Goal: Task Accomplishment & Management: Use online tool/utility

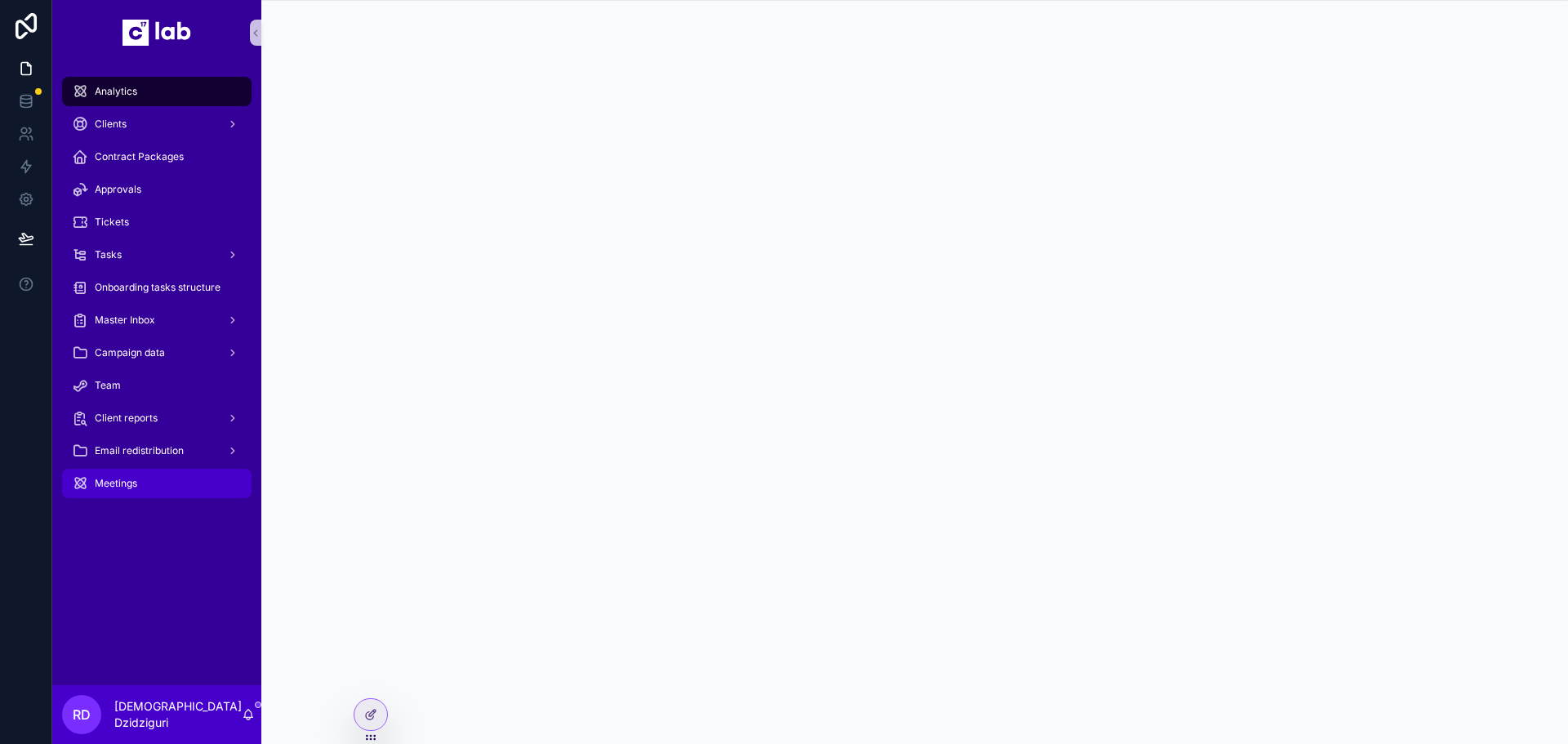
click at [132, 476] on div "Meetings" at bounding box center [156, 483] width 170 height 26
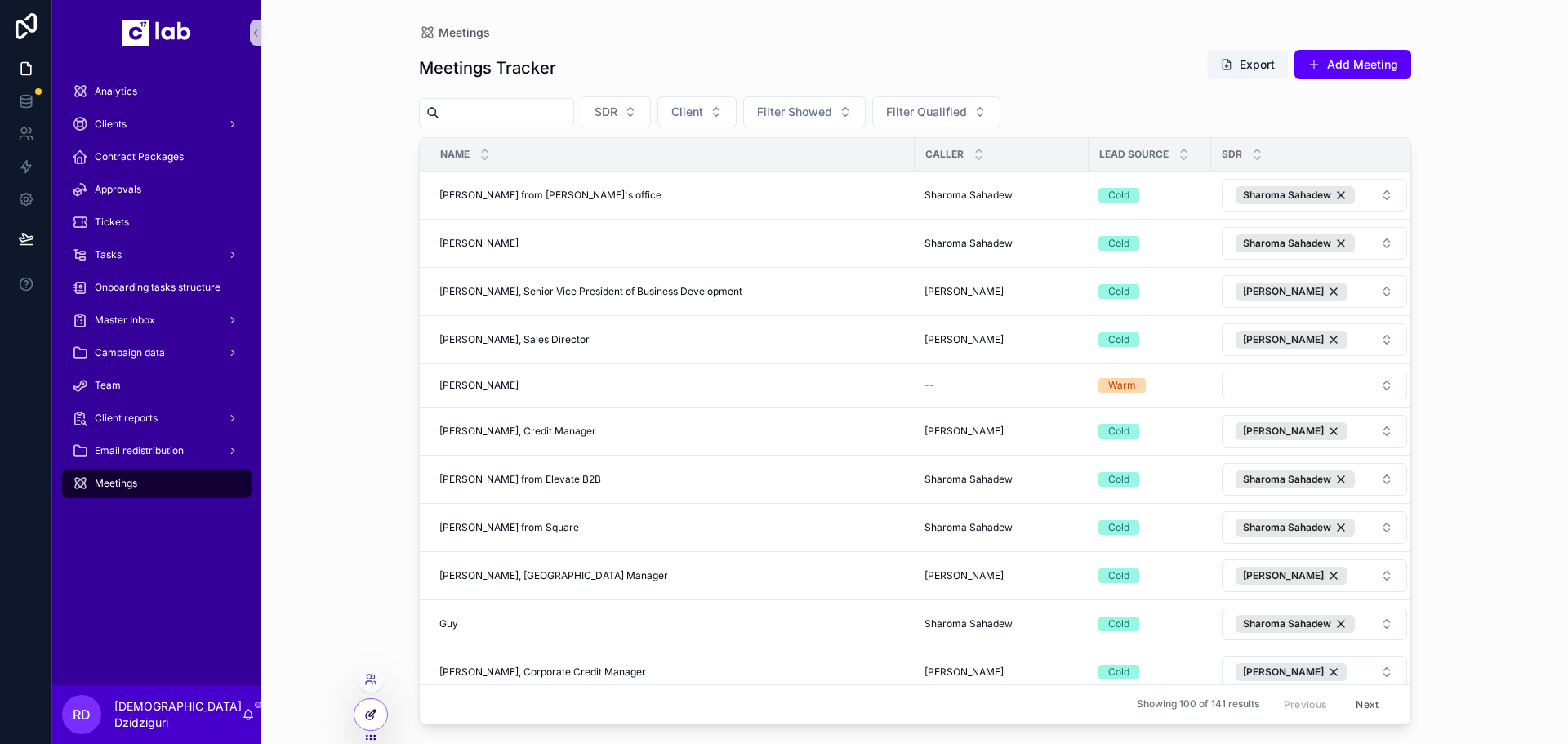
click at [373, 704] on div at bounding box center [371, 714] width 33 height 31
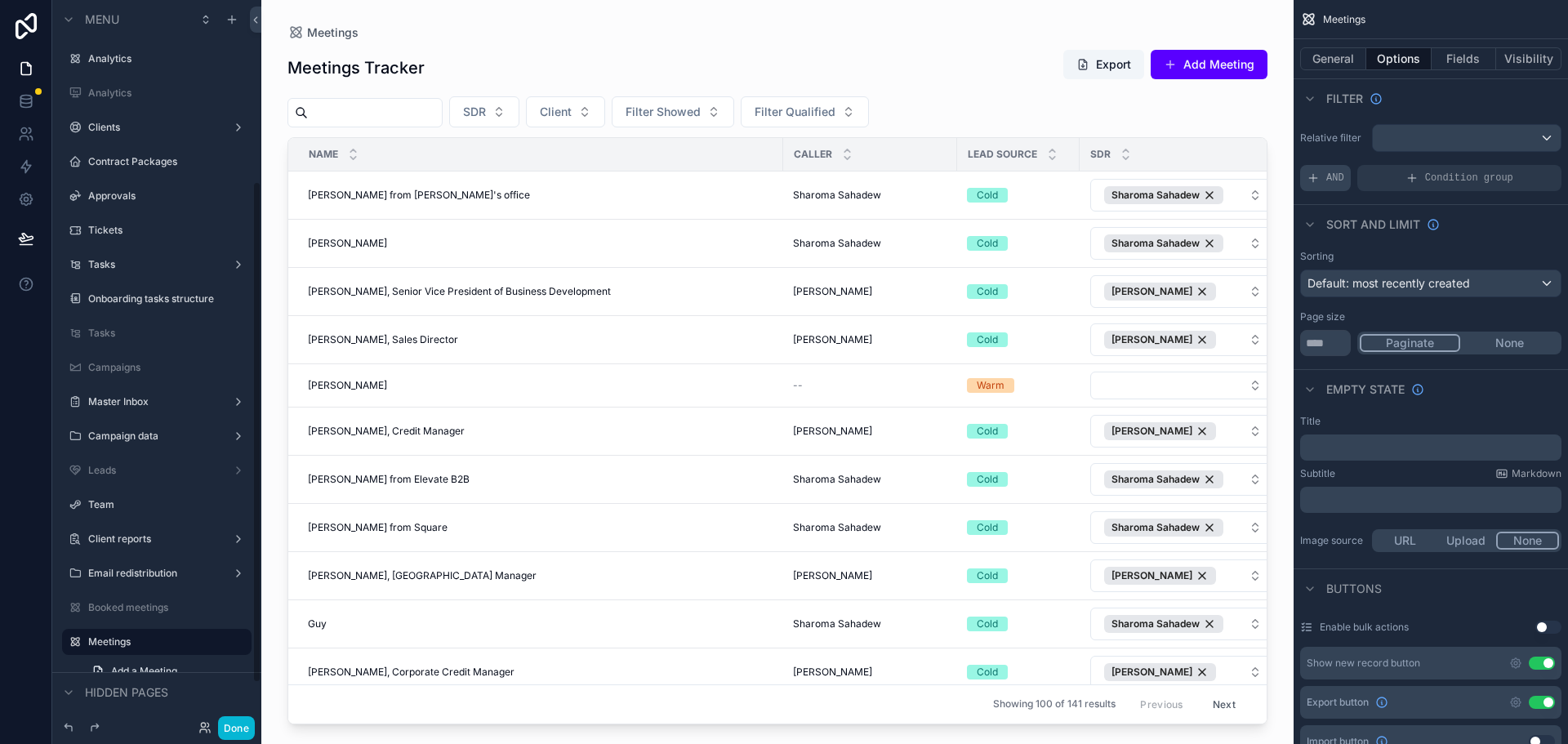
scroll to position [262, 0]
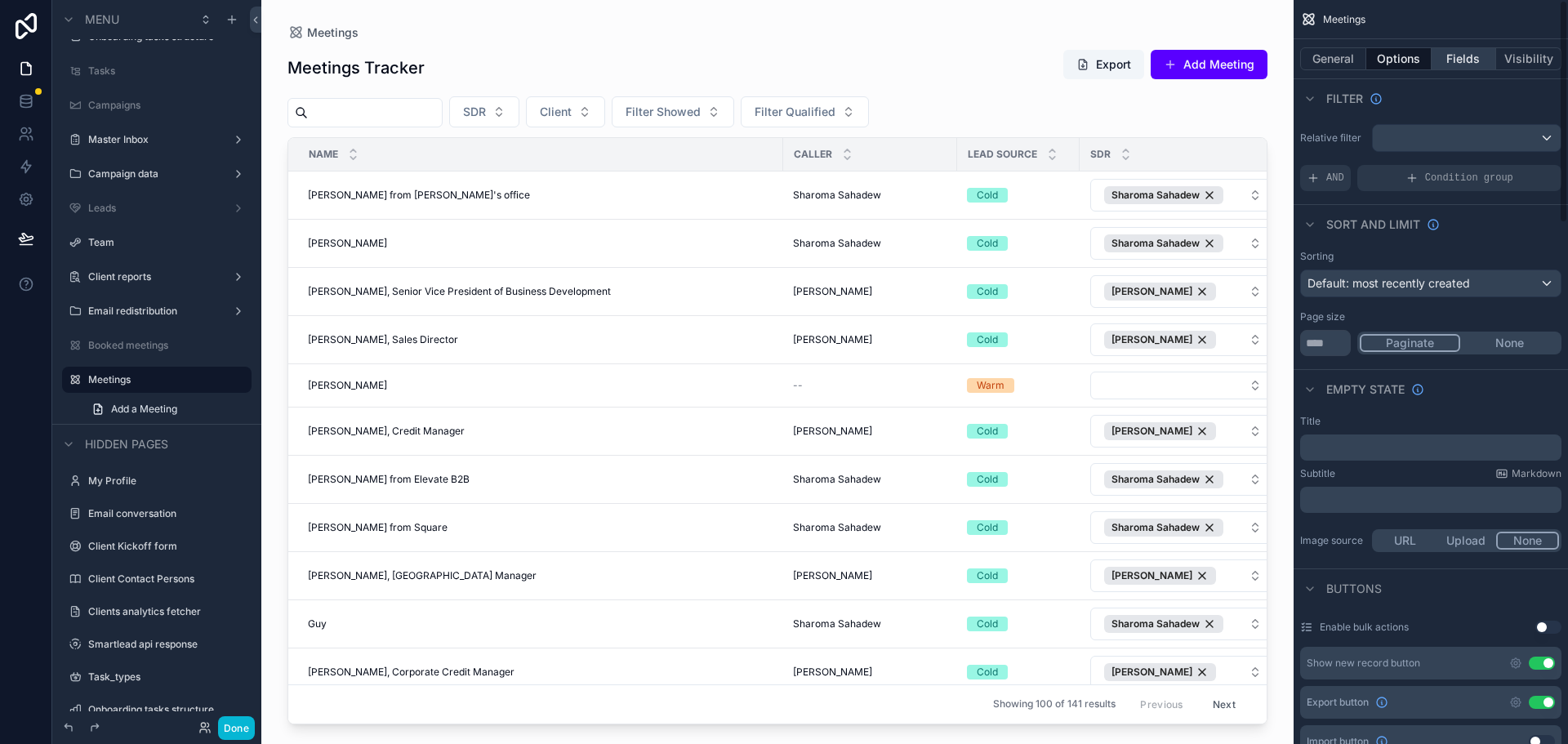
click at [1457, 49] on button "Fields" at bounding box center [1465, 59] width 66 height 23
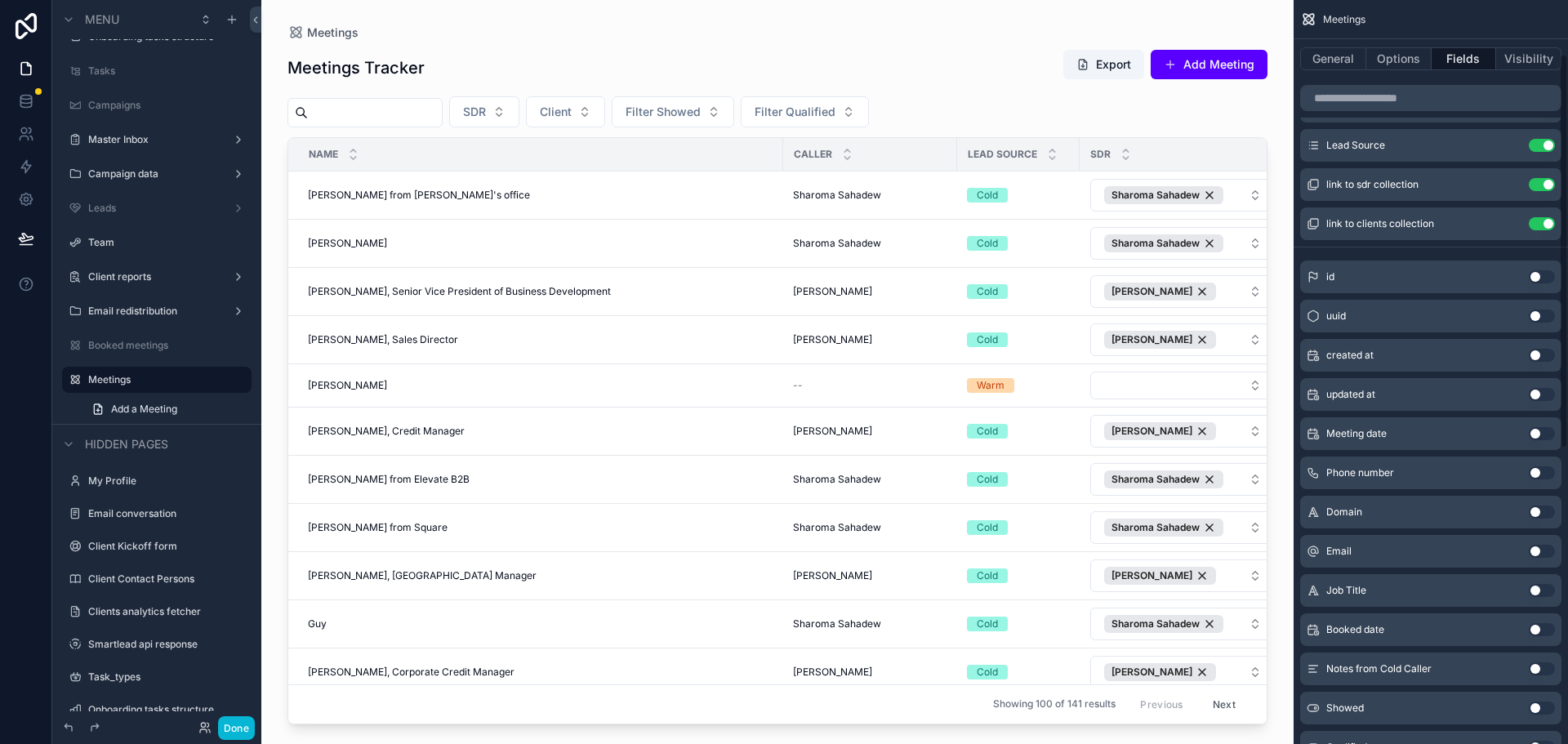
scroll to position [163, 0]
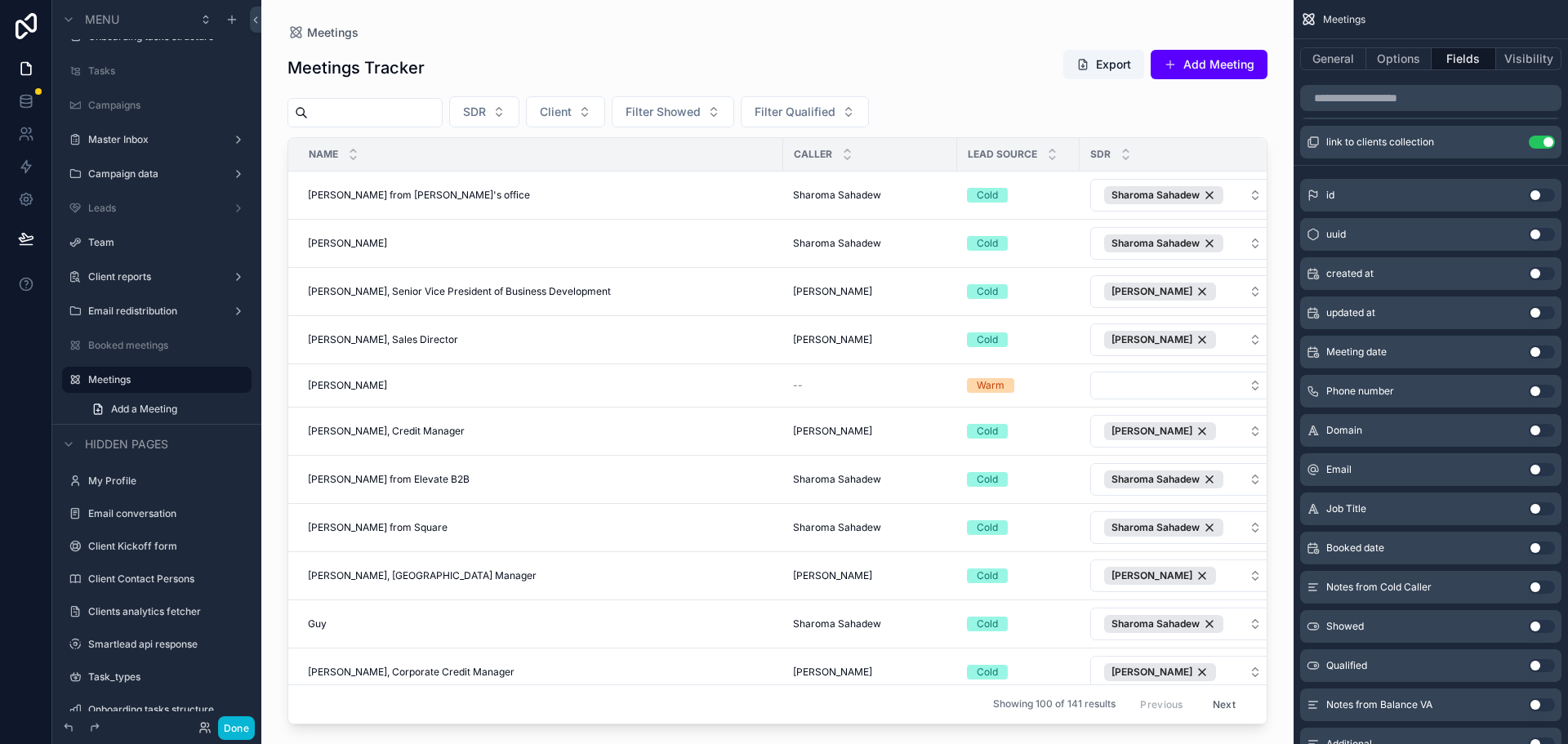
click at [1538, 550] on button "Use setting" at bounding box center [1542, 547] width 26 height 13
drag, startPoint x: 827, startPoint y: 718, endPoint x: 889, endPoint y: 718, distance: 62.0
click at [889, 718] on div "scrollable content" at bounding box center [777, 362] width 1032 height 724
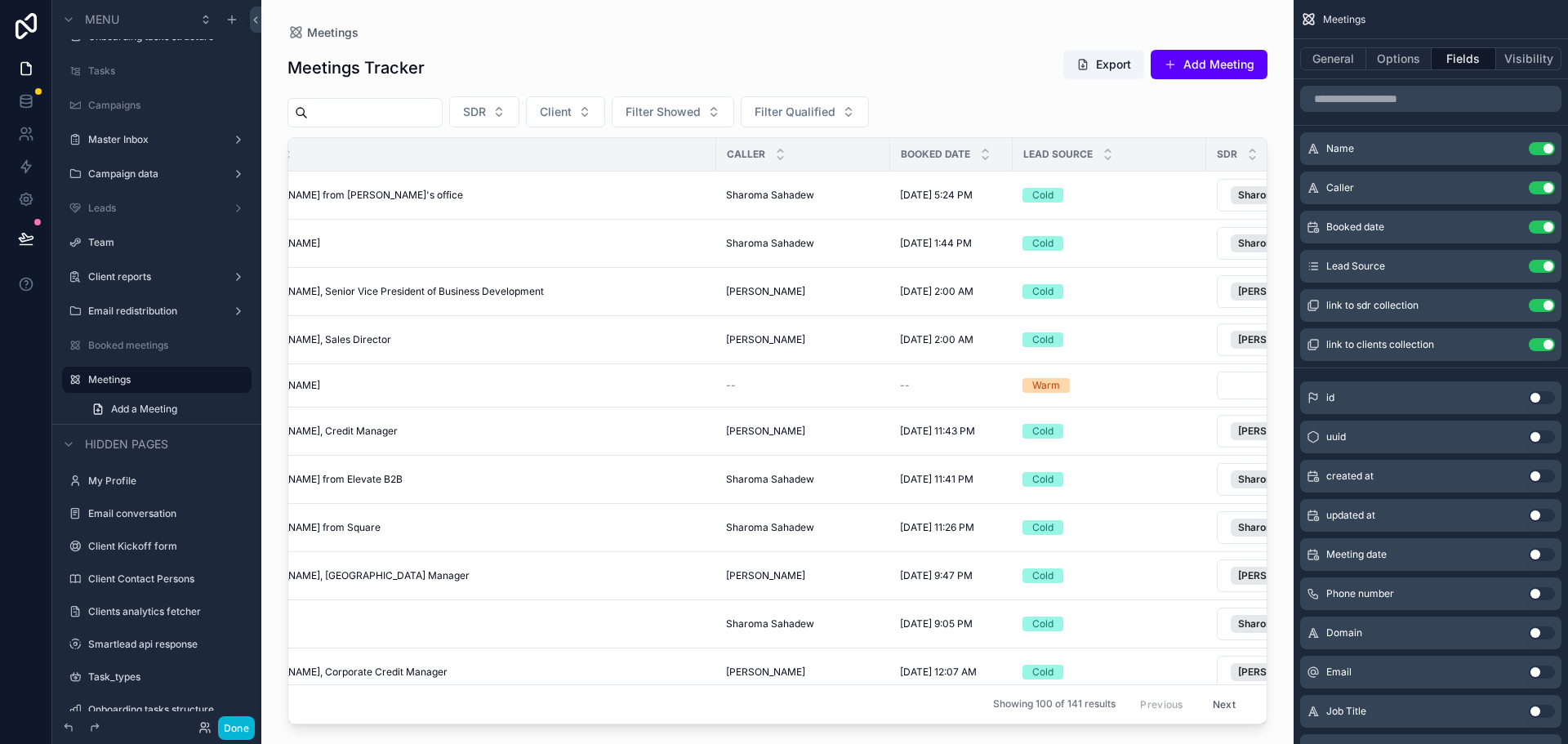
scroll to position [0, 66]
click at [1509, 235] on div "Booked date Use setting" at bounding box center [1431, 226] width 261 height 33
click at [1508, 225] on icon "scrollable content" at bounding box center [1508, 226] width 13 height 13
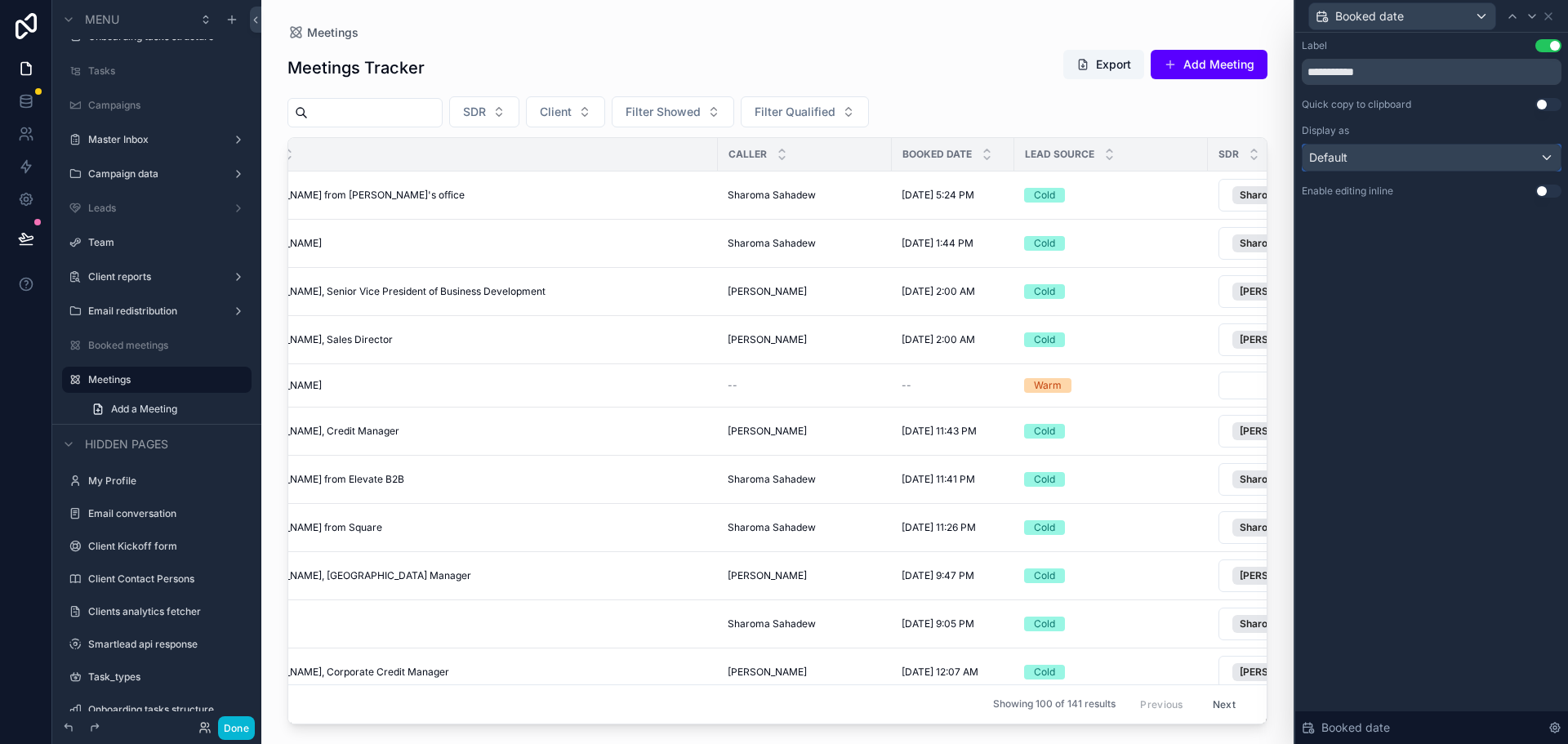
click at [1429, 168] on div "Default" at bounding box center [1432, 157] width 258 height 26
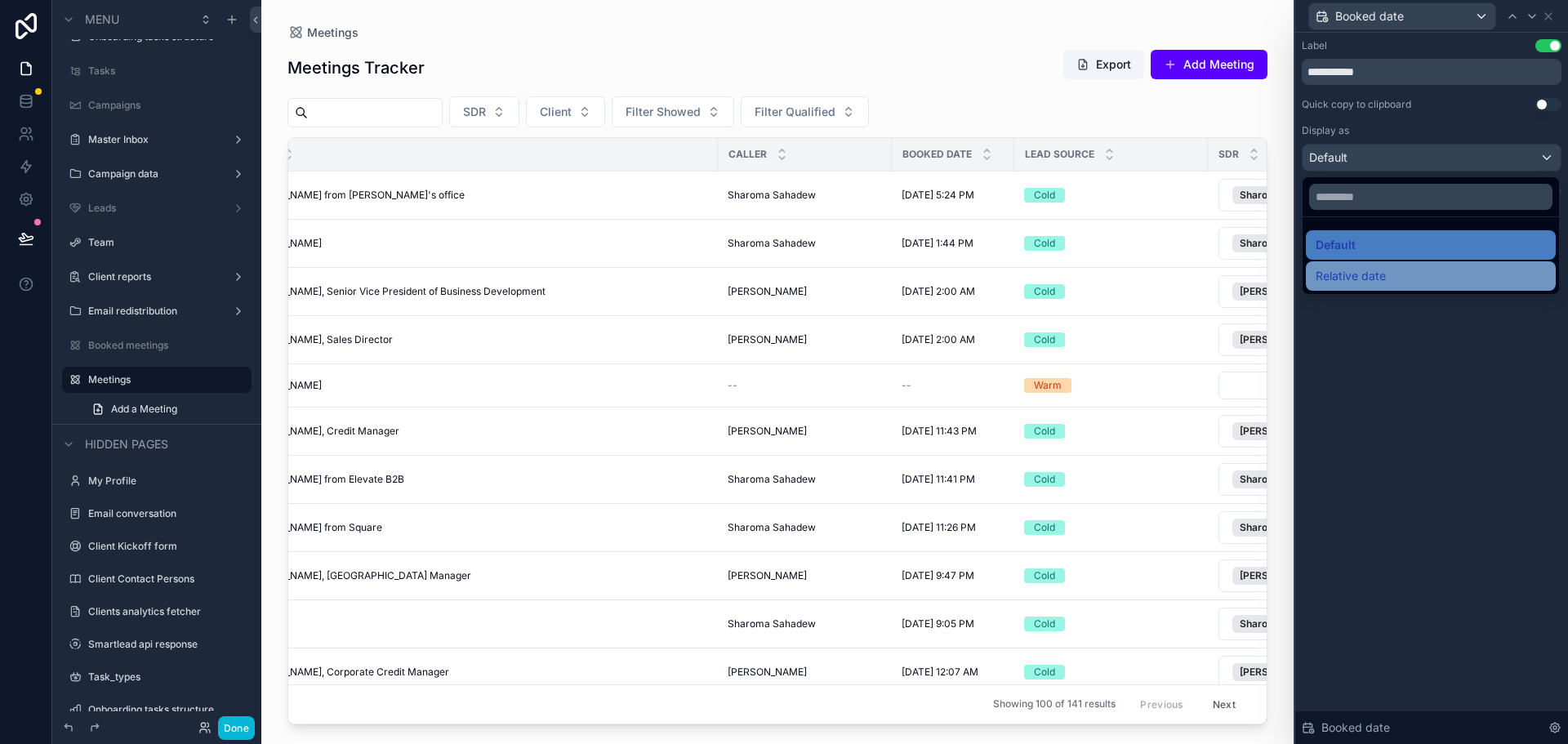
click at [1390, 273] on div "Relative date" at bounding box center [1431, 276] width 231 height 20
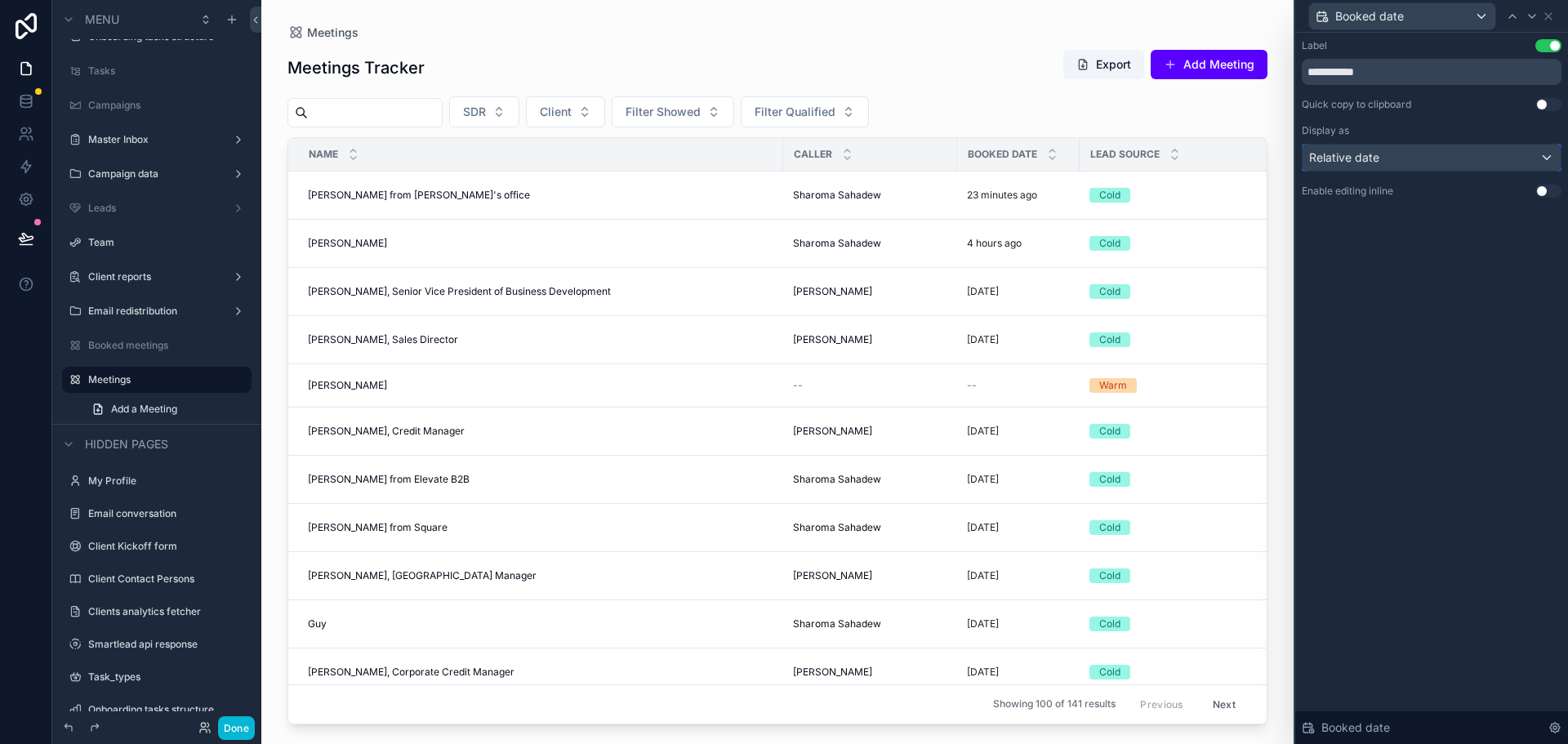
click at [1384, 163] on div "Relative date" at bounding box center [1432, 157] width 258 height 26
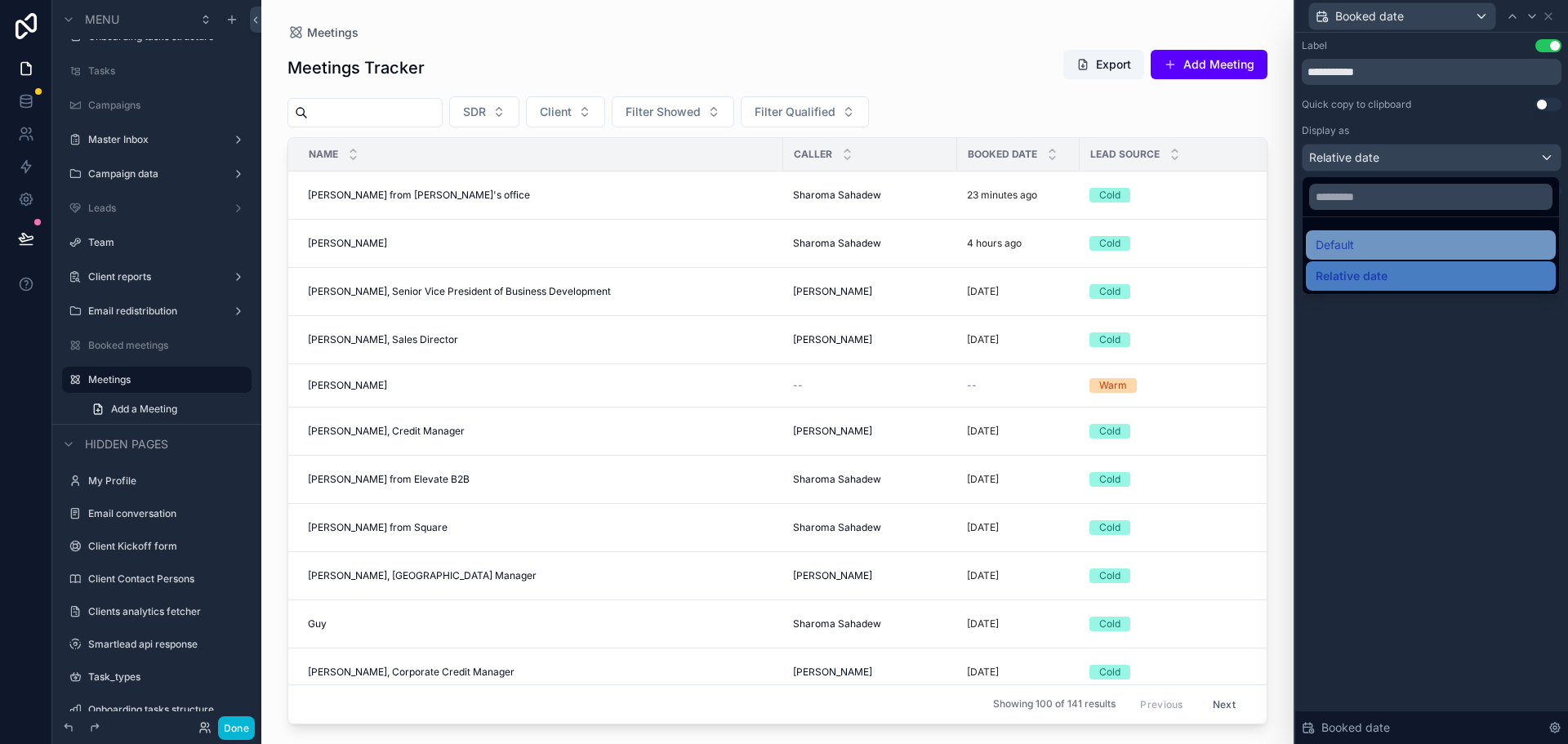
click at [1380, 235] on div "Default" at bounding box center [1431, 245] width 231 height 20
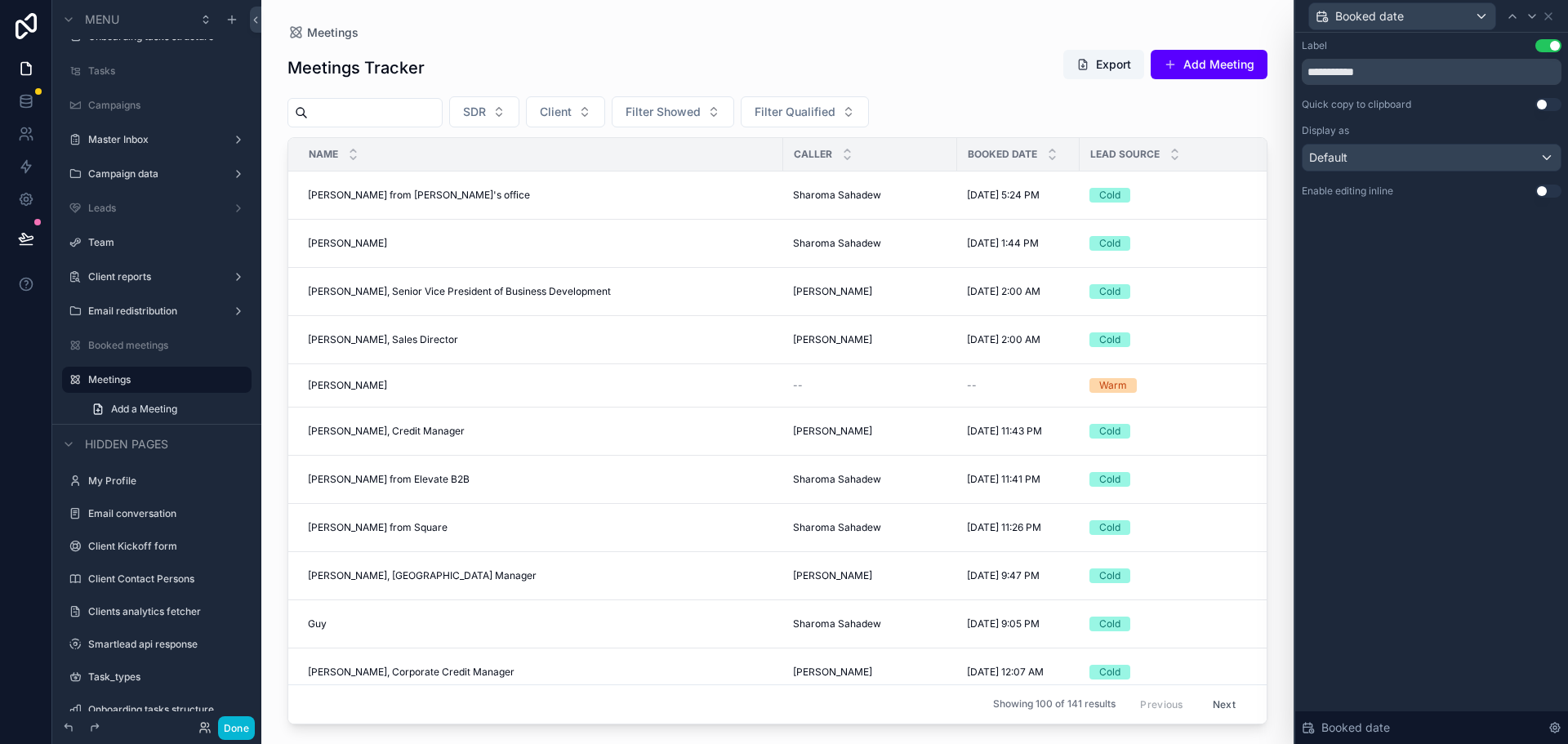
click at [1512, 327] on div "**********" at bounding box center [1432, 388] width 273 height 711
click at [1547, 21] on icon at bounding box center [1548, 16] width 13 height 13
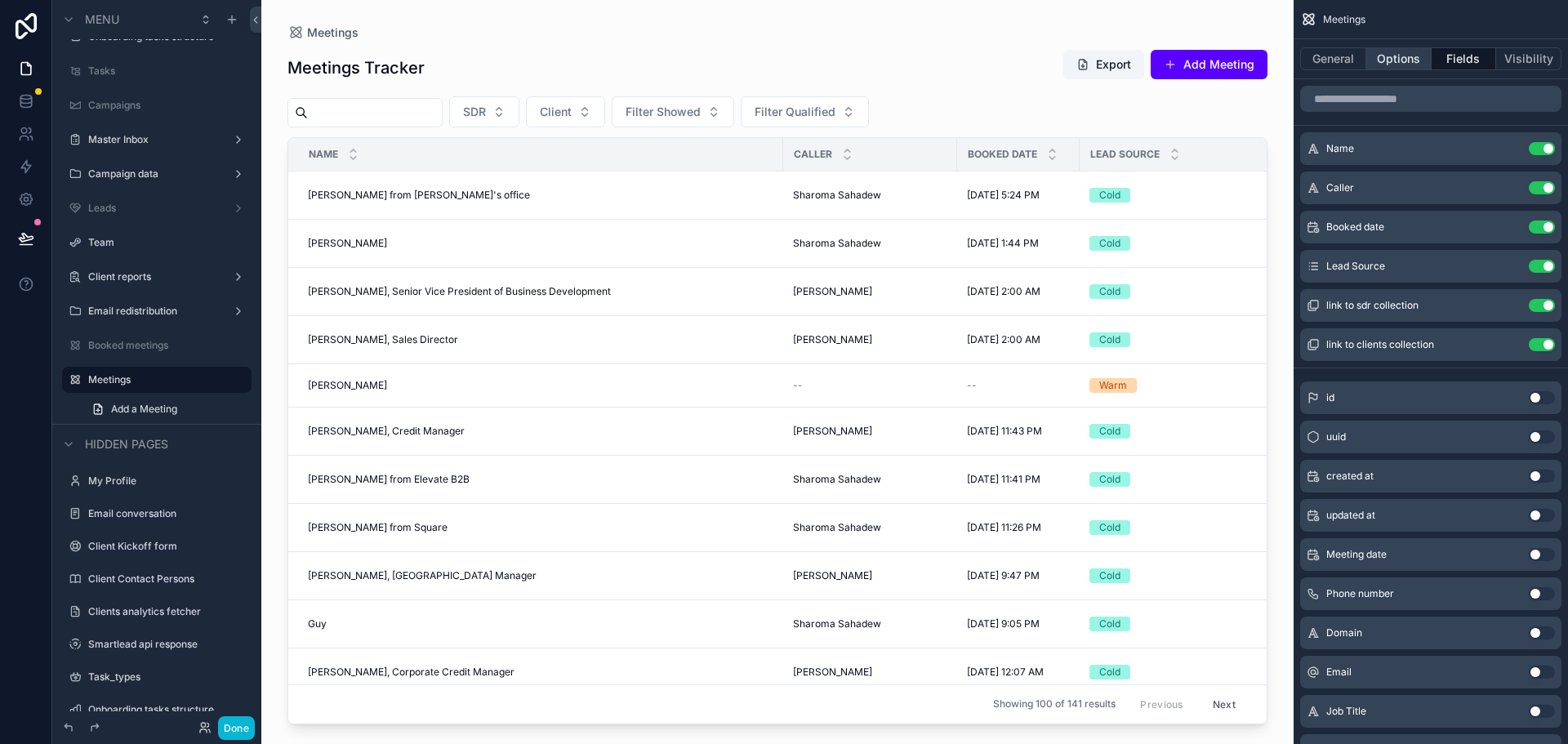
click at [1393, 57] on button "Options" at bounding box center [1399, 59] width 66 height 23
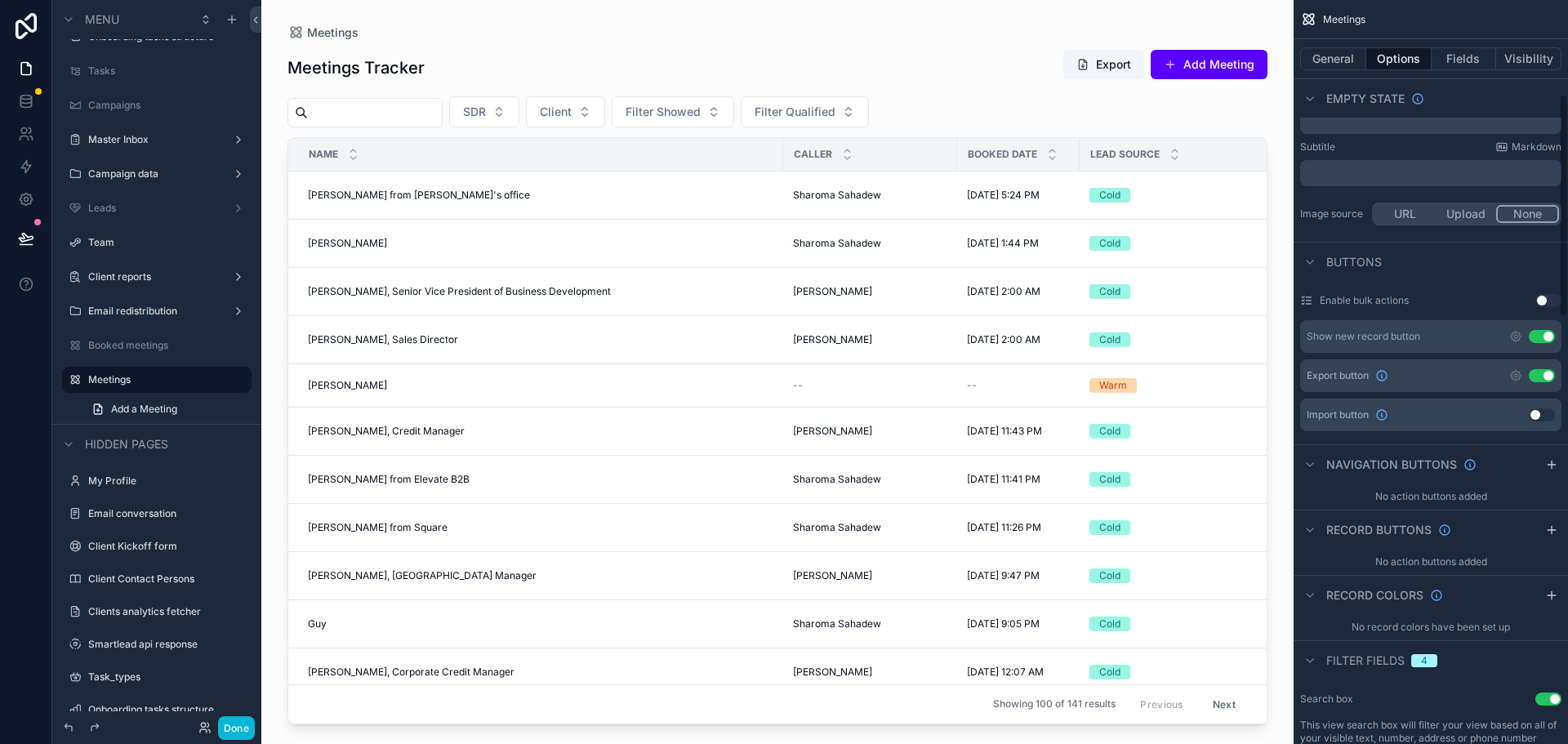
scroll to position [0, 0]
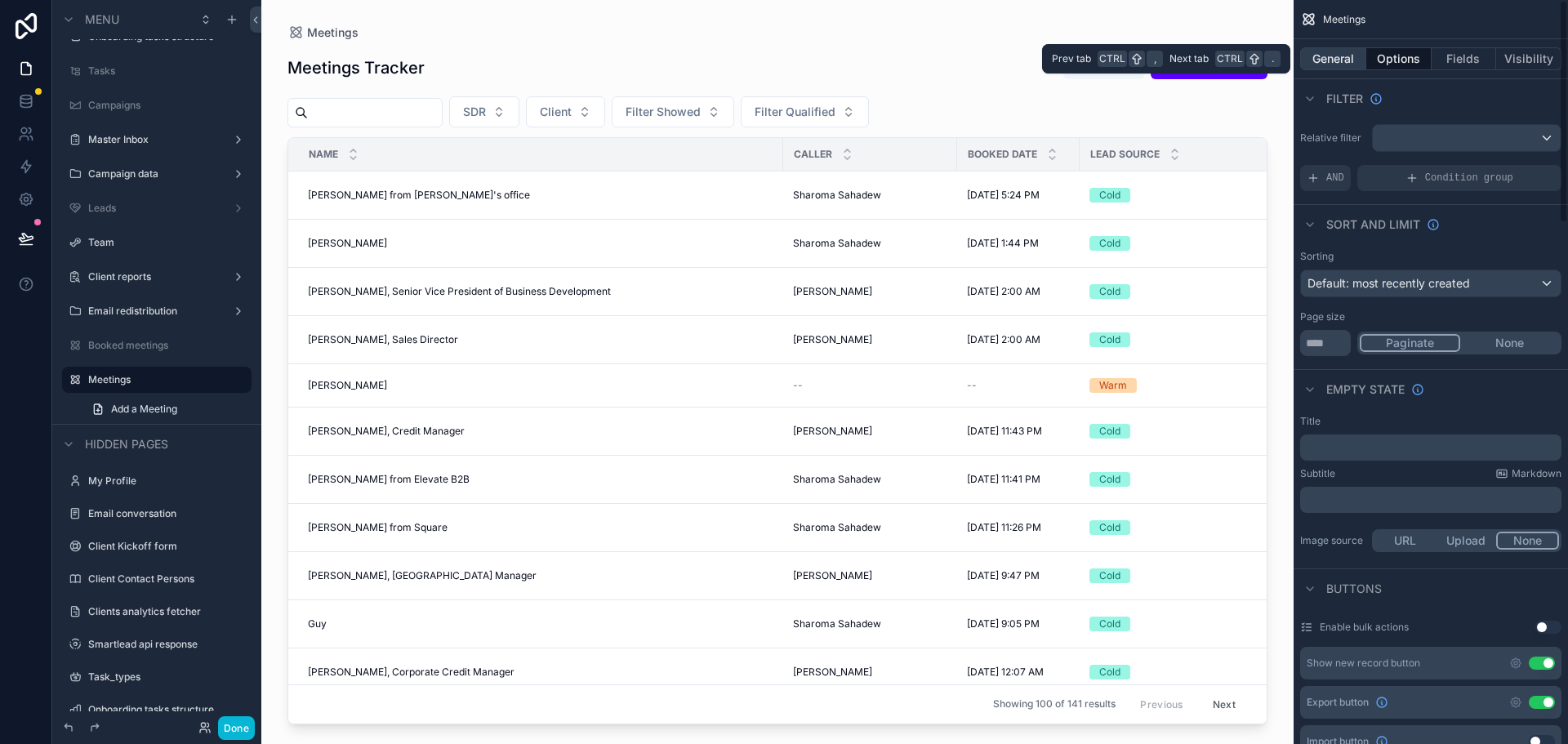
click at [1346, 62] on button "General" at bounding box center [1333, 59] width 67 height 23
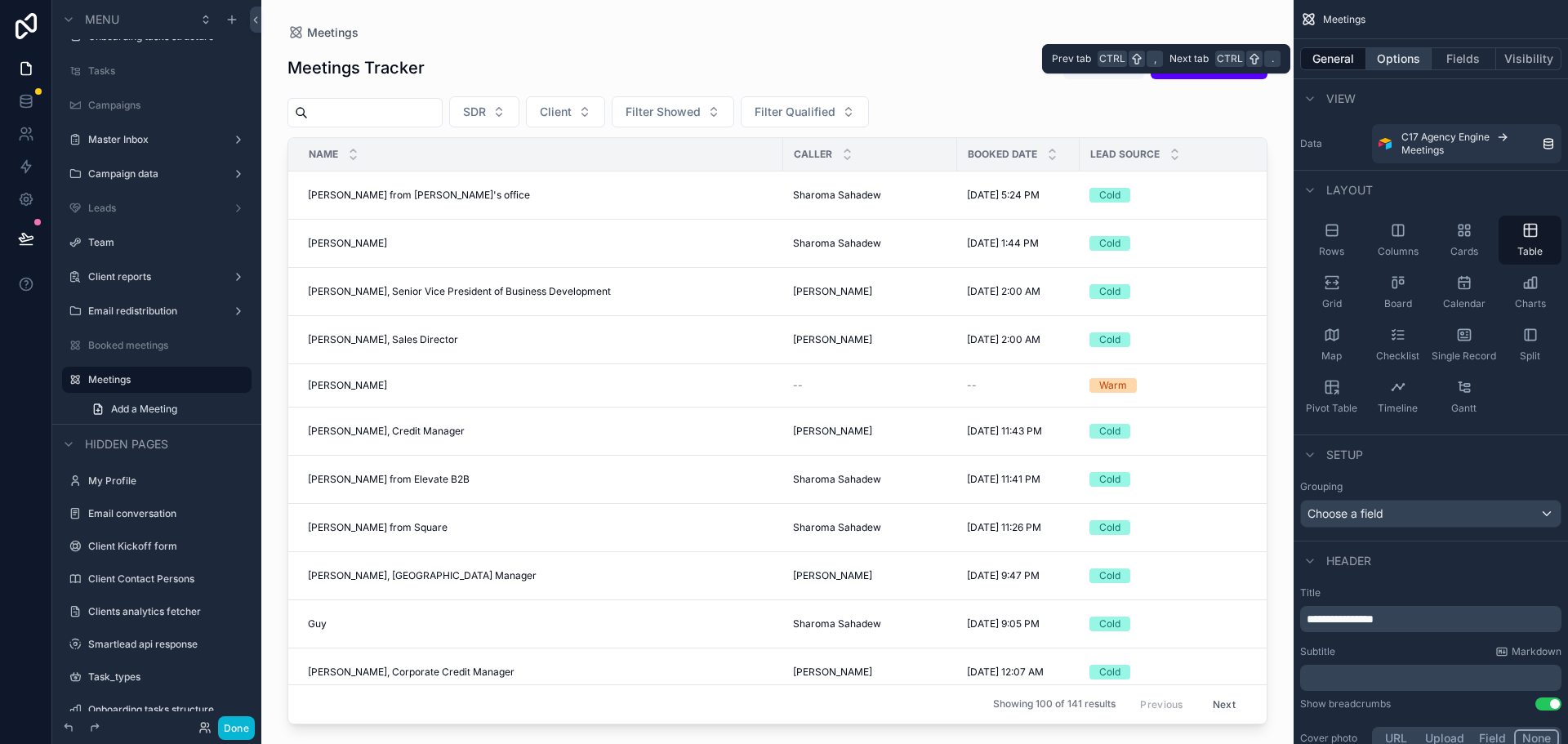
click at [1405, 61] on button "Options" at bounding box center [1399, 59] width 66 height 23
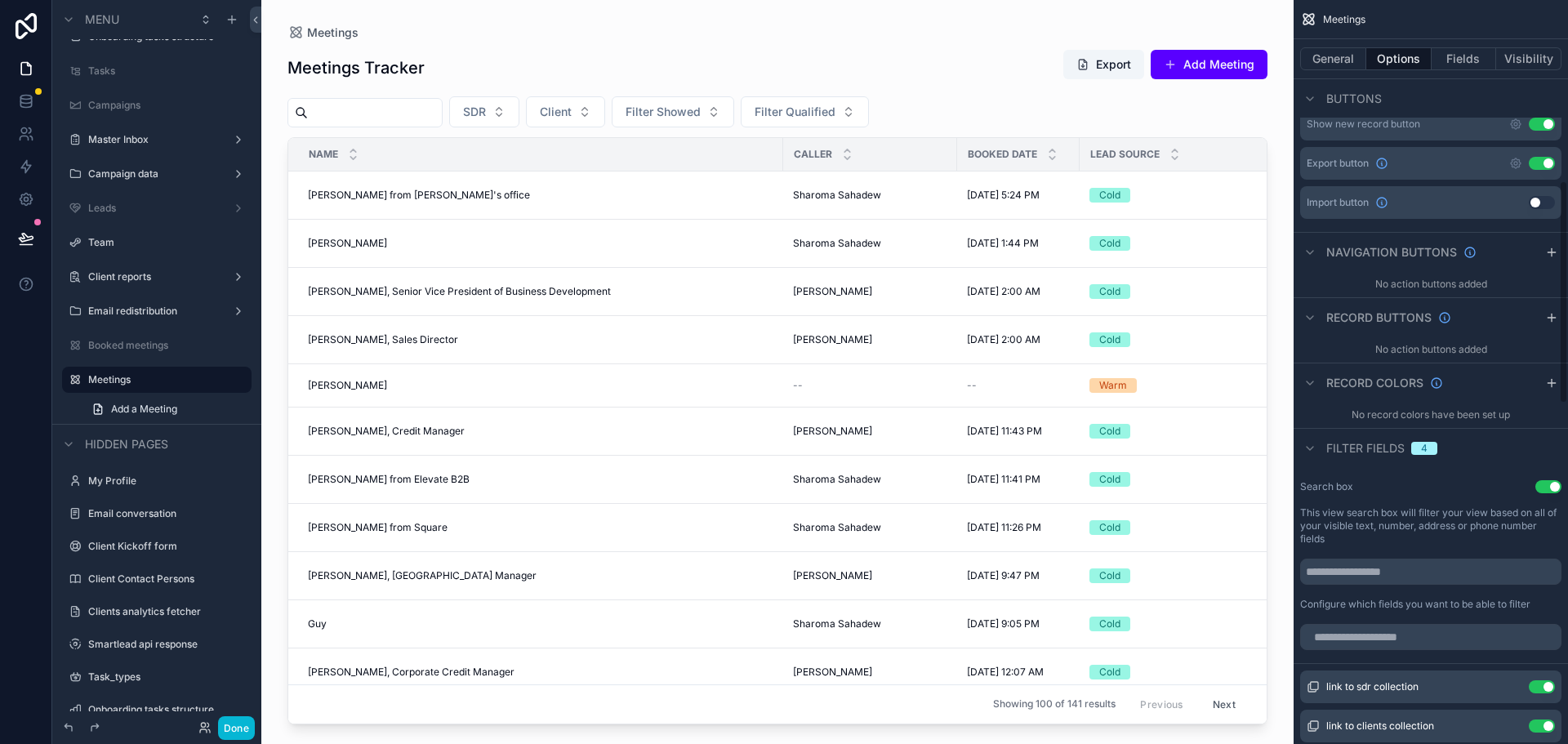
scroll to position [817, 0]
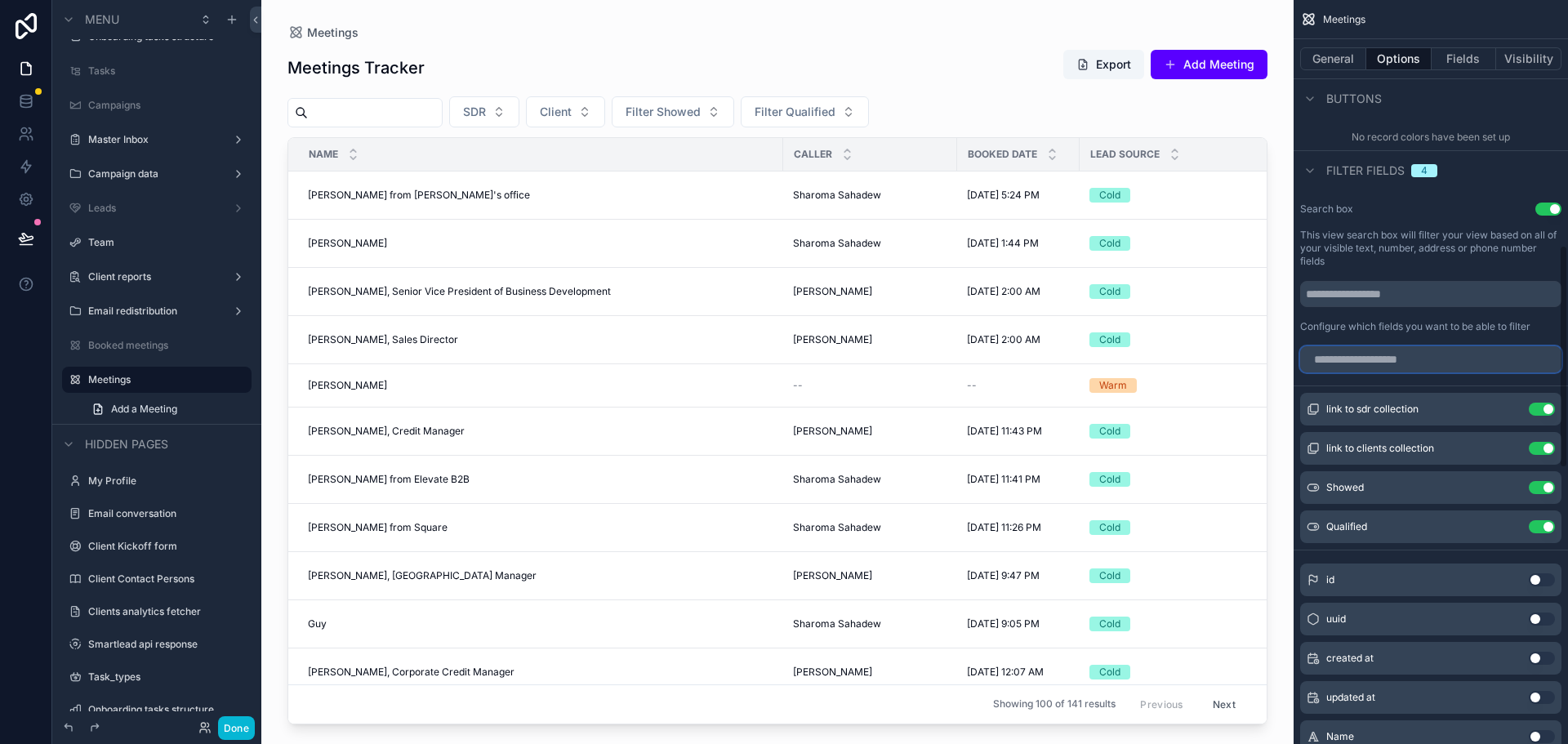
click at [1390, 359] on input "scrollable content" at bounding box center [1431, 360] width 261 height 26
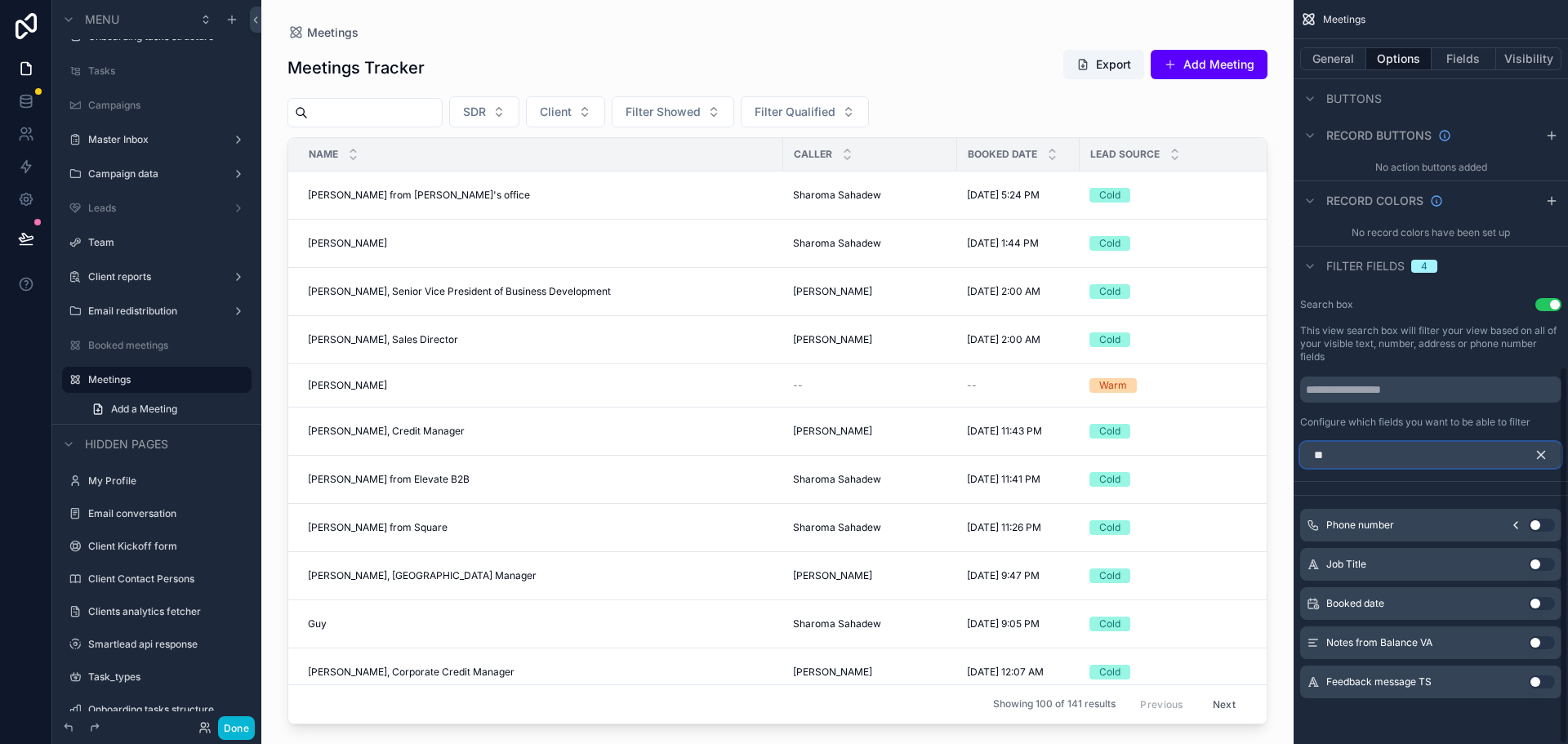
scroll to position [564, 0]
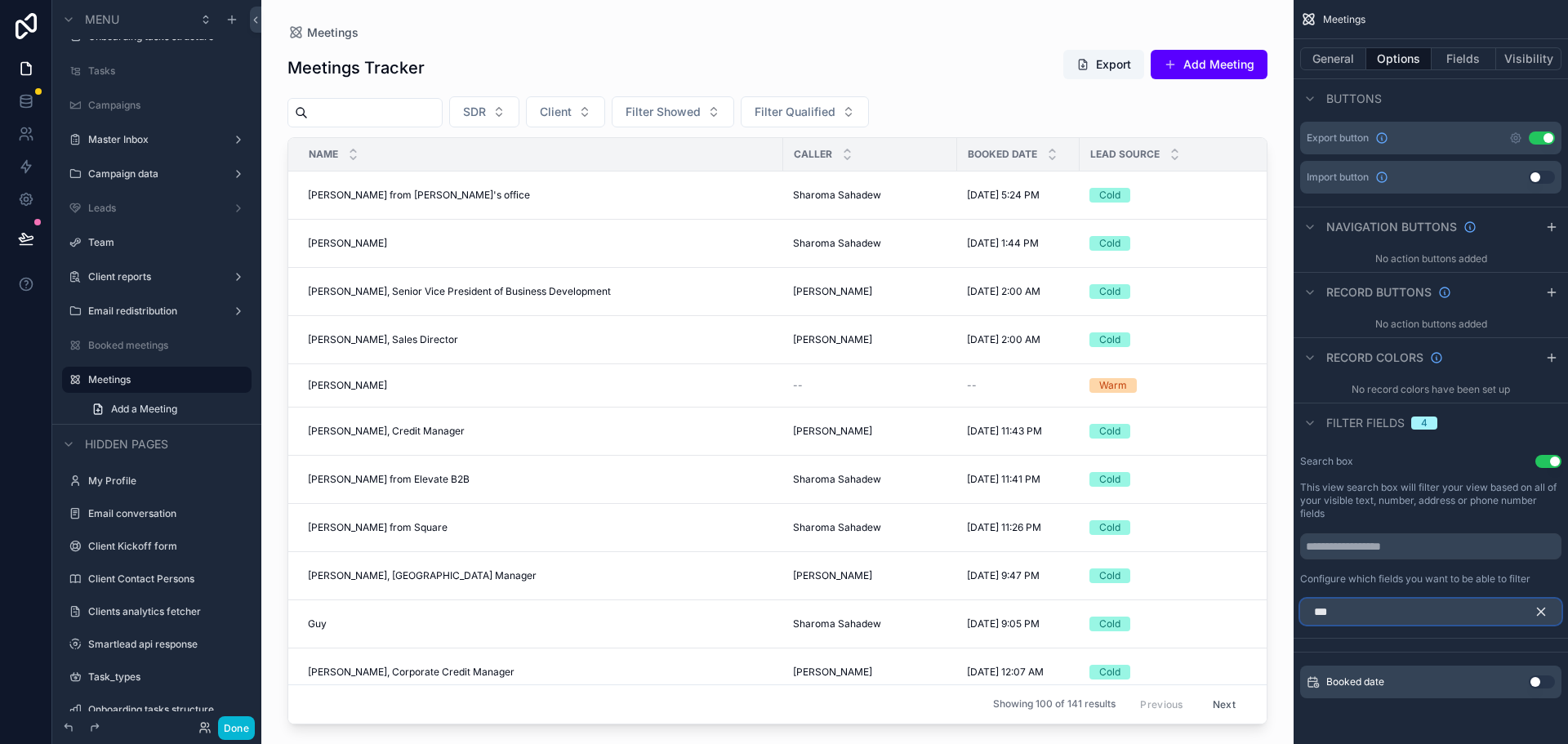
type input "***"
click at [1541, 679] on button "Use setting" at bounding box center [1542, 681] width 26 height 13
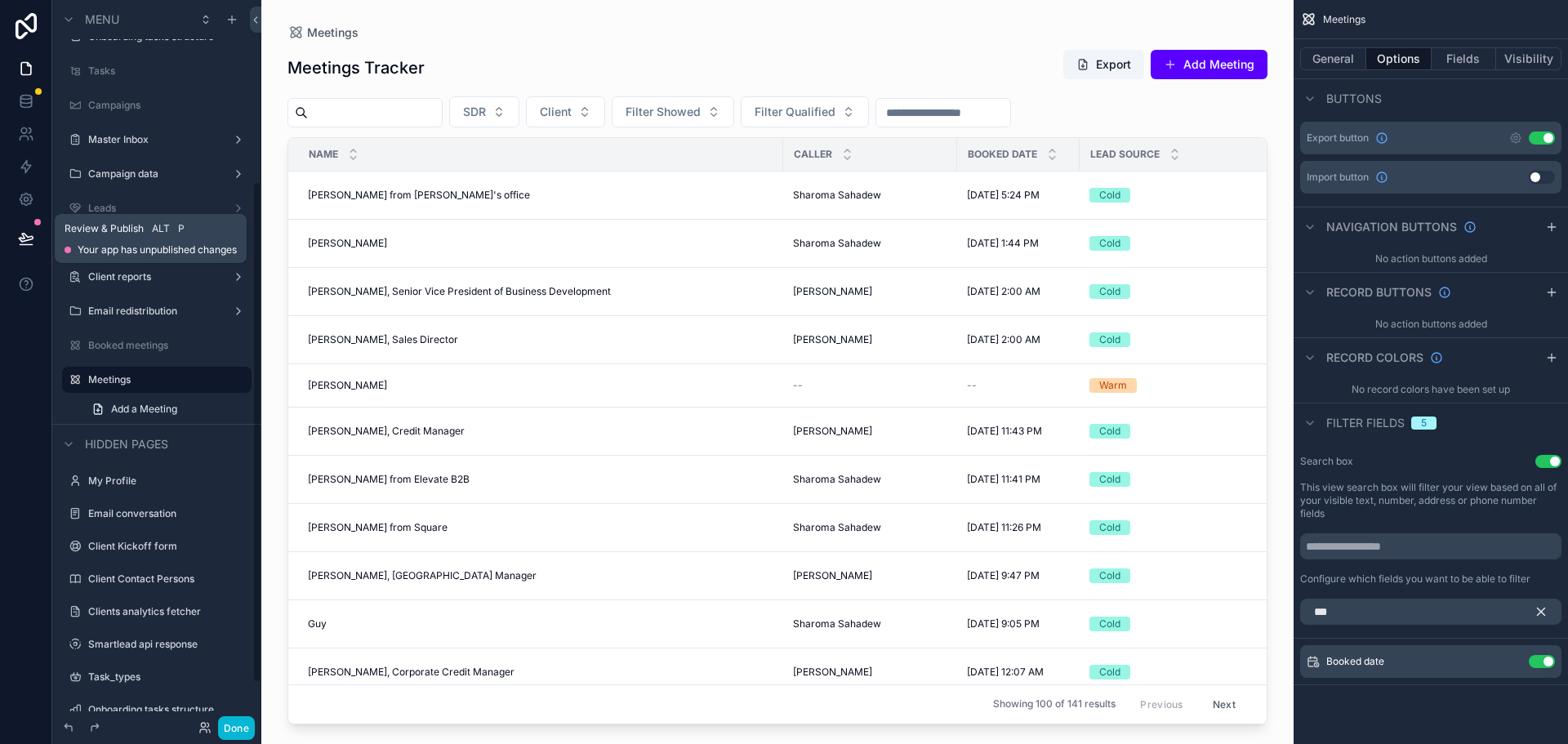
click at [30, 245] on icon at bounding box center [26, 238] width 16 height 16
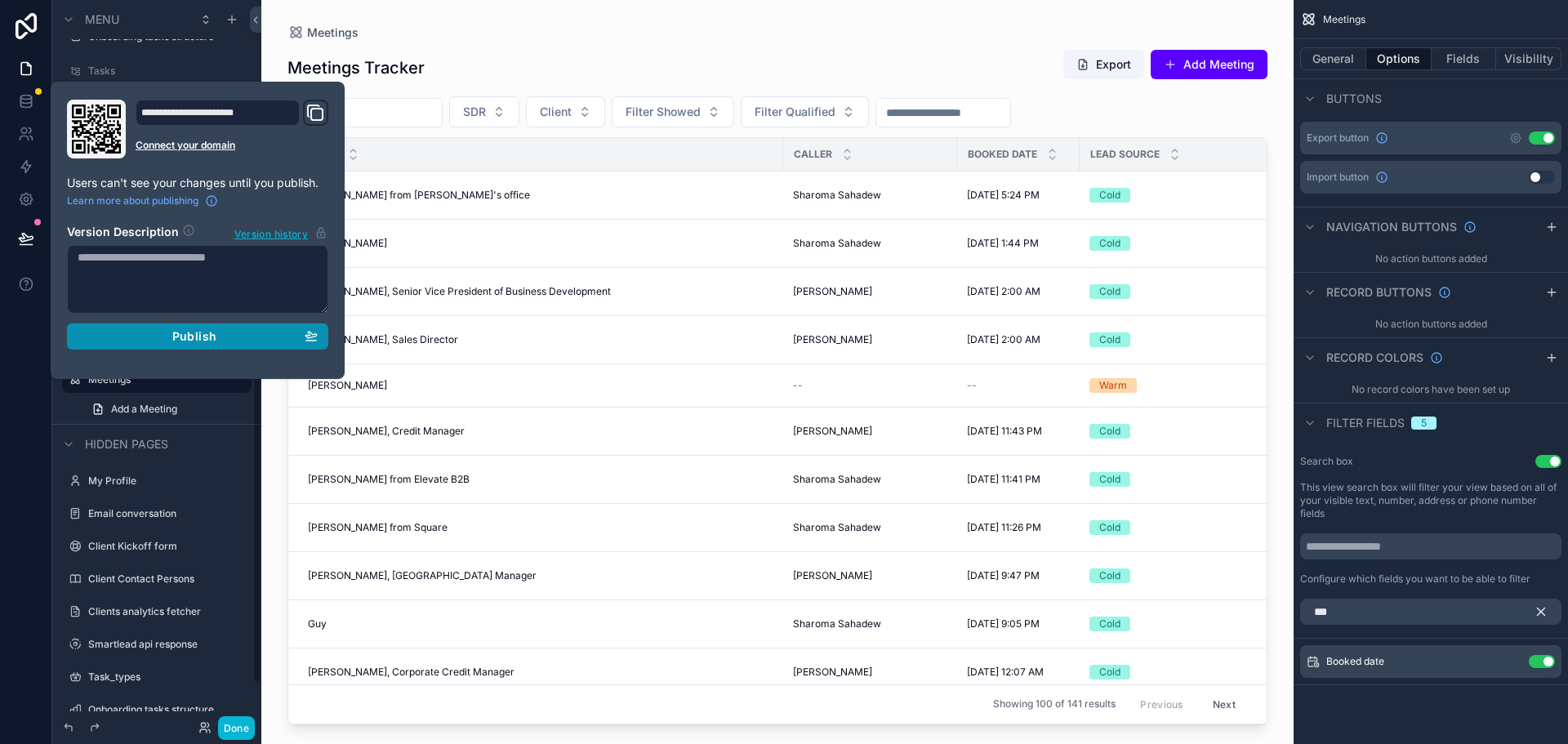
click at [204, 341] on span "Publish" at bounding box center [194, 336] width 44 height 15
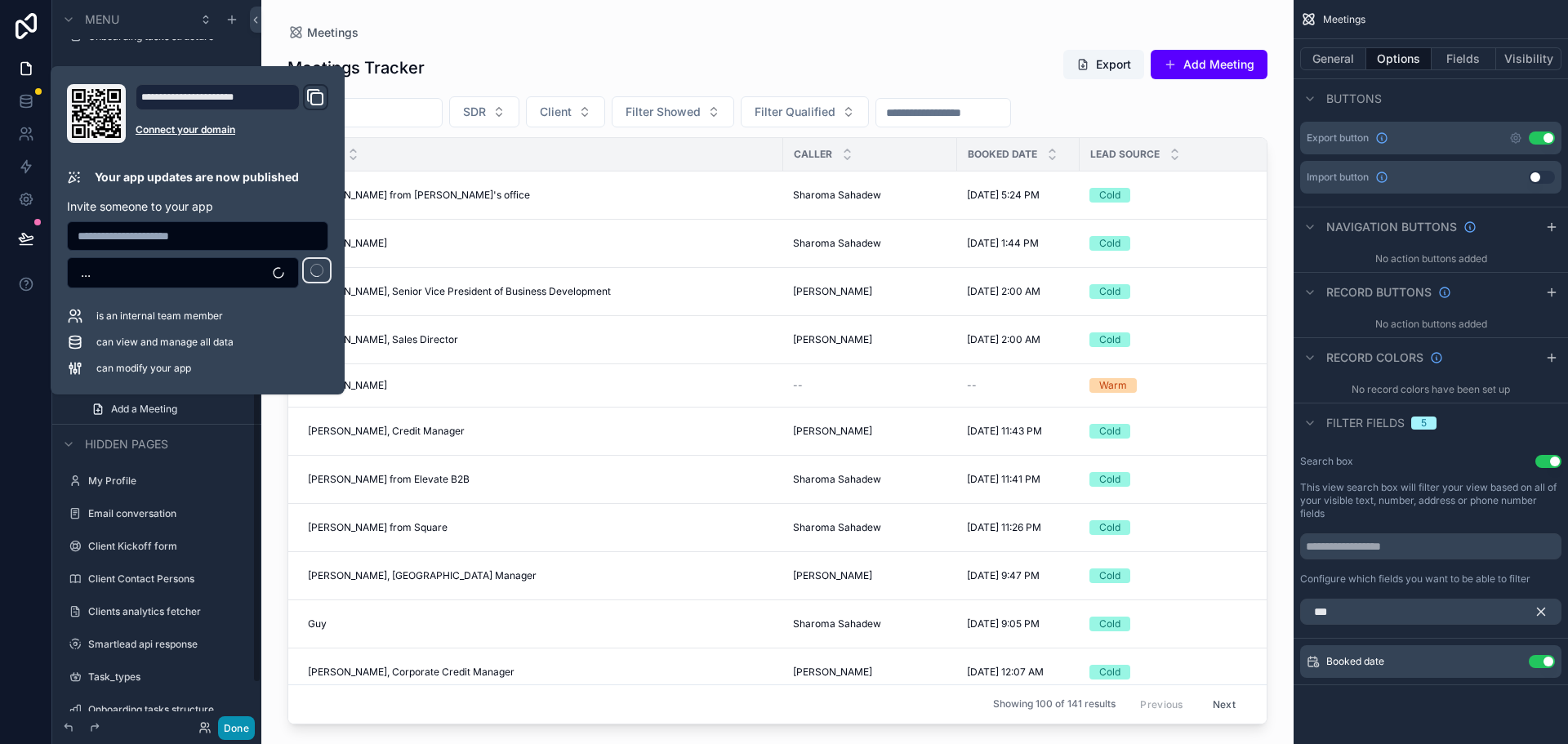
click at [236, 722] on button "Done" at bounding box center [235, 728] width 37 height 24
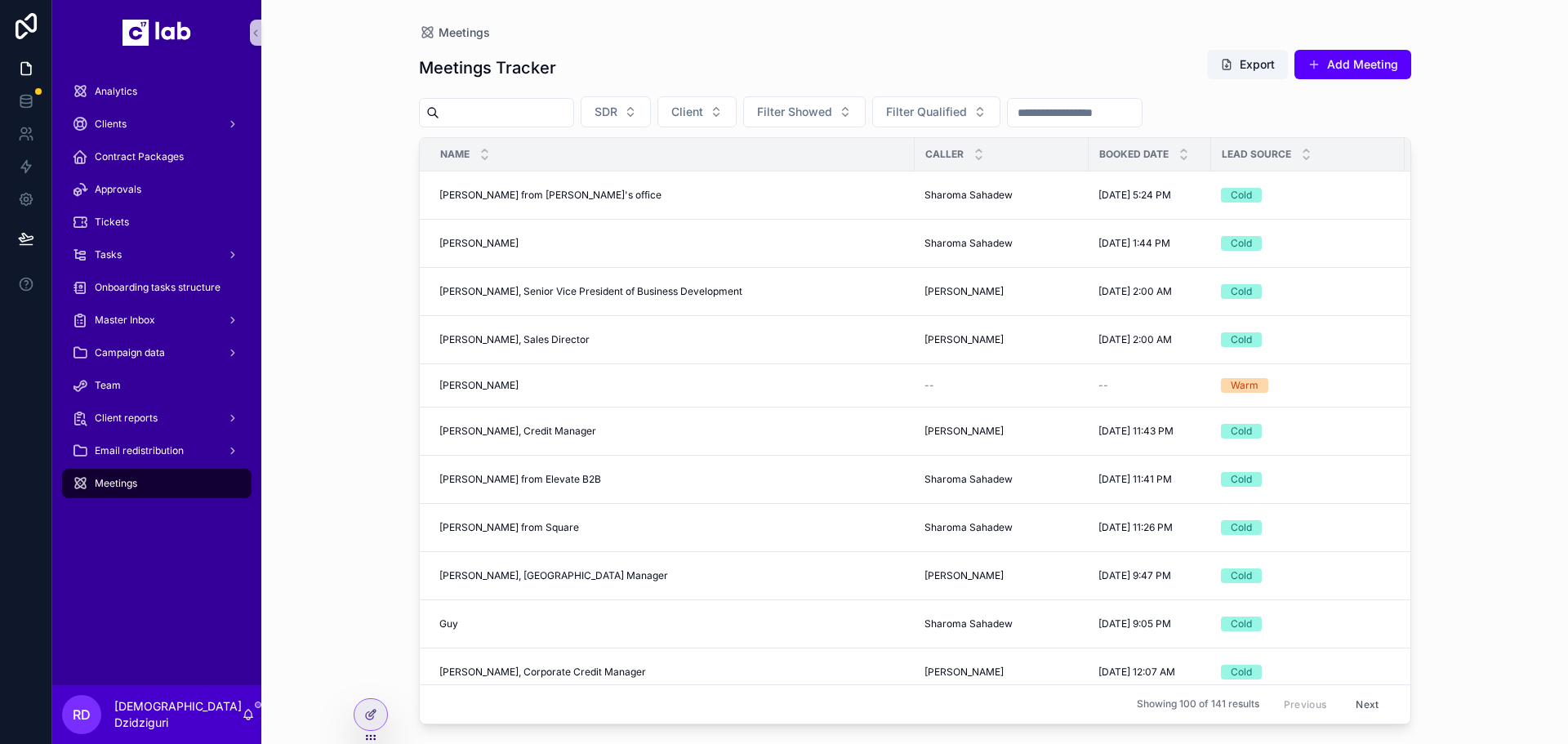
click at [1111, 107] on input "scrollable content" at bounding box center [1074, 112] width 134 height 23
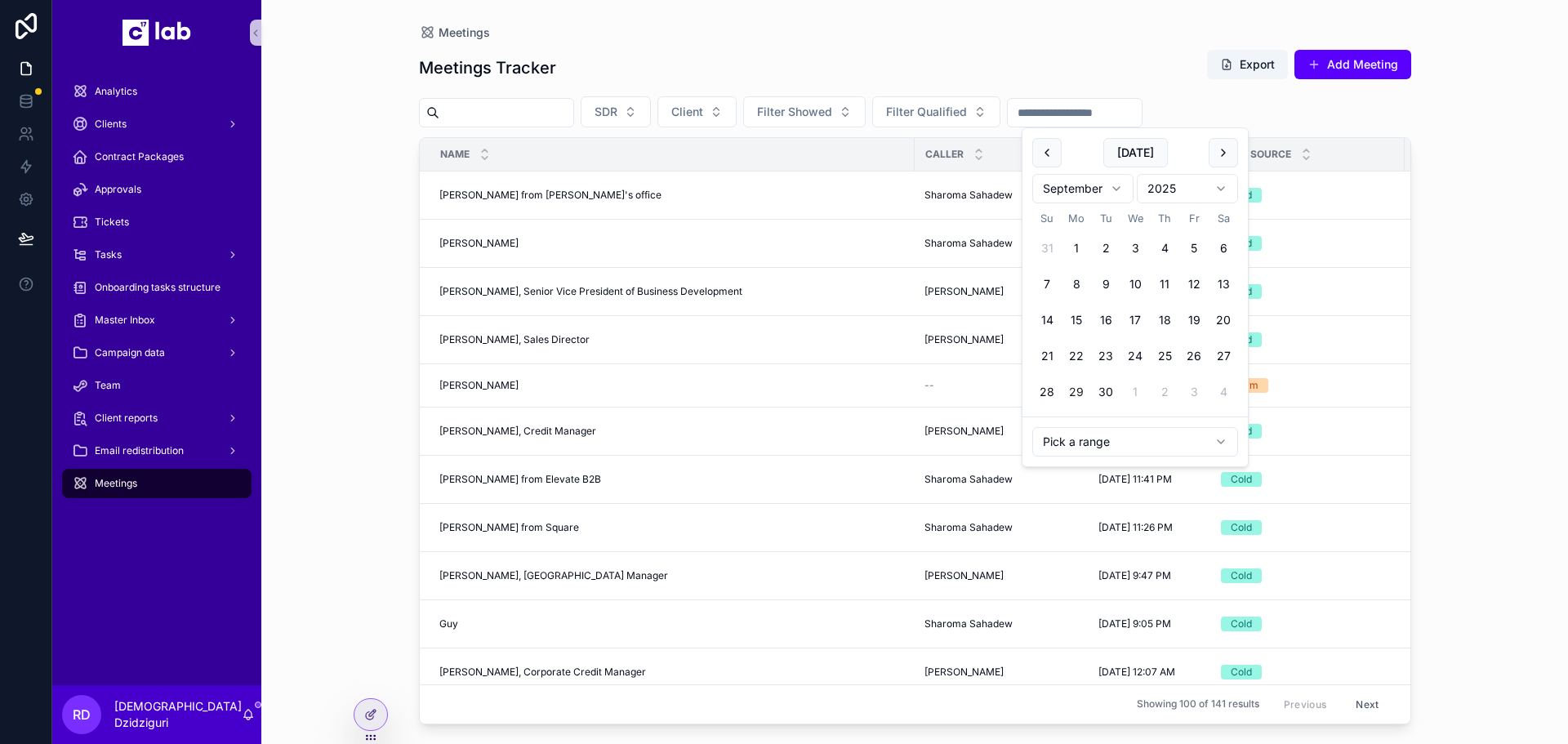
click at [1077, 48] on div "Meetings Tracker Export Add Meeting SDR Client Filter Showed Filter Qualified N…" at bounding box center [915, 381] width 993 height 685
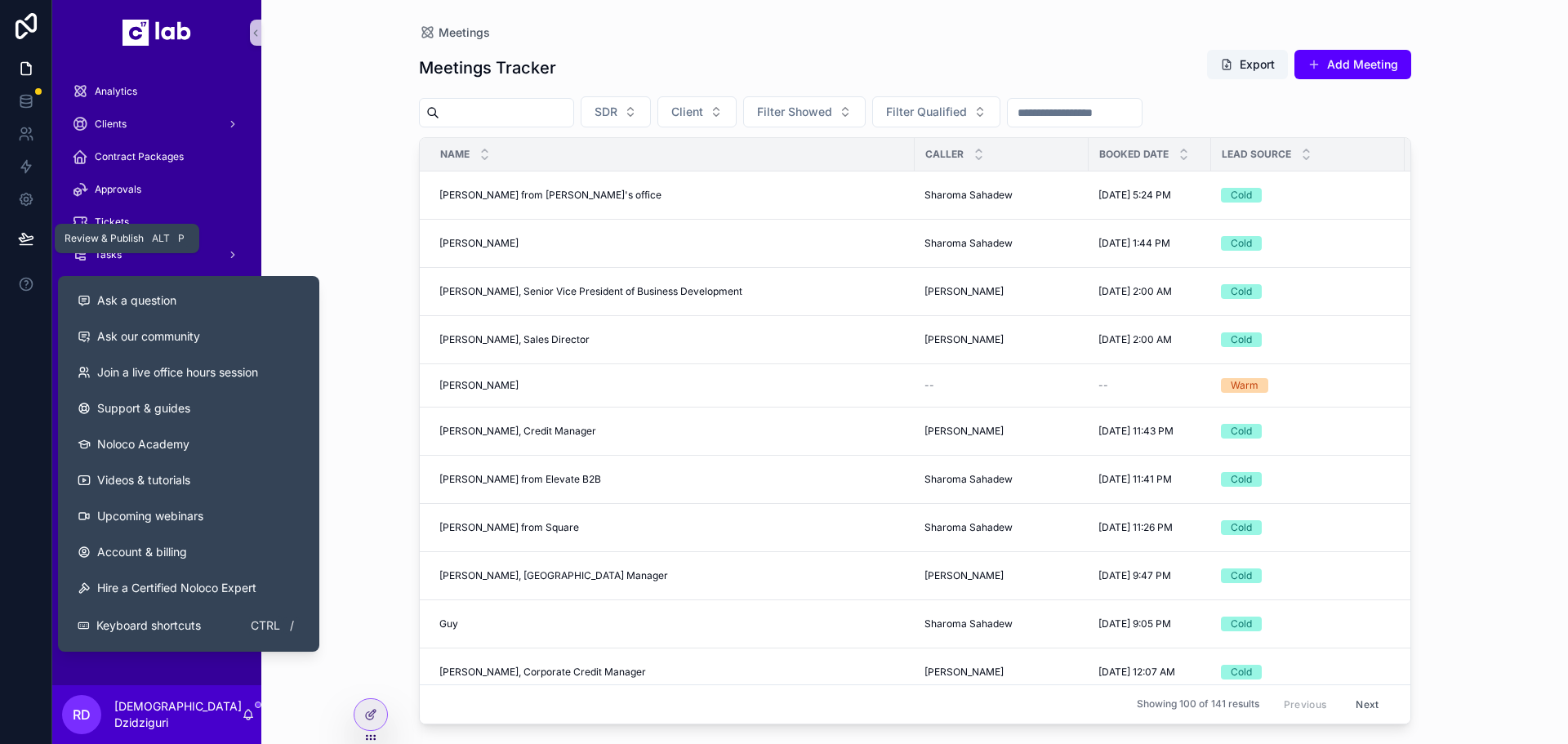
click at [25, 226] on button at bounding box center [26, 238] width 36 height 46
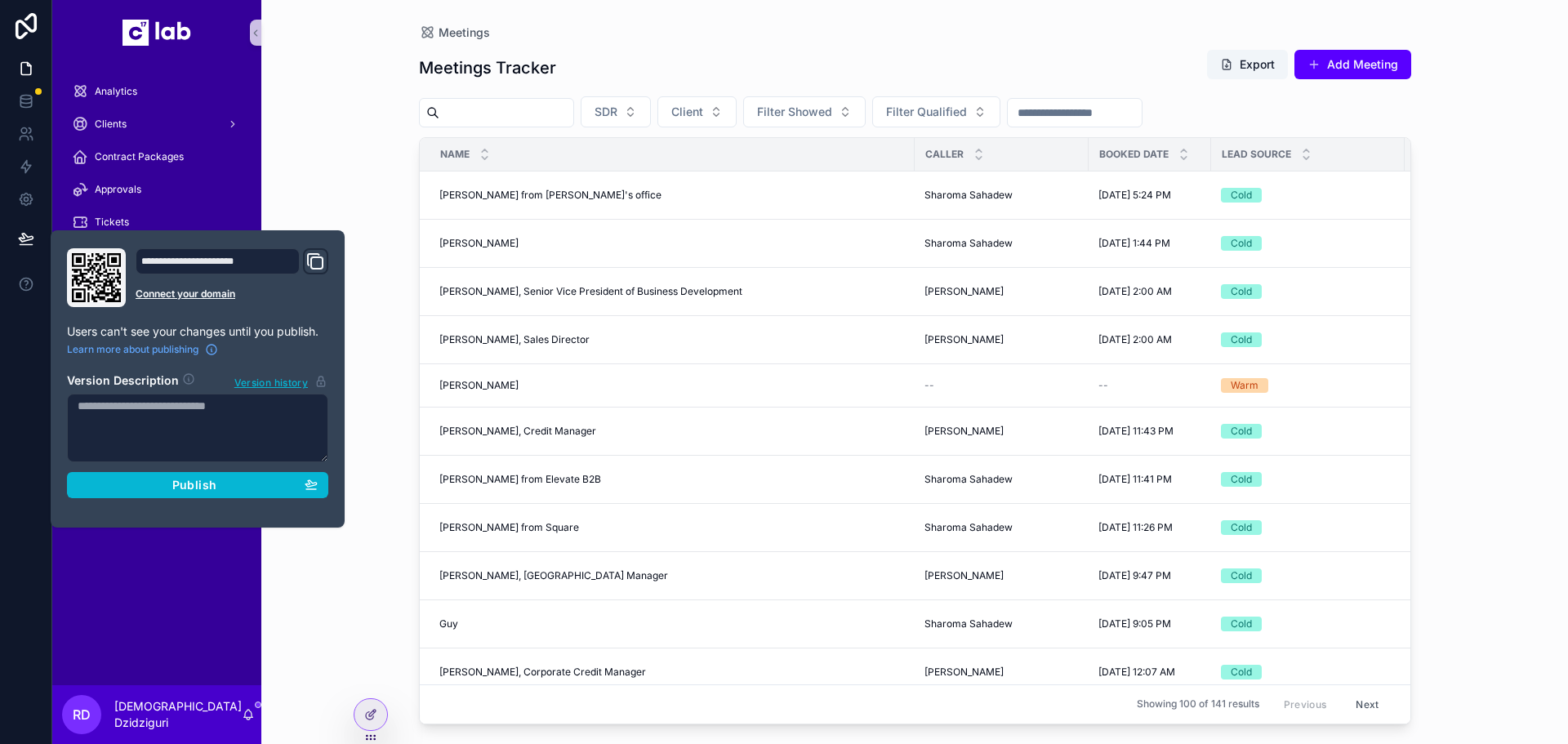
click at [188, 493] on div "Meetings" at bounding box center [156, 483] width 170 height 26
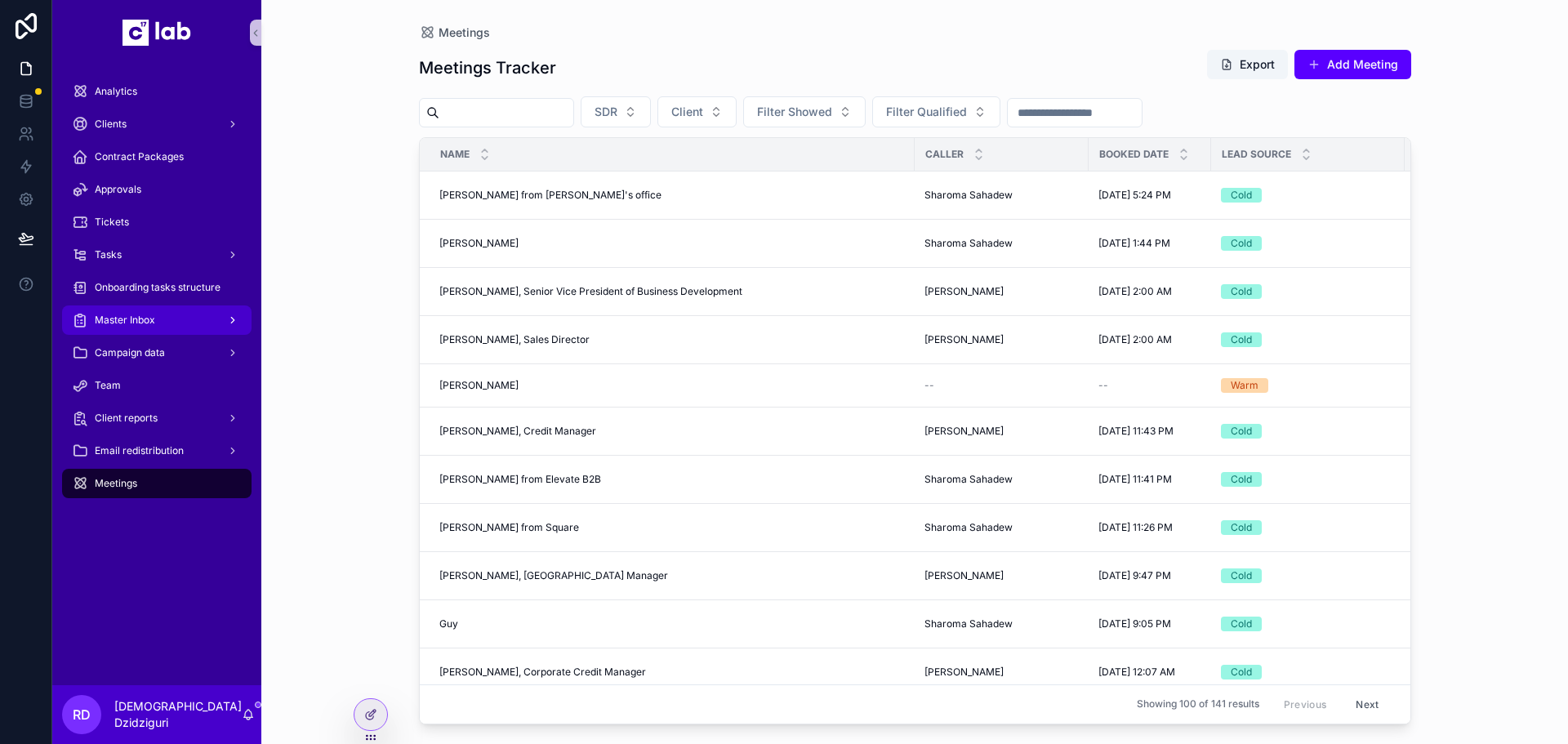
click at [221, 333] on div "scrollable content" at bounding box center [231, 320] width 21 height 26
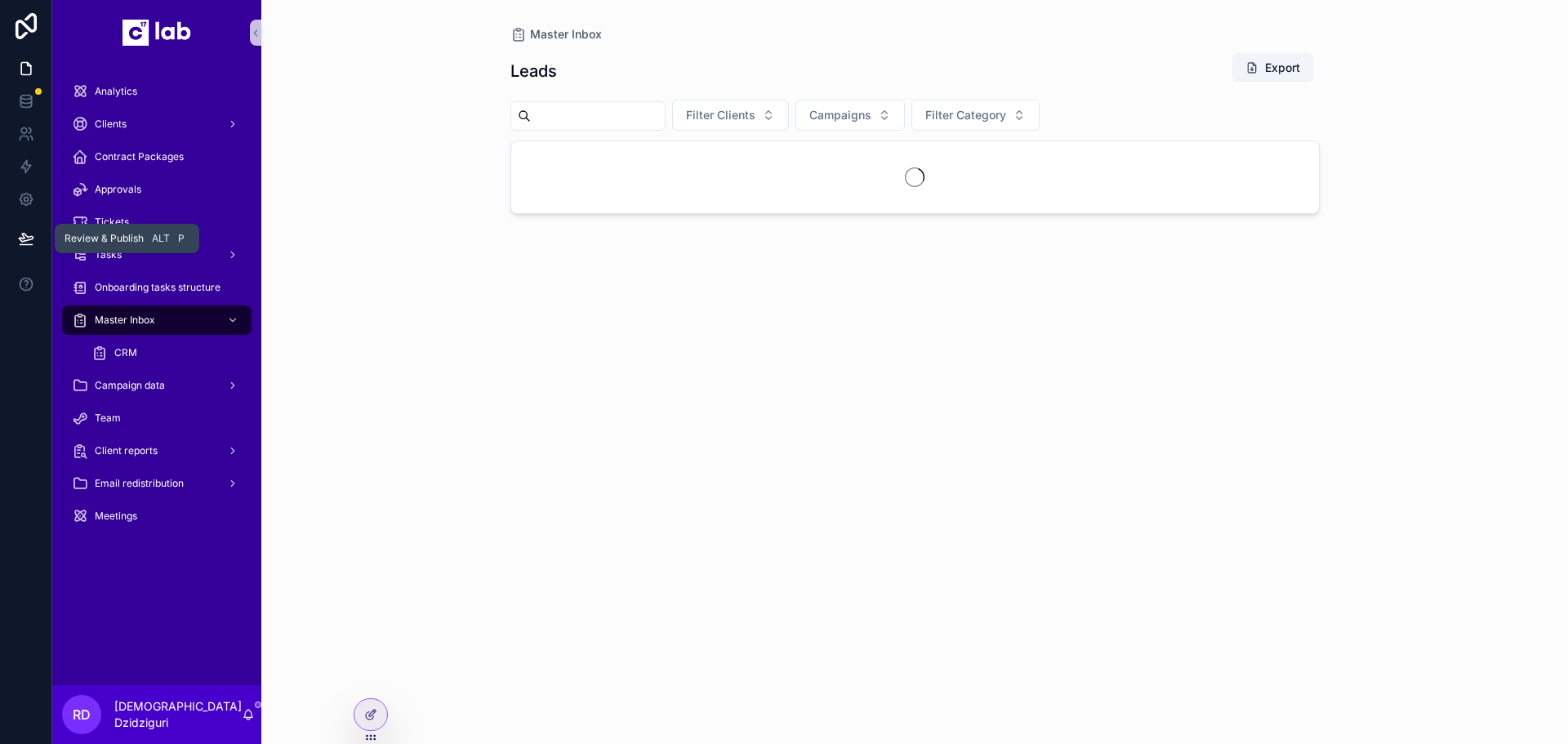
click at [38, 240] on button at bounding box center [26, 238] width 36 height 46
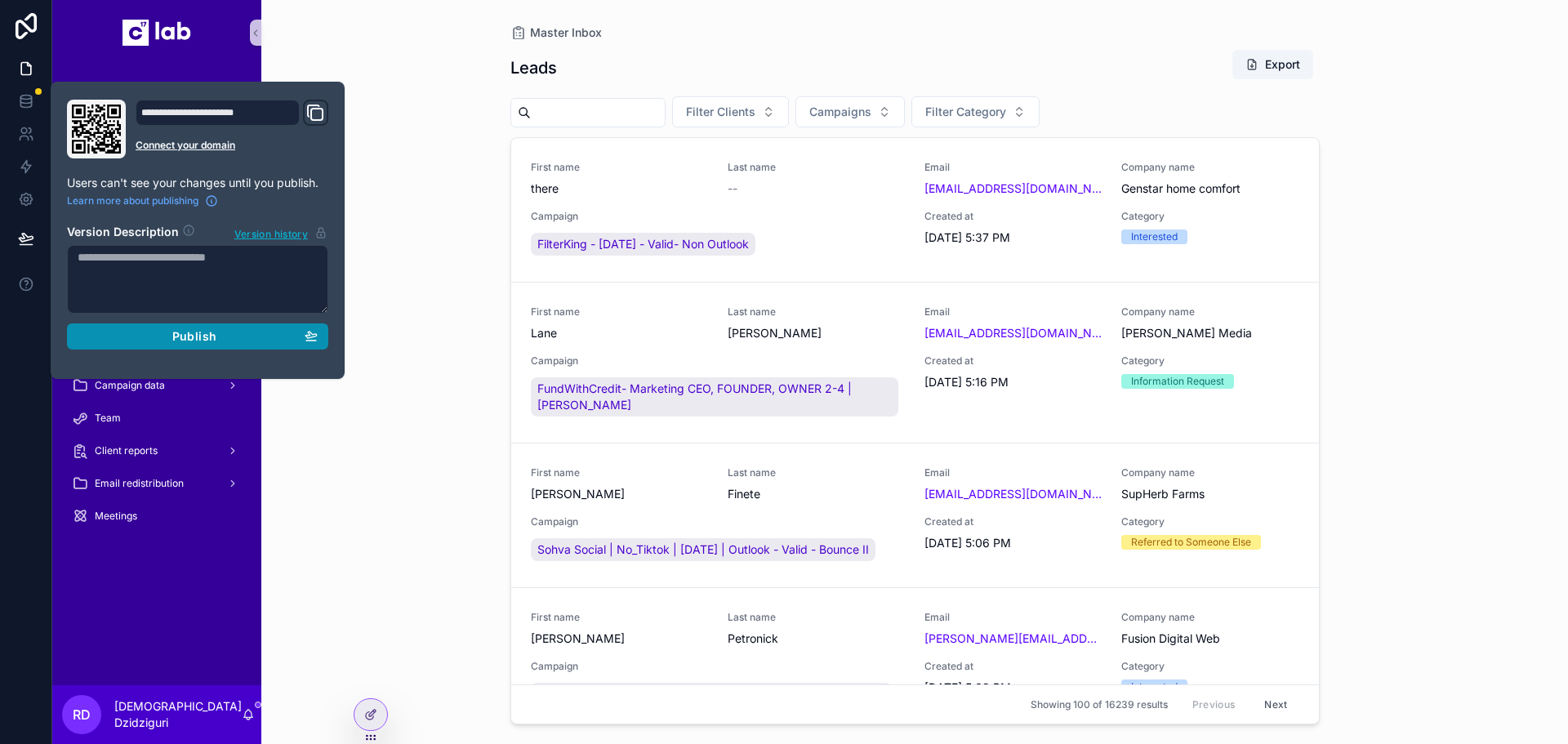
click at [208, 333] on span "Publish" at bounding box center [194, 336] width 44 height 15
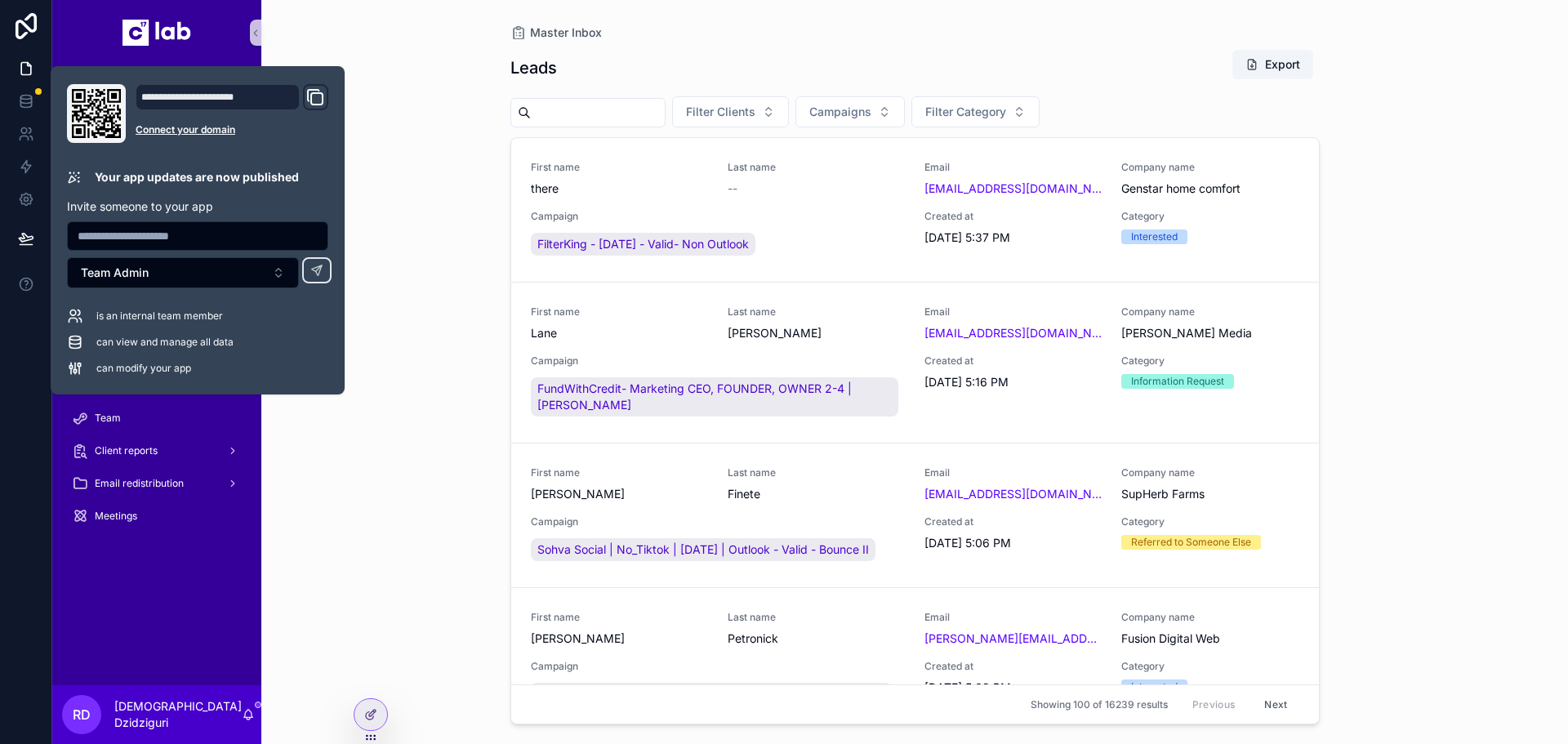
click at [337, 420] on div "Master Inbox Leads Export Filter Clients Campaigns Filter Category First name t…" at bounding box center [914, 372] width 1307 height 744
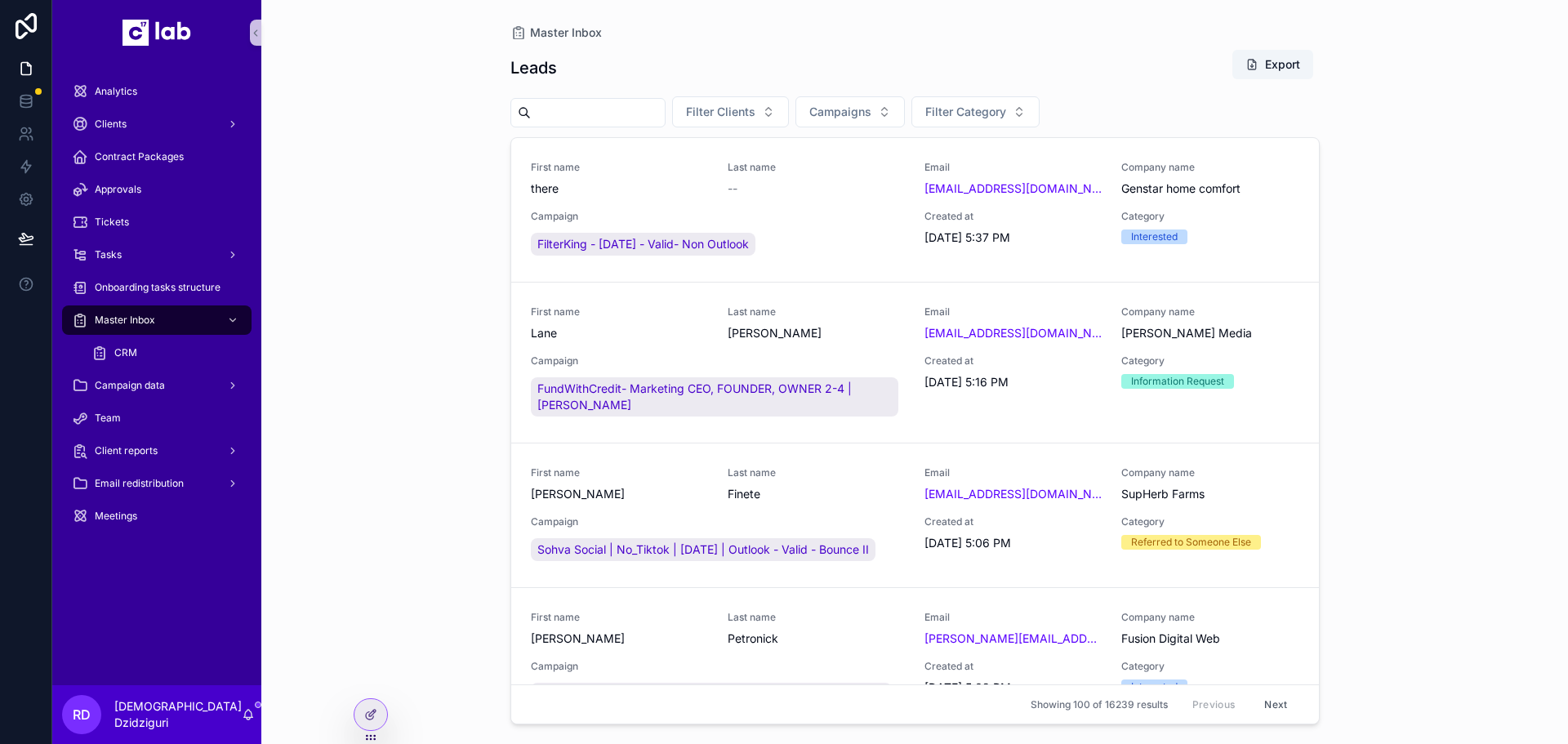
click at [356, 390] on div "Master Inbox Leads Export Filter Clients Campaigns Filter Category First name t…" at bounding box center [914, 372] width 1307 height 744
click at [140, 505] on div "Meetings" at bounding box center [156, 516] width 170 height 26
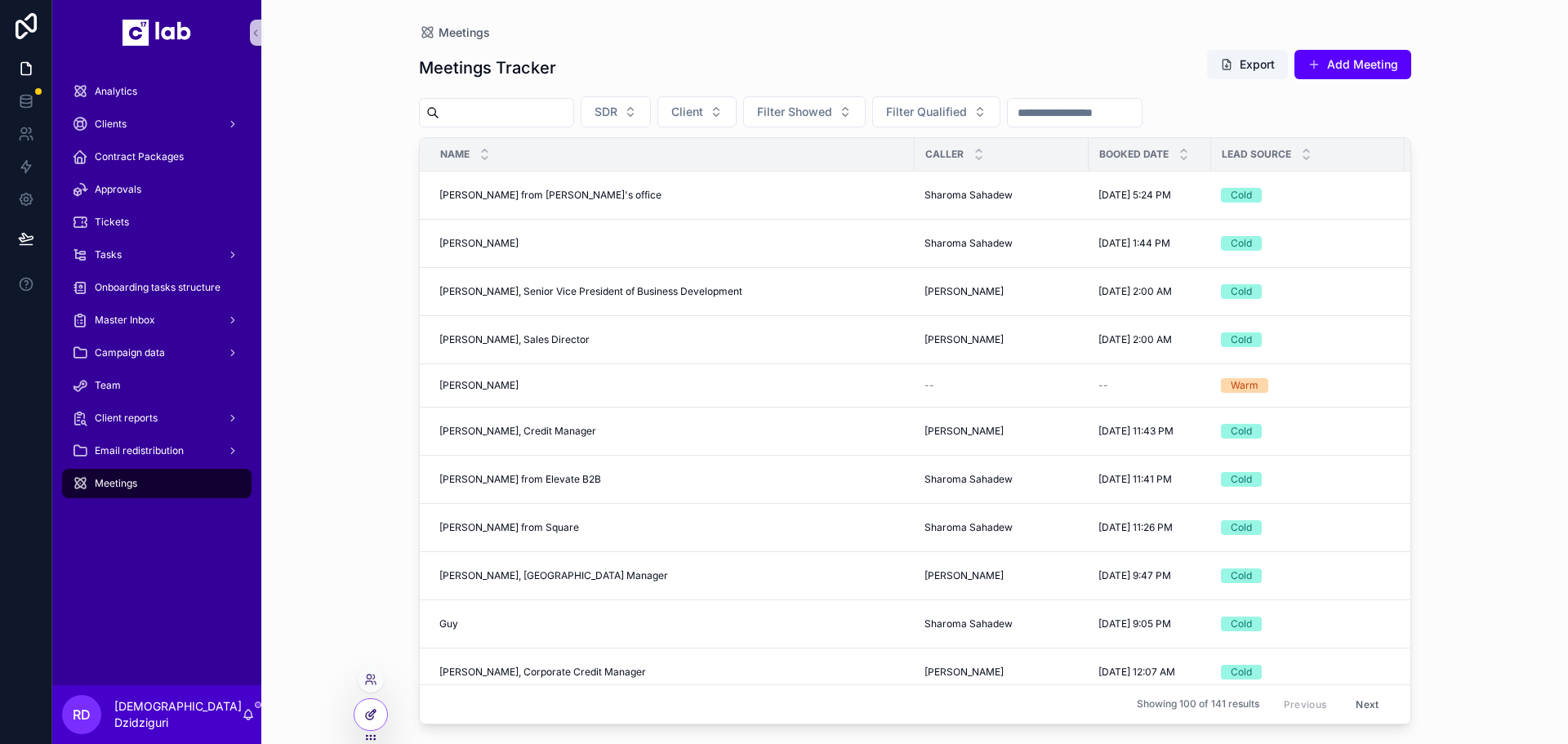
click at [364, 702] on div at bounding box center [371, 714] width 33 height 31
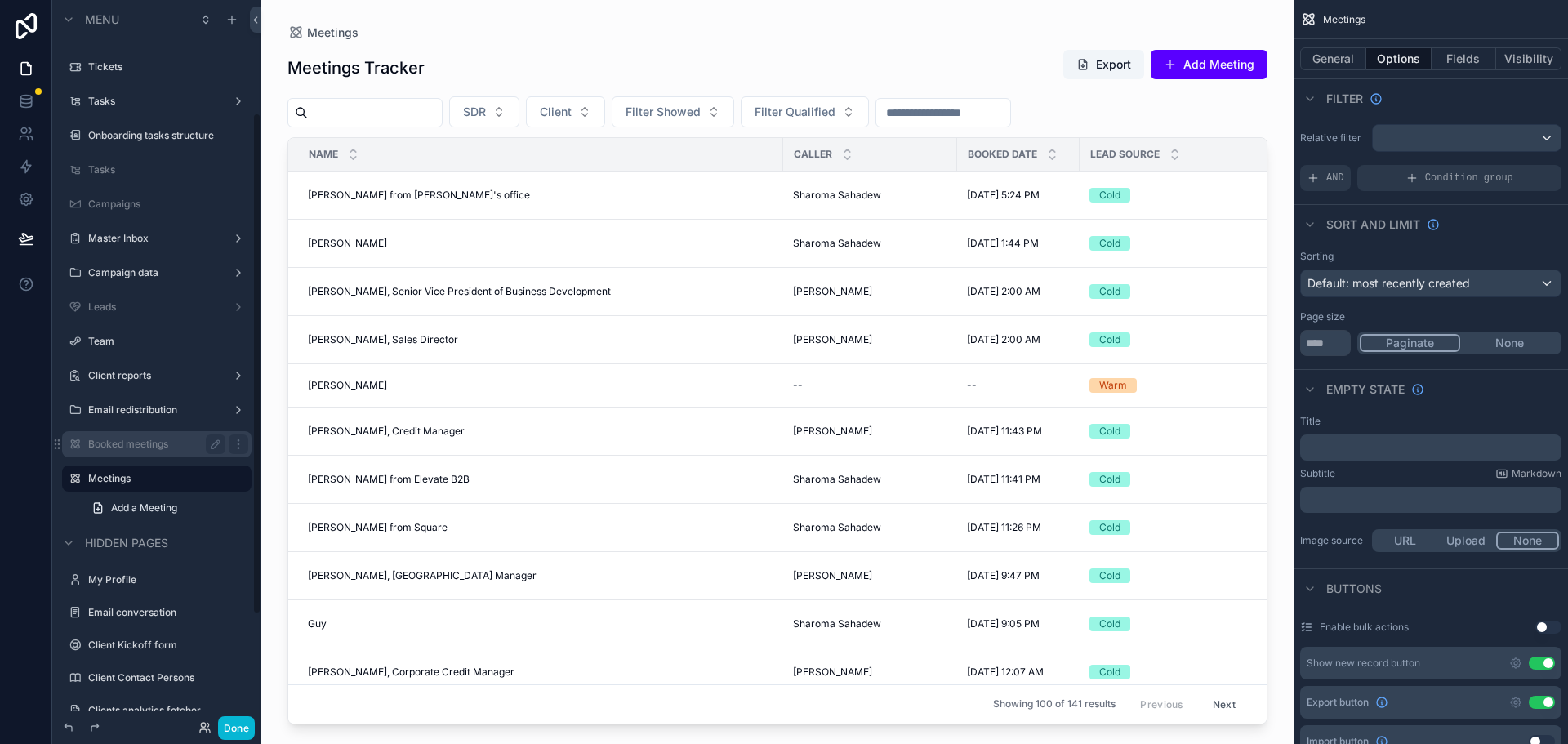
click at [141, 441] on label "Booked meetings" at bounding box center [154, 444] width 131 height 13
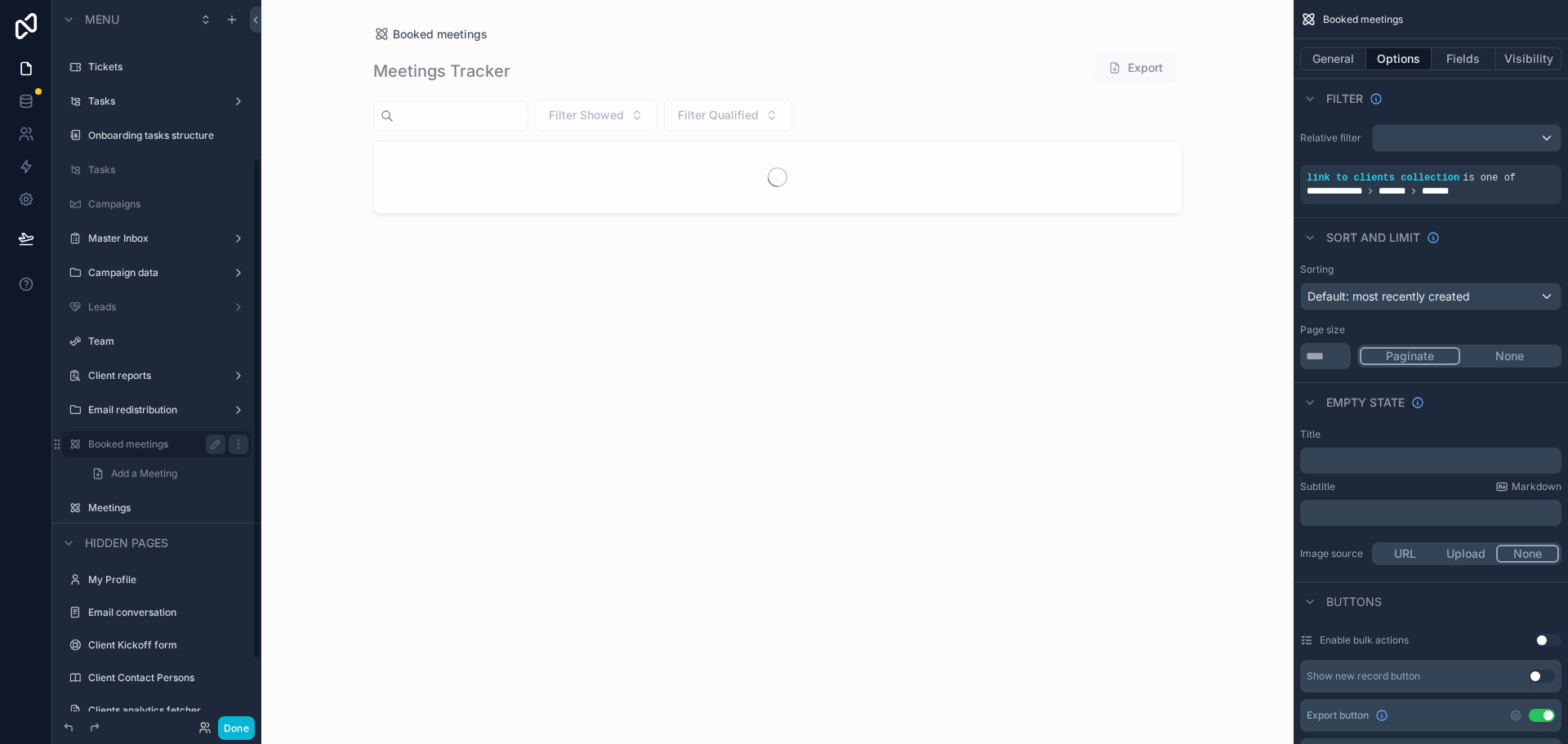
scroll to position [227, 0]
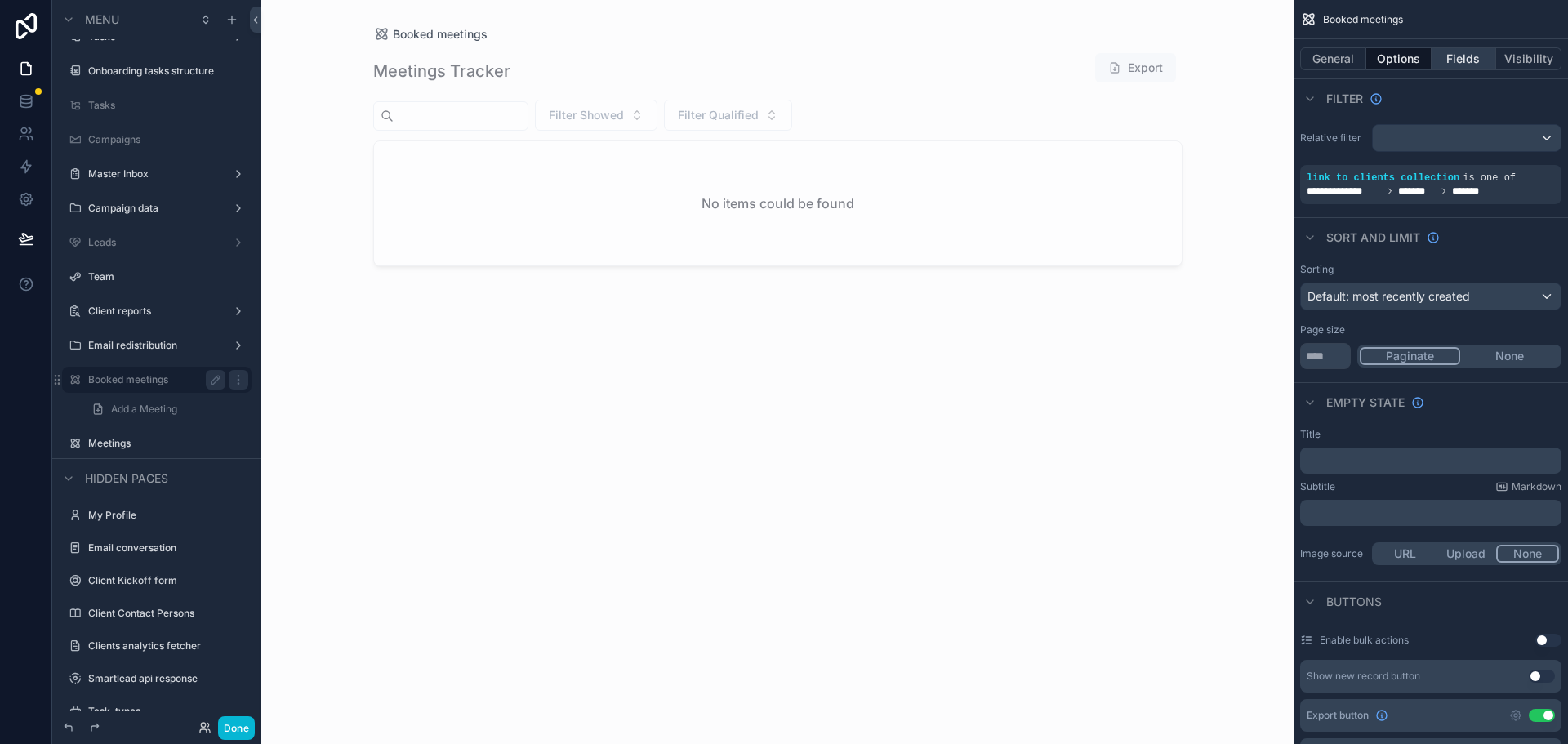
click at [1443, 49] on button "Fields" at bounding box center [1465, 59] width 66 height 23
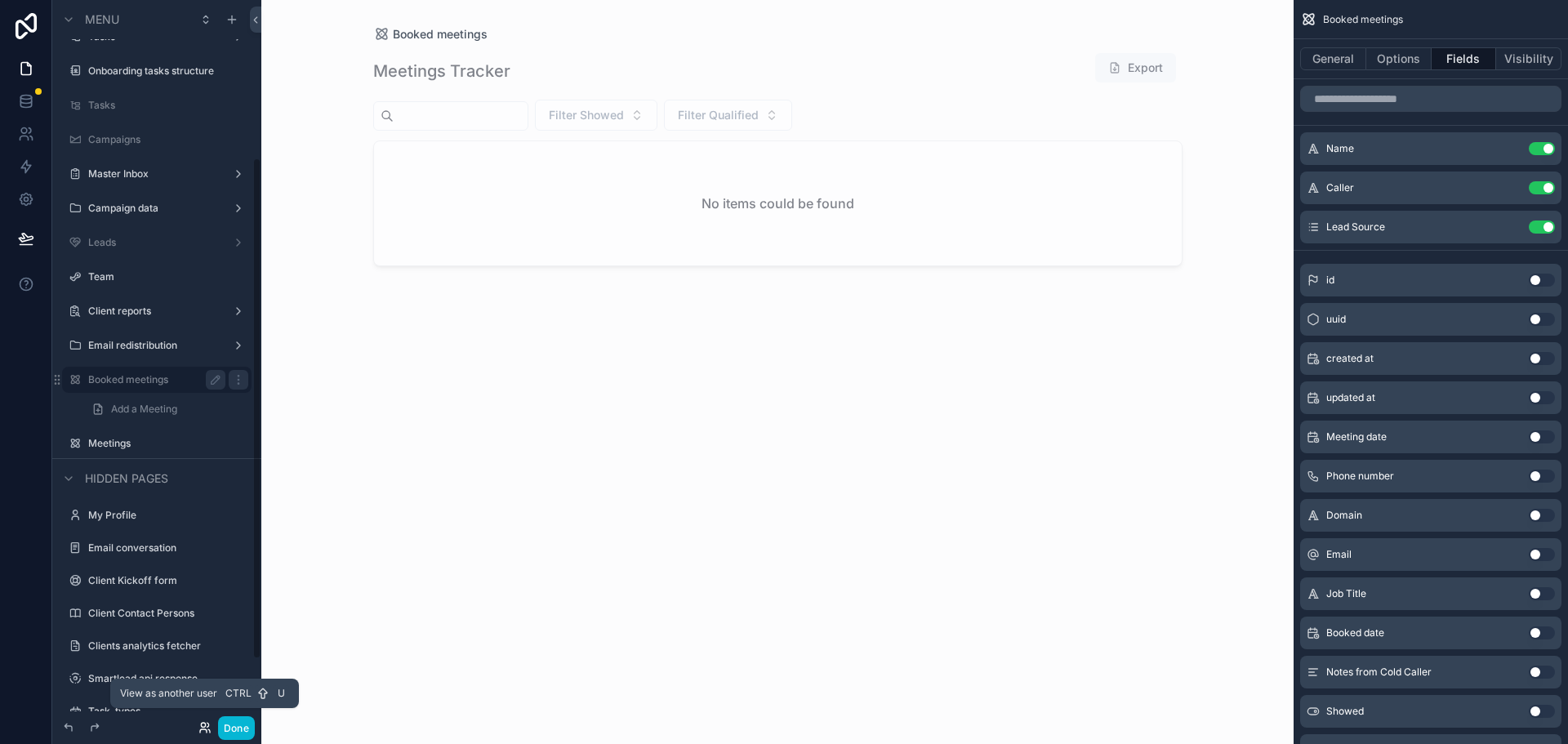
click at [202, 722] on icon at bounding box center [203, 724] width 4 height 4
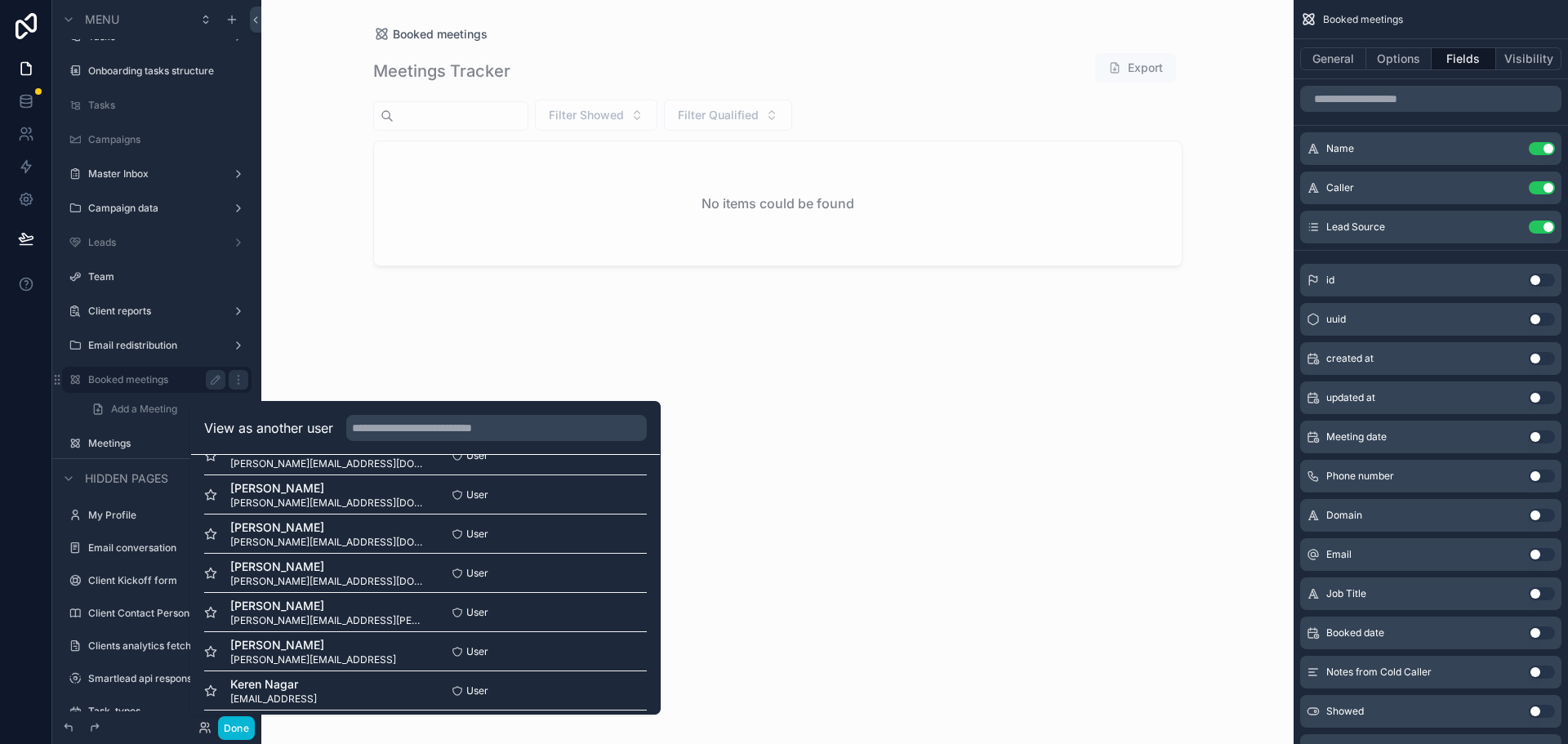
scroll to position [327, 0]
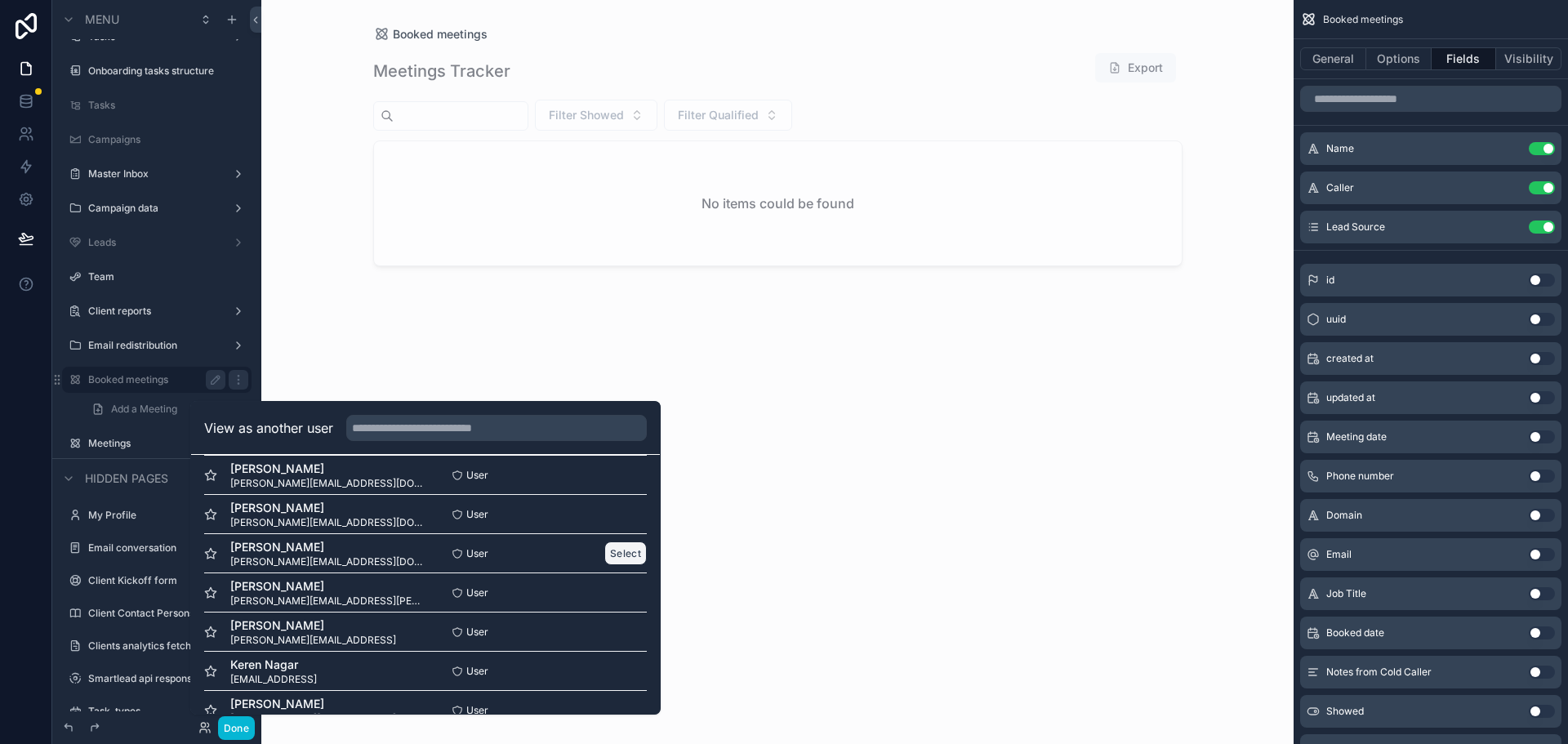
click at [604, 549] on button "Select" at bounding box center [625, 553] width 43 height 24
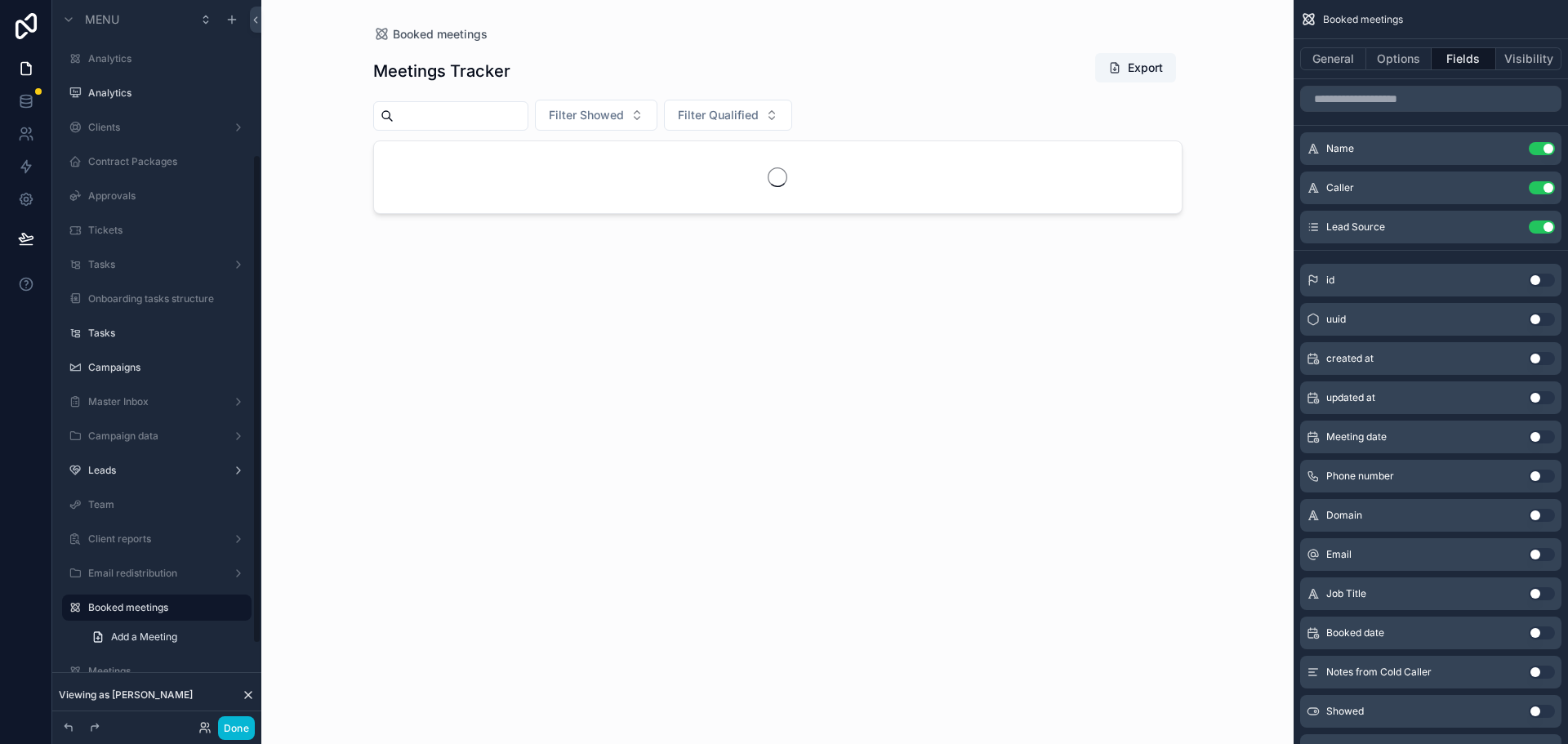
scroll to position [227, 0]
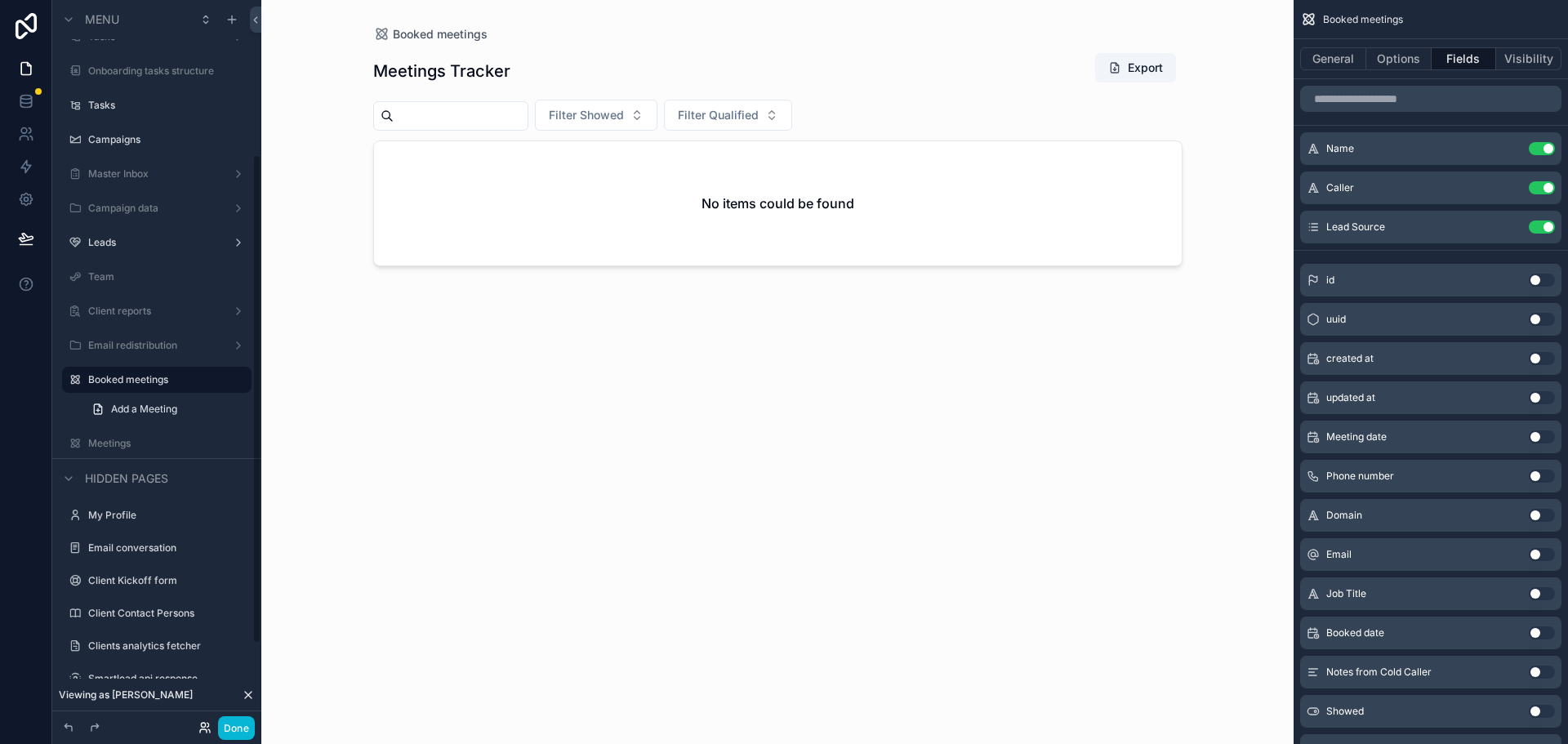
click at [203, 726] on icon at bounding box center [205, 727] width 13 height 13
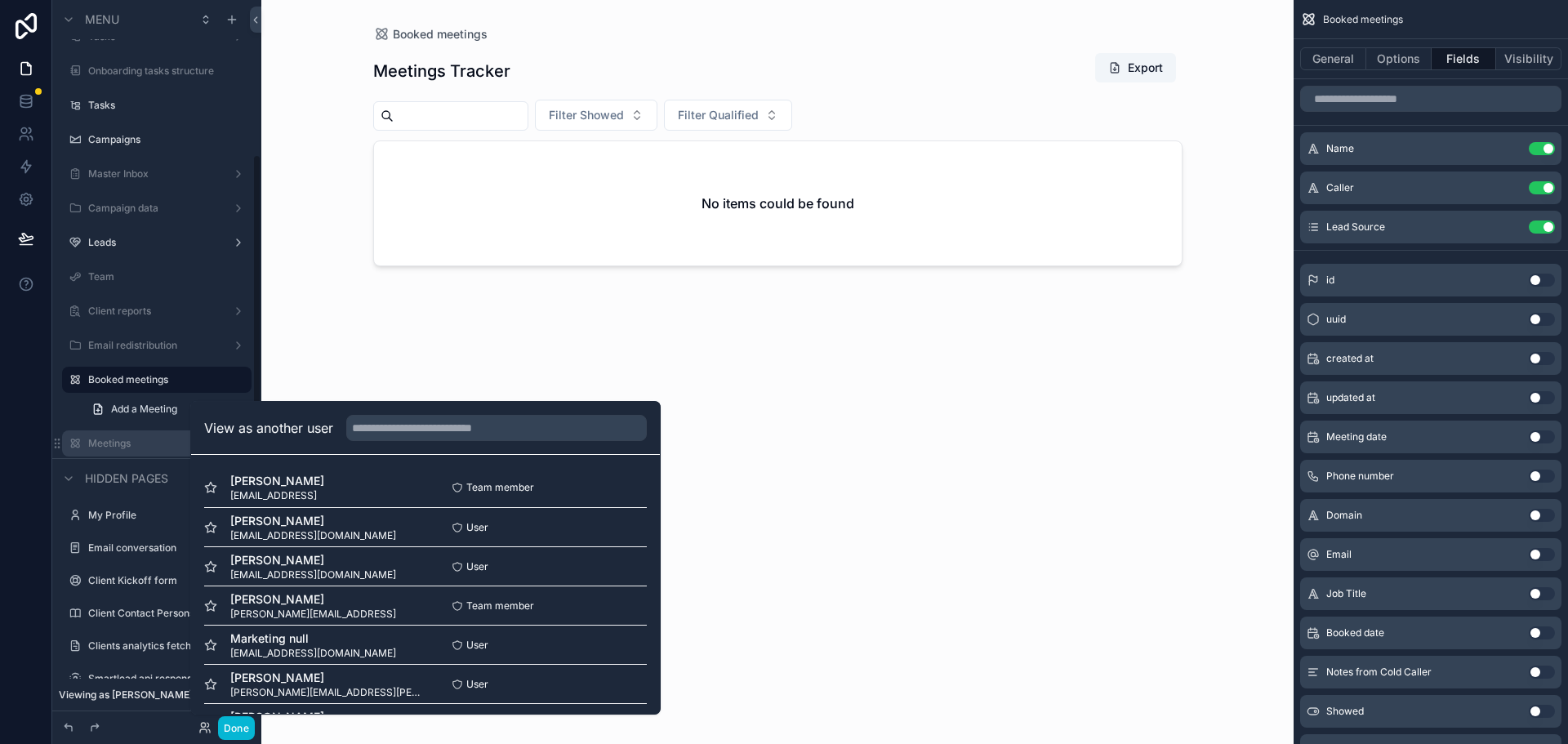
click at [102, 438] on label "Meetings" at bounding box center [154, 443] width 131 height 13
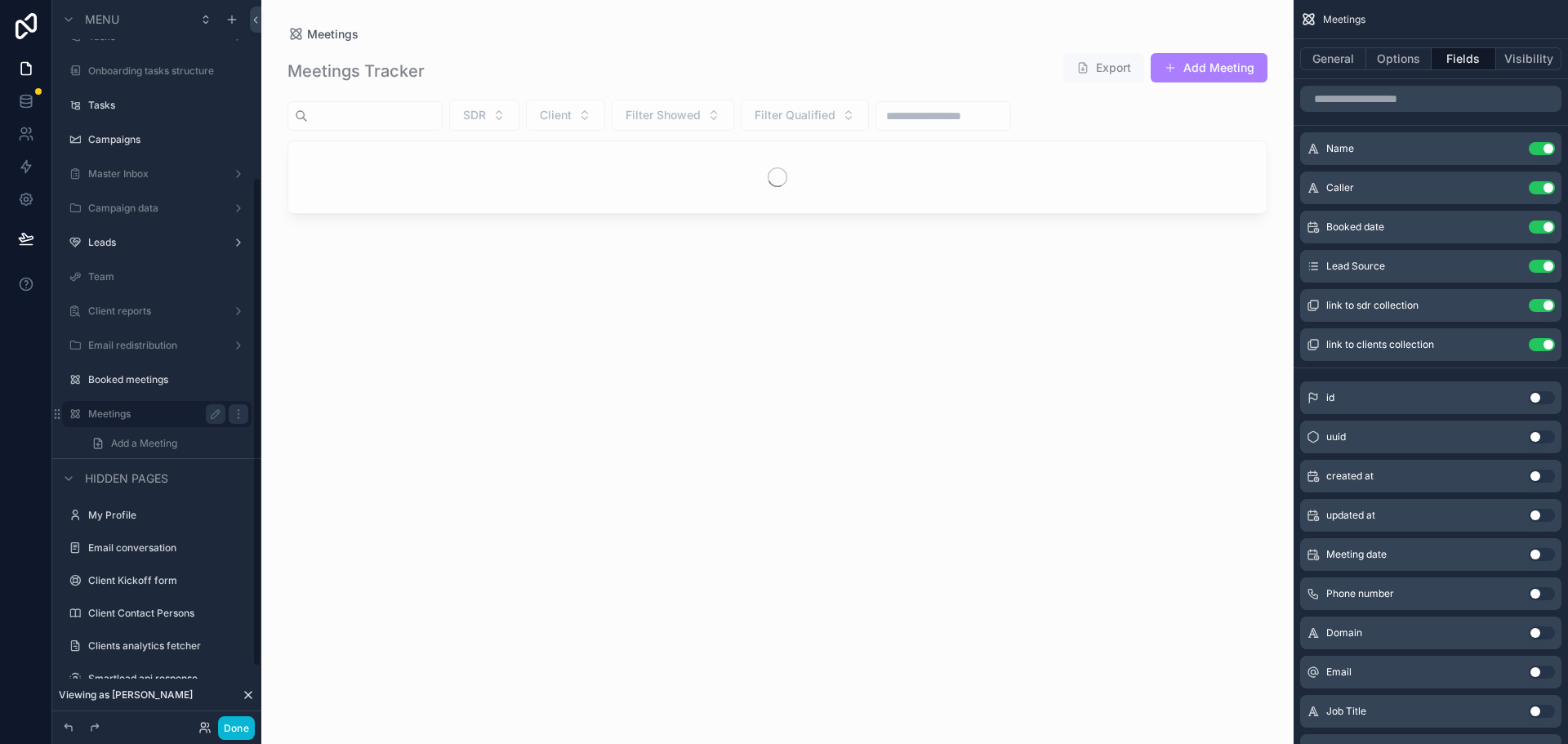
scroll to position [262, 0]
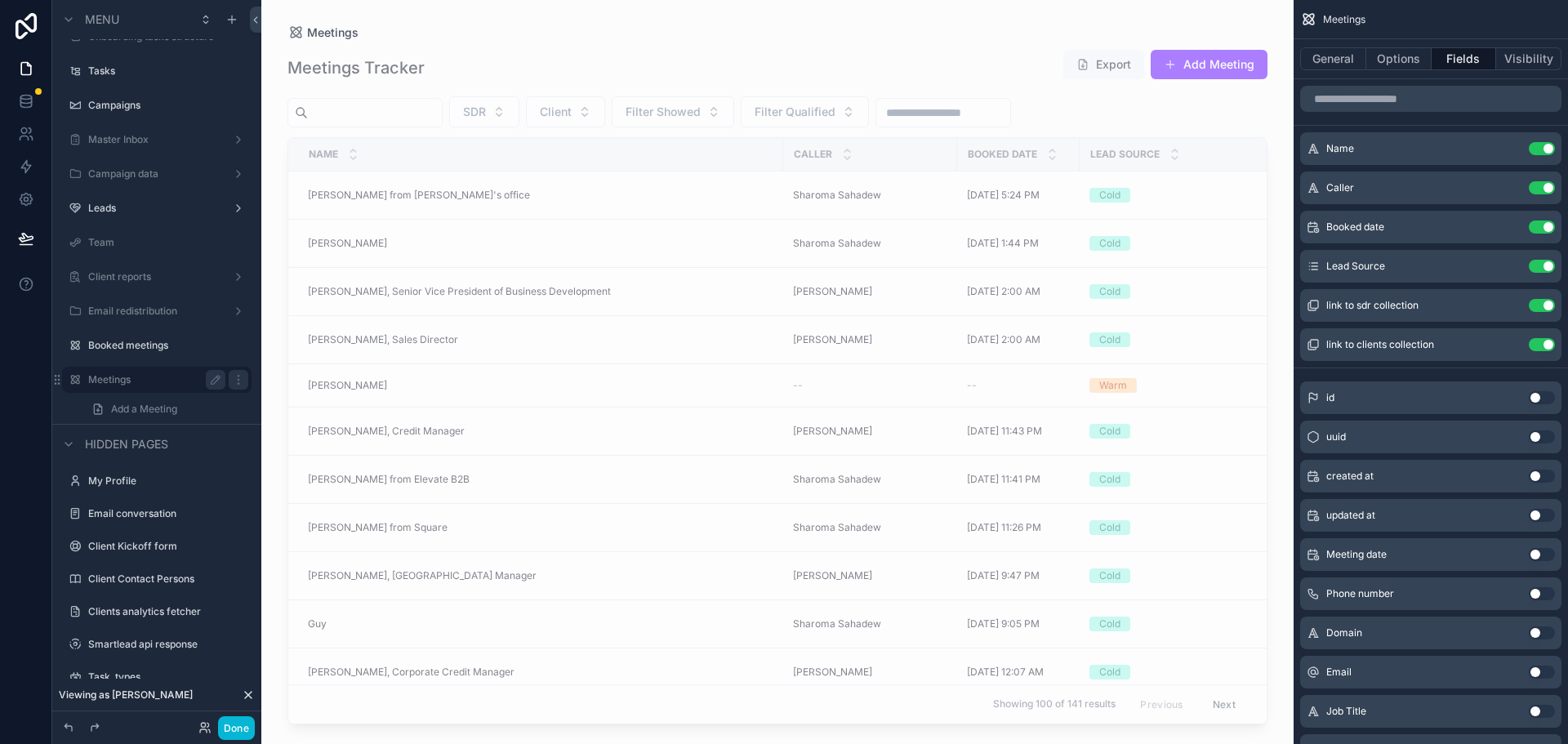
click at [582, 685] on div "scrollable content" at bounding box center [777, 362] width 1032 height 724
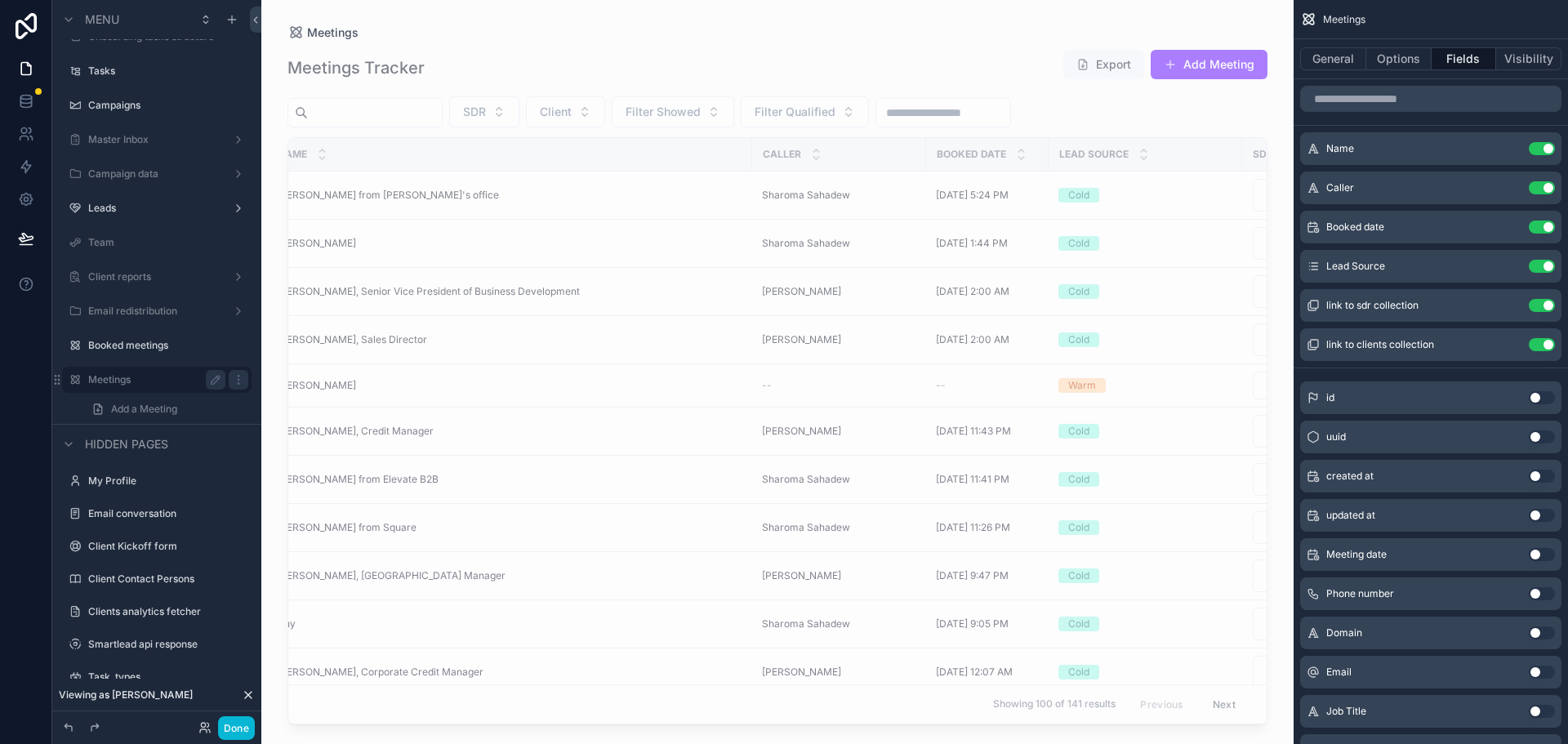
scroll to position [0, 0]
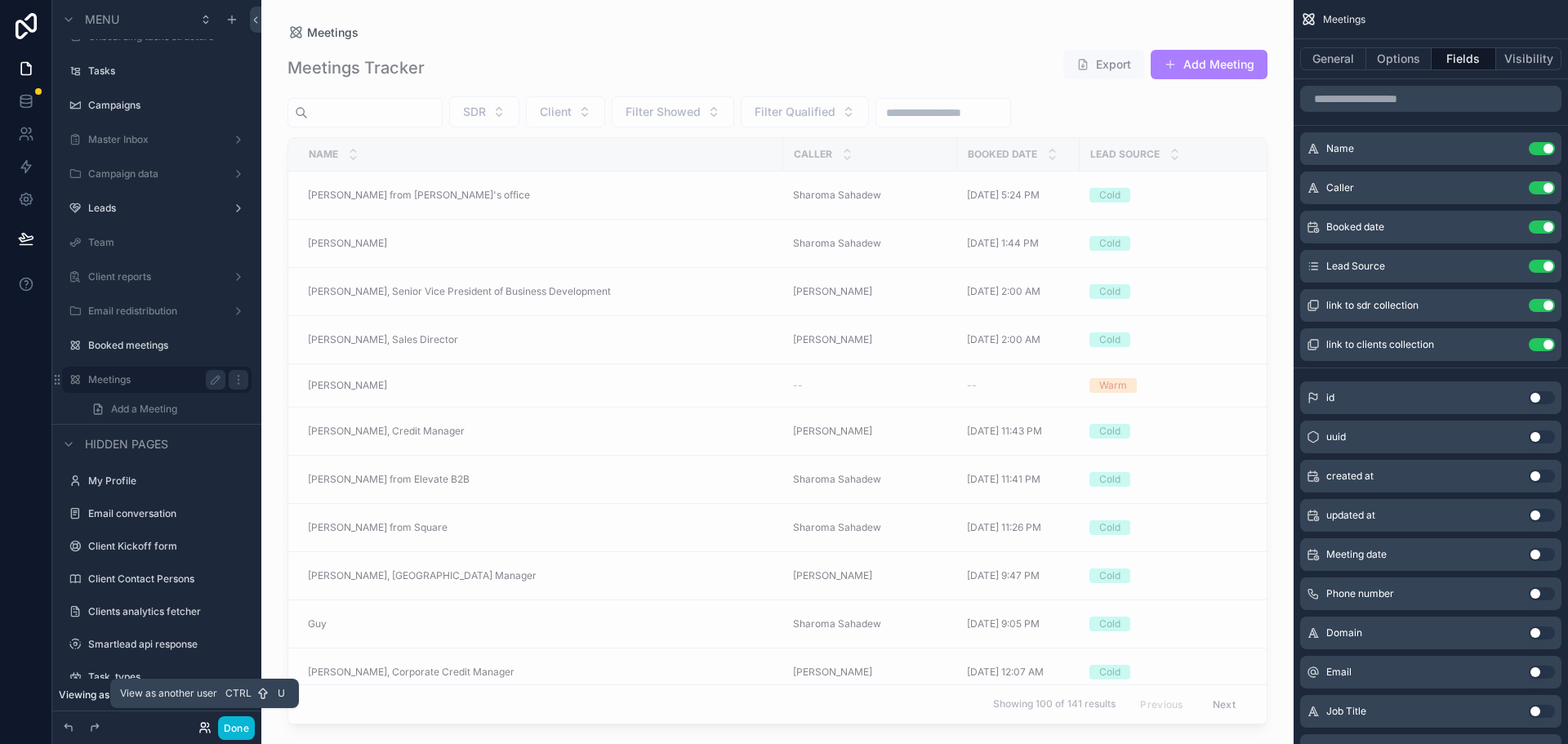
click at [207, 727] on icon at bounding box center [205, 727] width 13 height 13
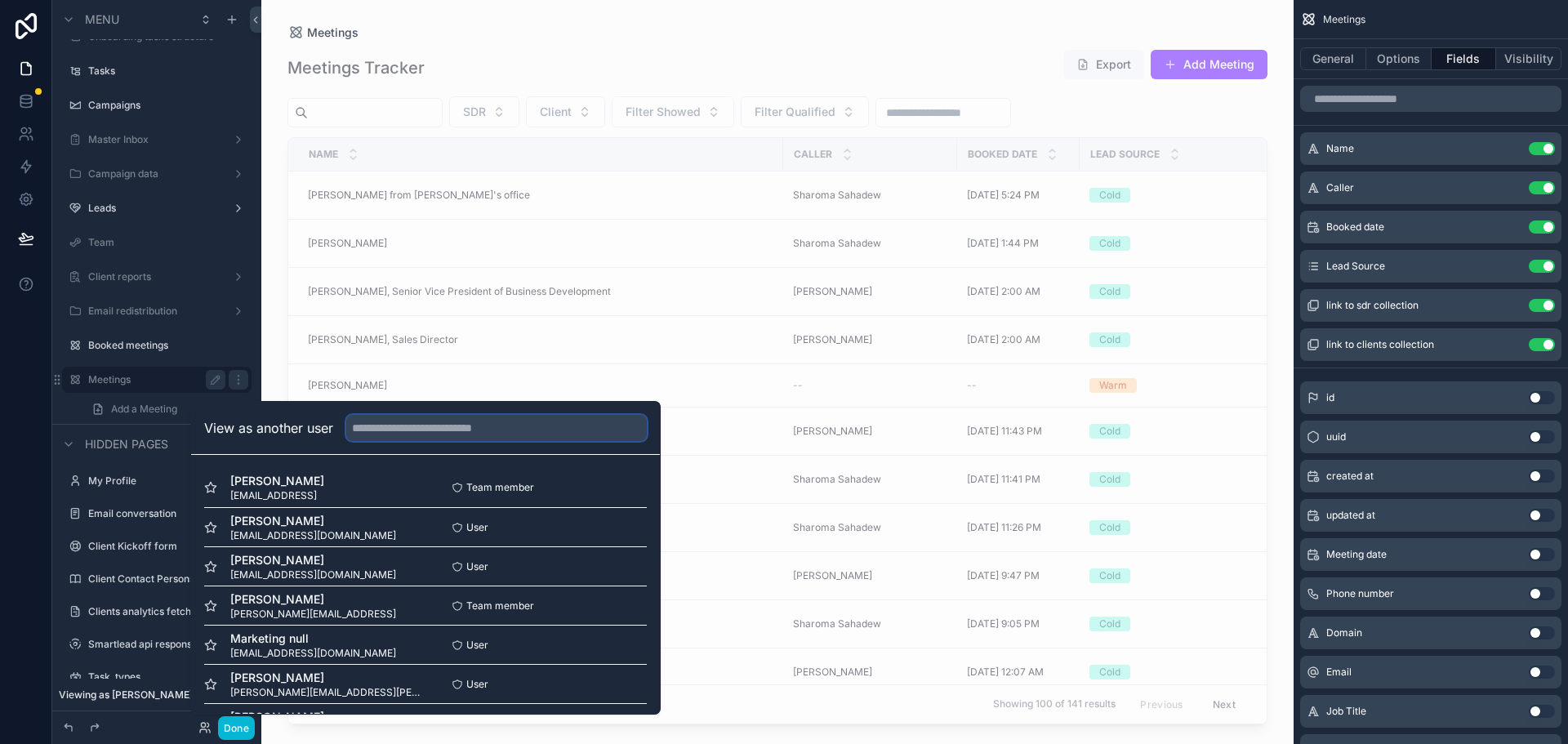
click at [416, 435] on input "text" at bounding box center [497, 428] width 300 height 26
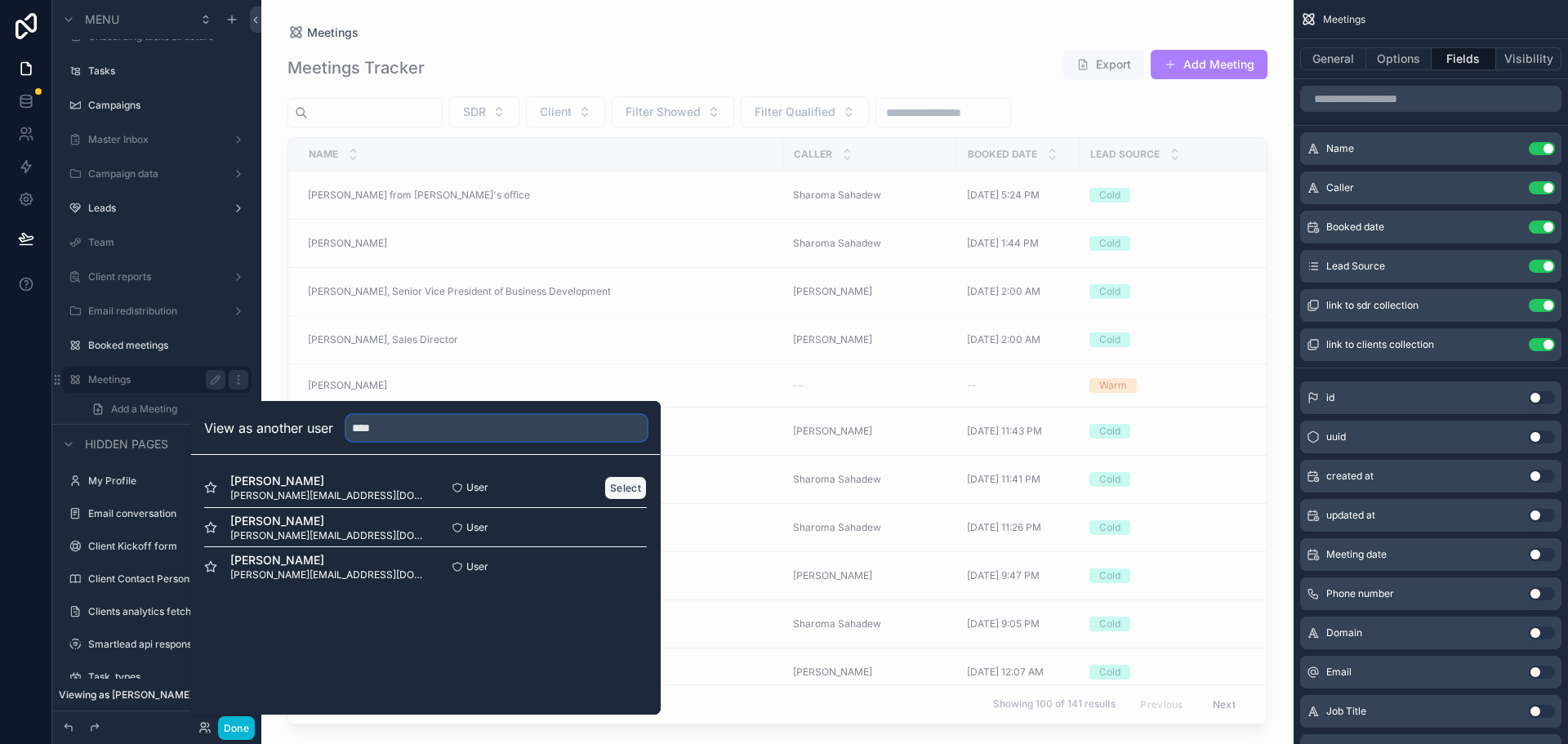
type input "****"
click at [612, 483] on button "Select" at bounding box center [625, 488] width 43 height 24
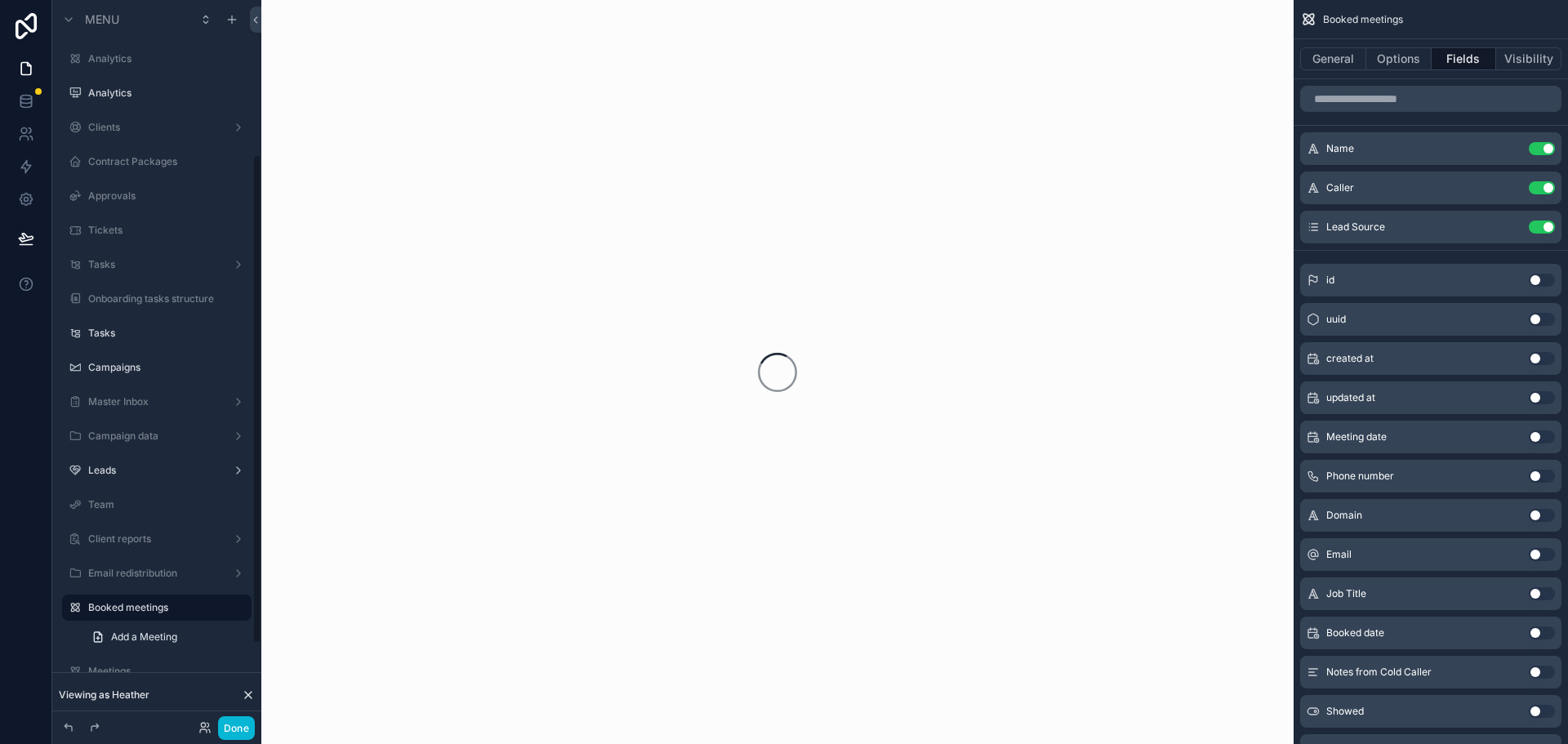
scroll to position [227, 0]
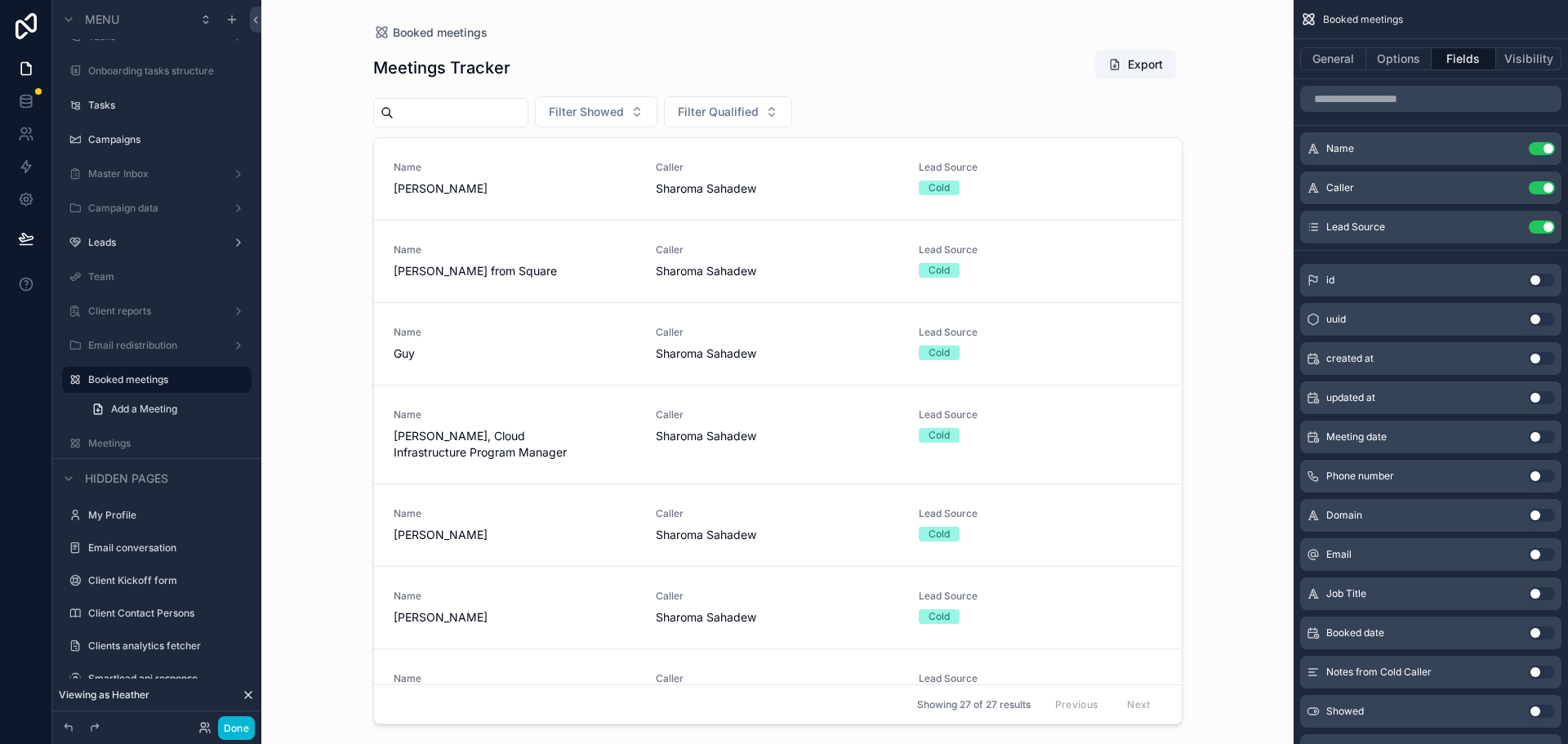
click at [928, 64] on div "scrollable content" at bounding box center [778, 362] width 836 height 724
click at [1408, 62] on button "Options" at bounding box center [1399, 59] width 66 height 23
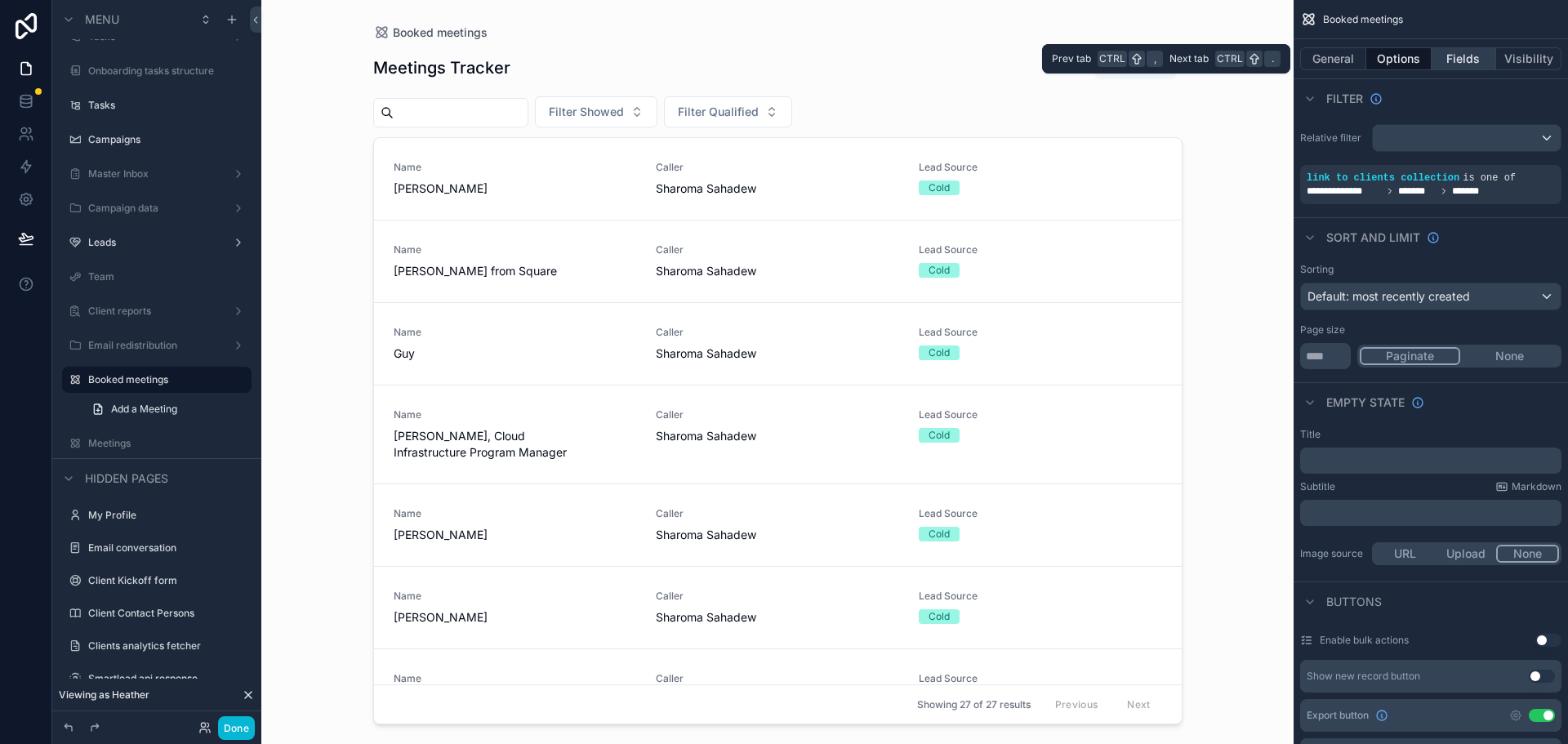
click at [1464, 62] on button "Fields" at bounding box center [1465, 59] width 66 height 23
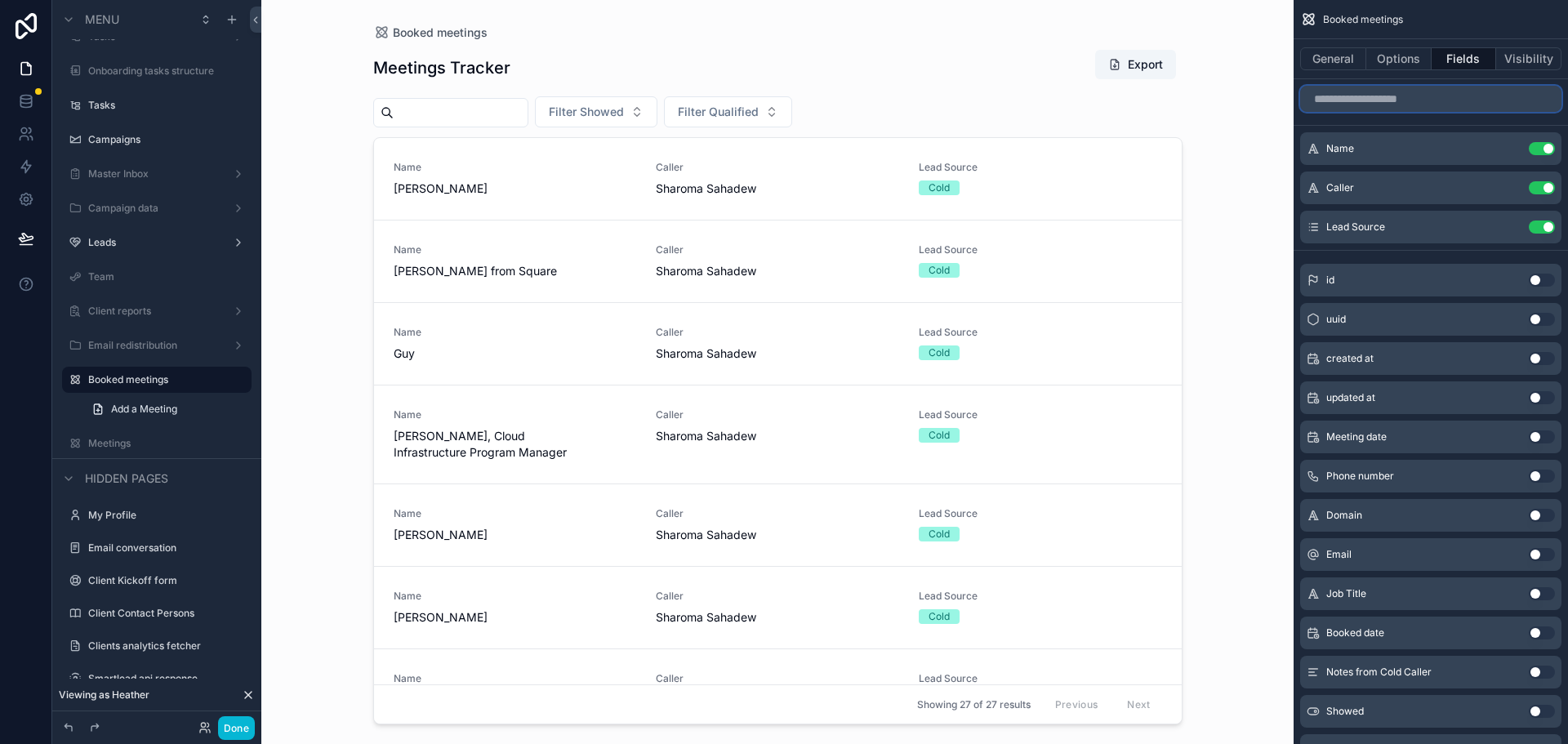
click at [1381, 101] on input "scrollable content" at bounding box center [1431, 98] width 261 height 26
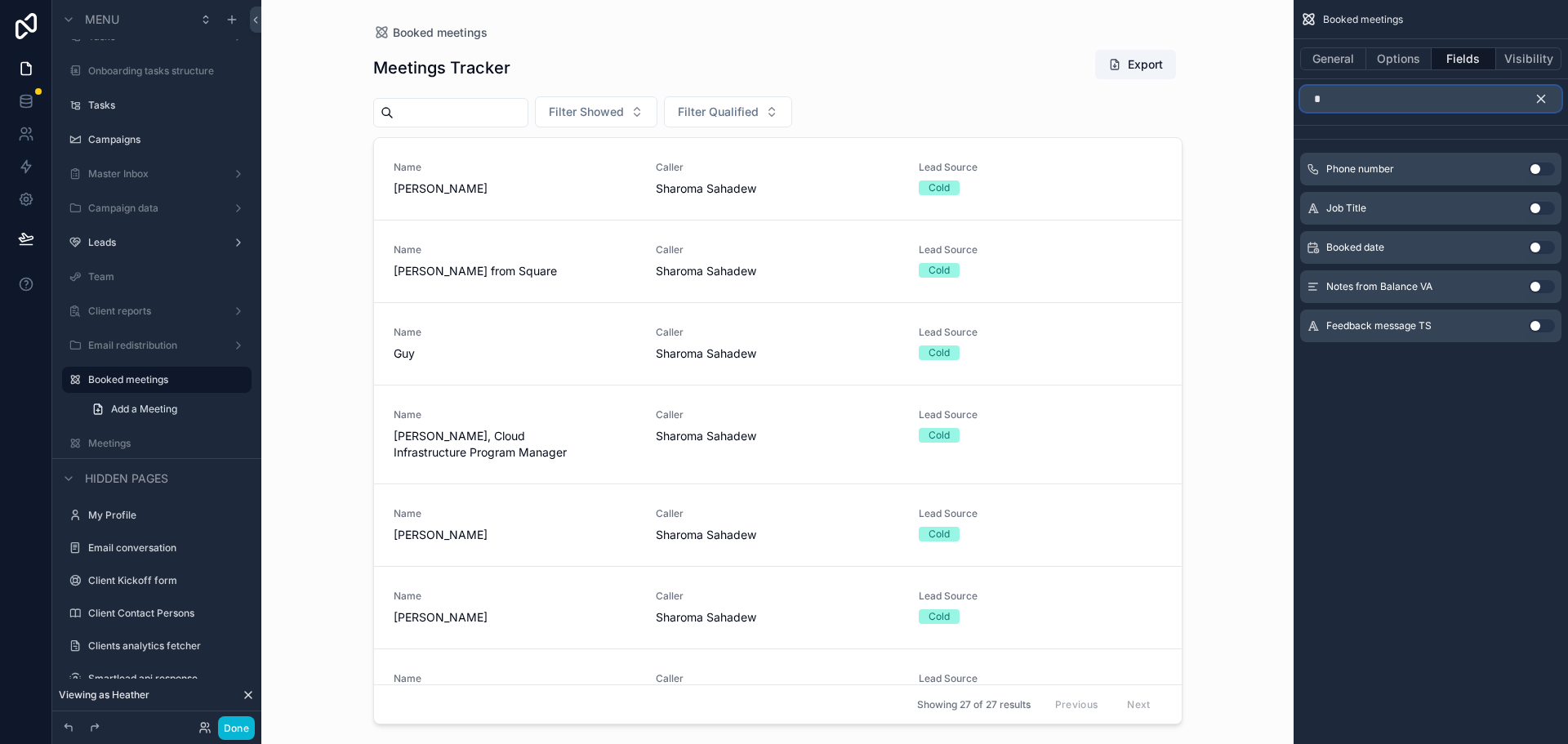
type input "*"
click at [1533, 245] on button "Use setting" at bounding box center [1542, 246] width 26 height 13
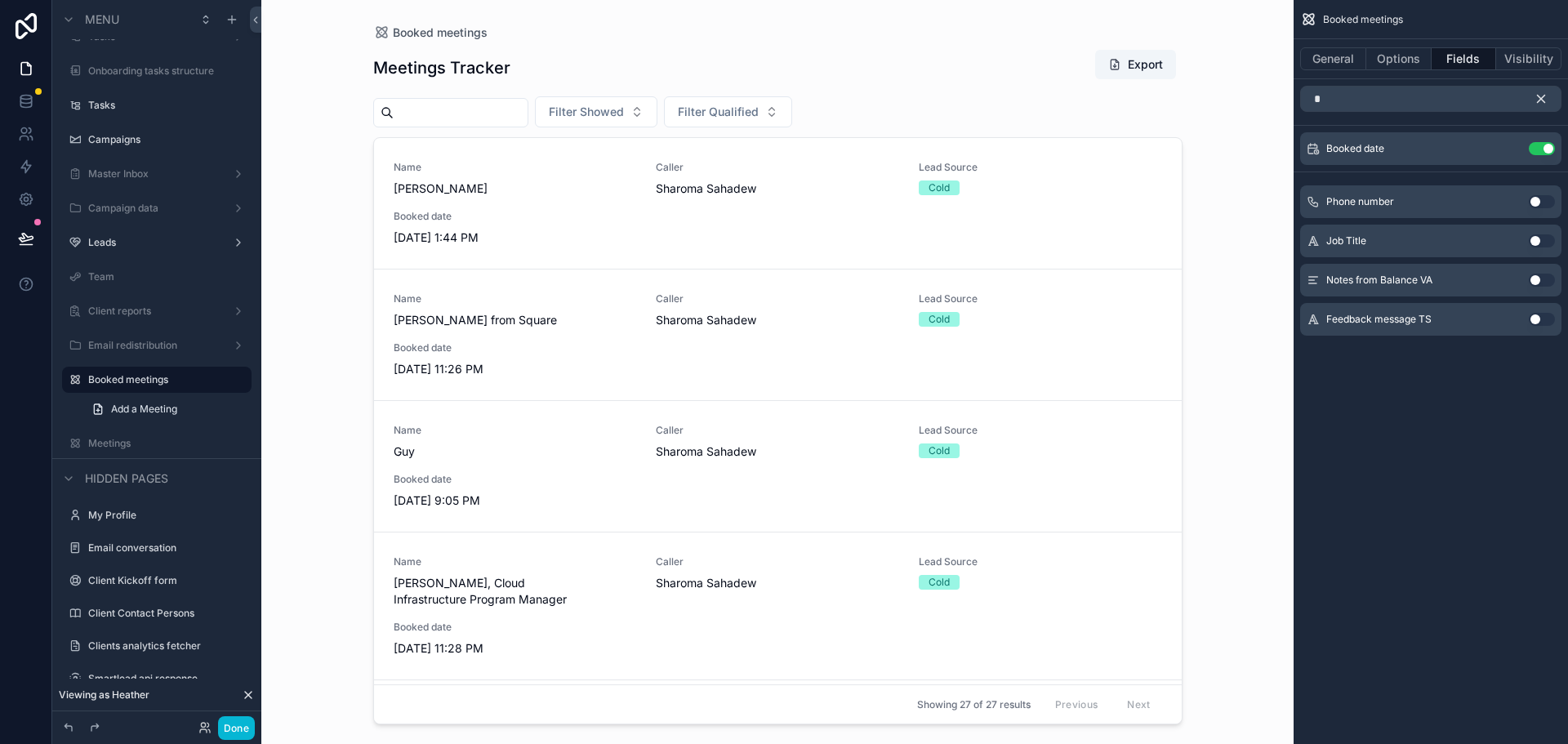
click at [1544, 90] on button "scrollable content" at bounding box center [1548, 98] width 28 height 26
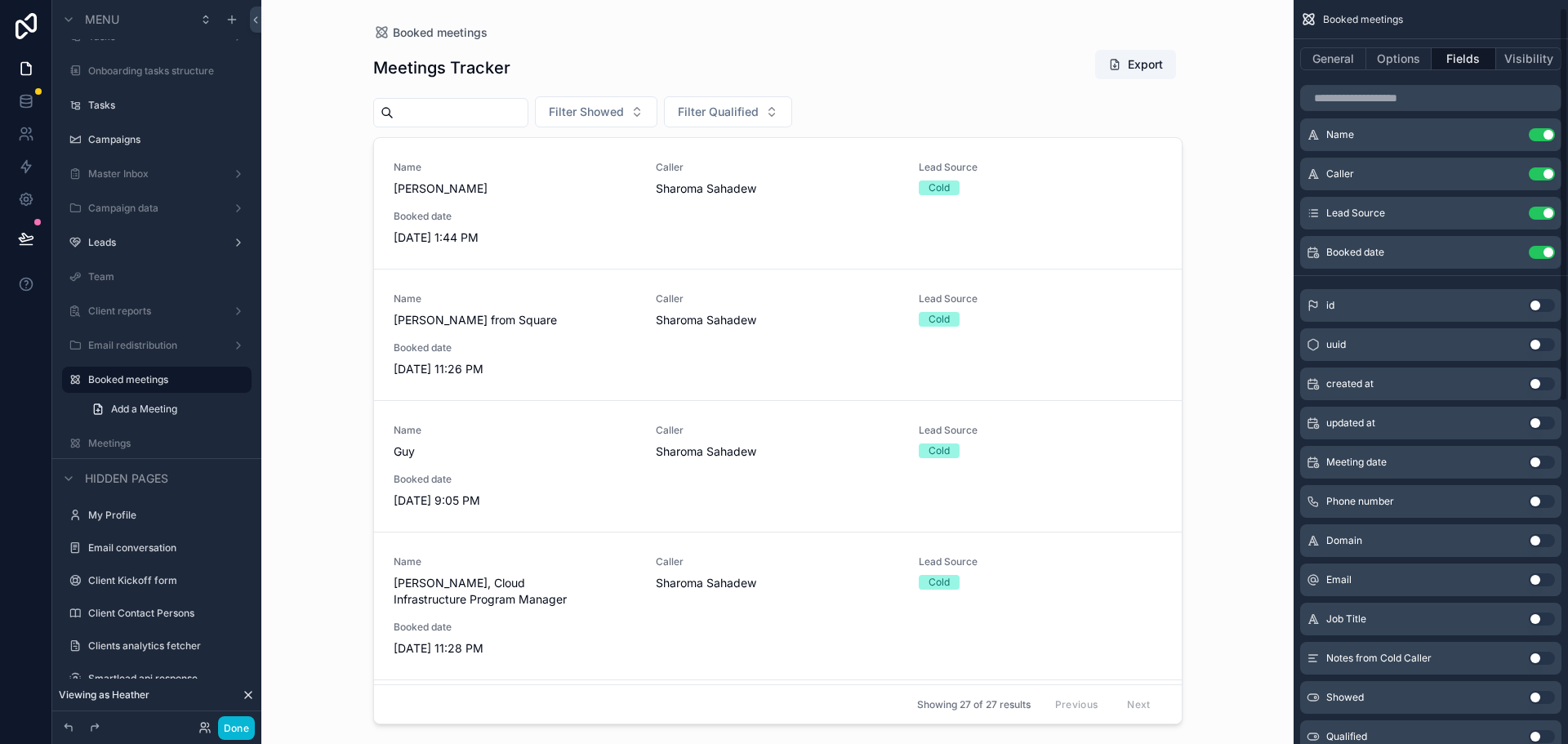
scroll to position [0, 0]
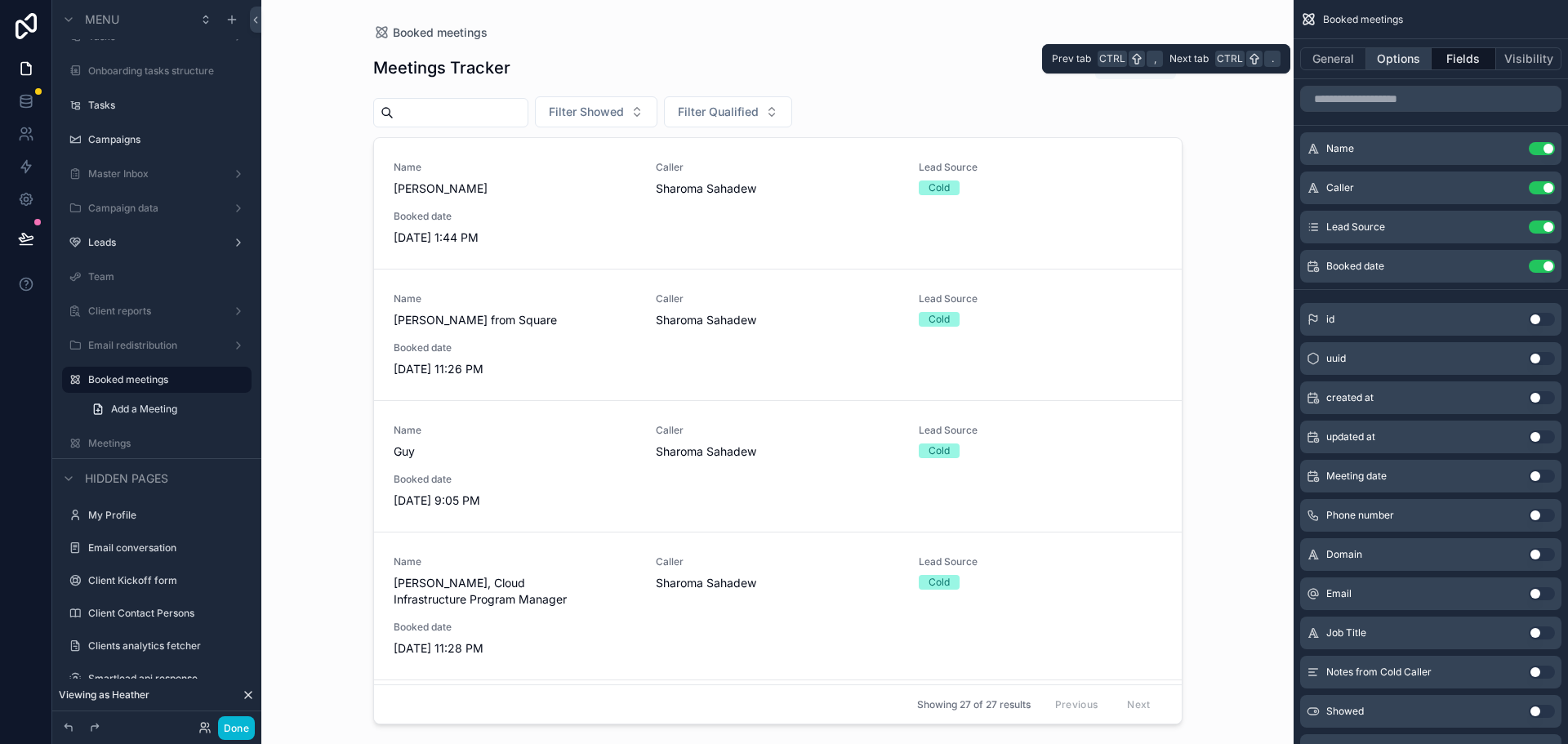
click at [1408, 61] on button "Options" at bounding box center [1399, 59] width 66 height 23
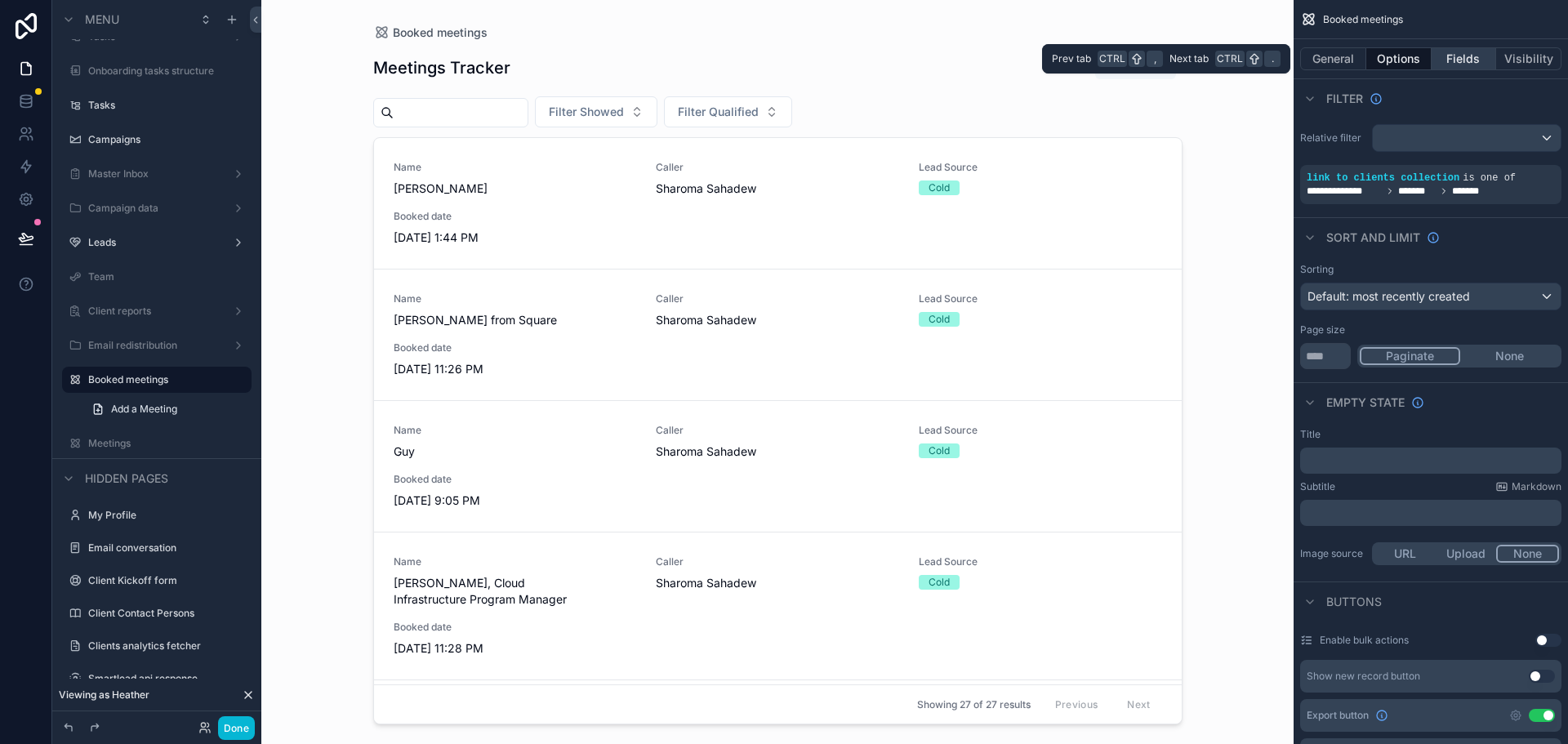
click at [1459, 51] on button "Fields" at bounding box center [1465, 59] width 66 height 23
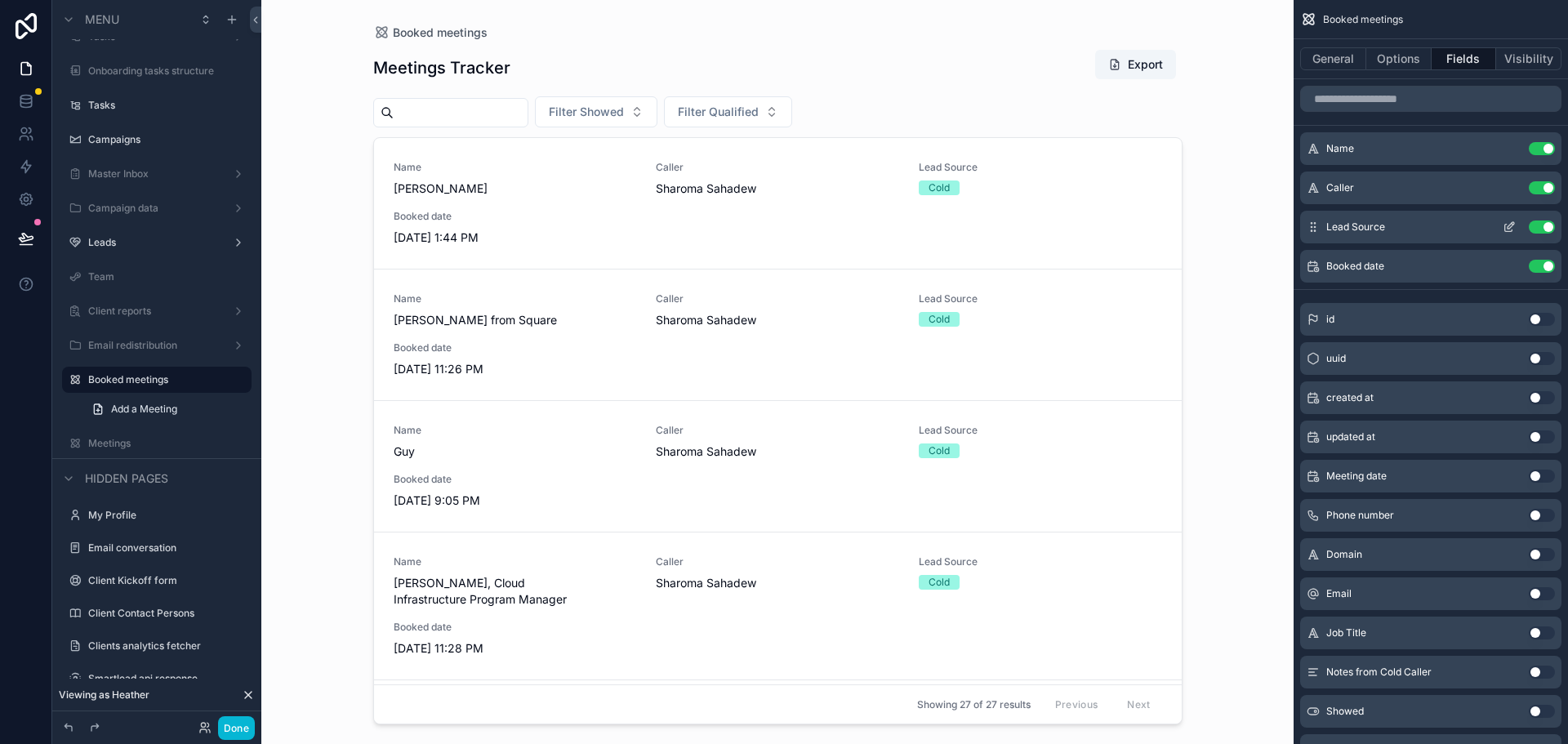
click at [1508, 223] on icon "scrollable content" at bounding box center [1508, 226] width 13 height 13
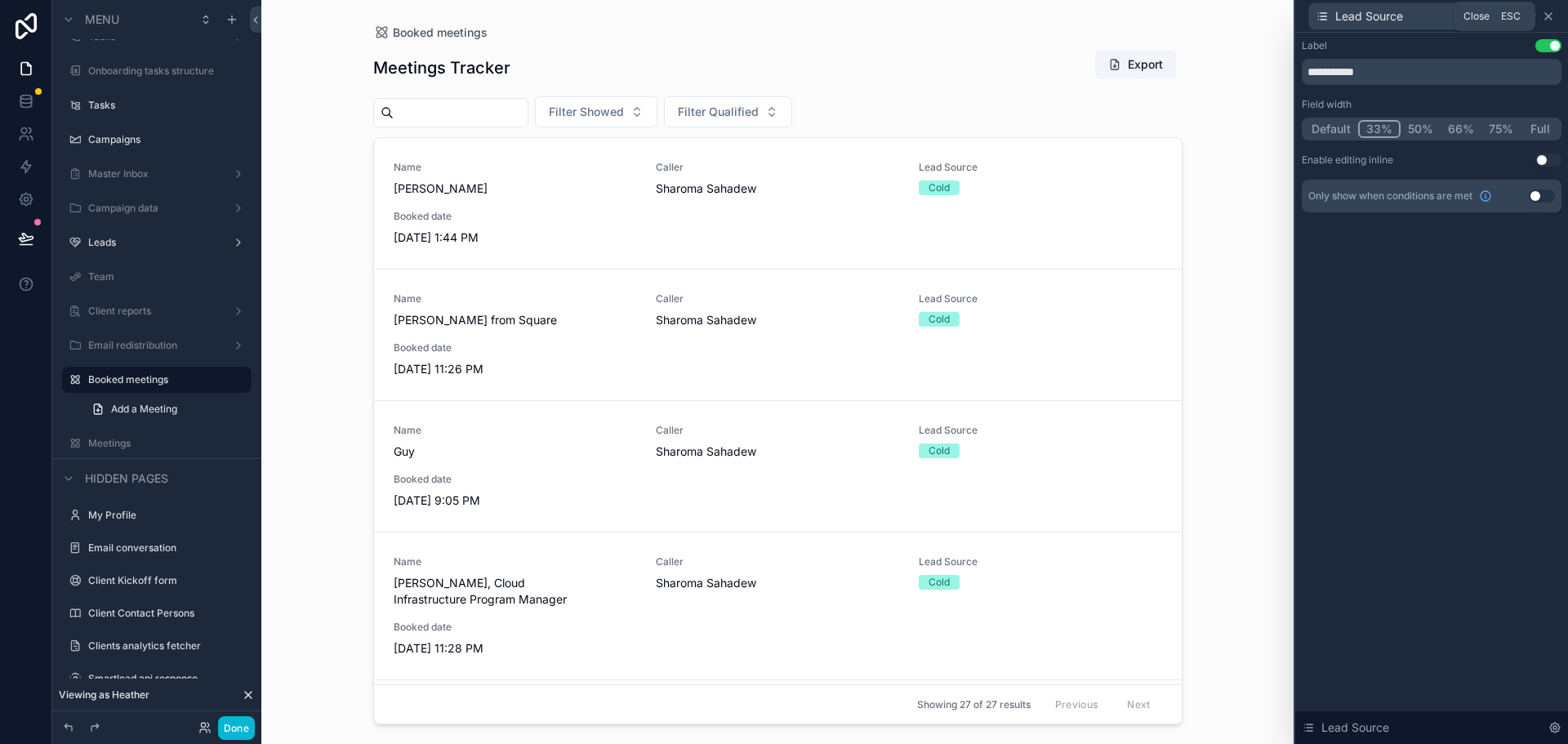
click at [1546, 17] on icon at bounding box center [1548, 16] width 13 height 13
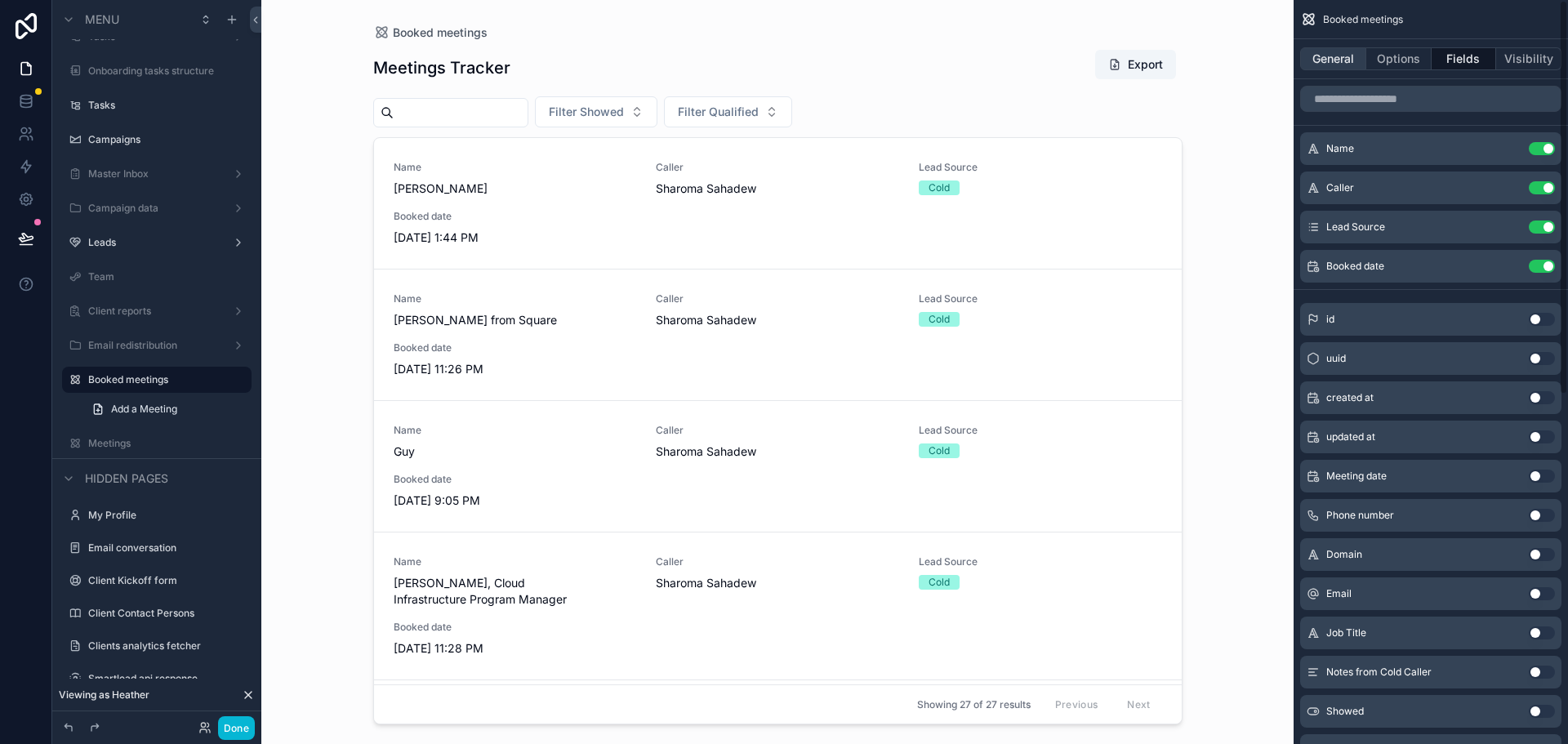
click at [1327, 56] on button "General" at bounding box center [1333, 59] width 67 height 23
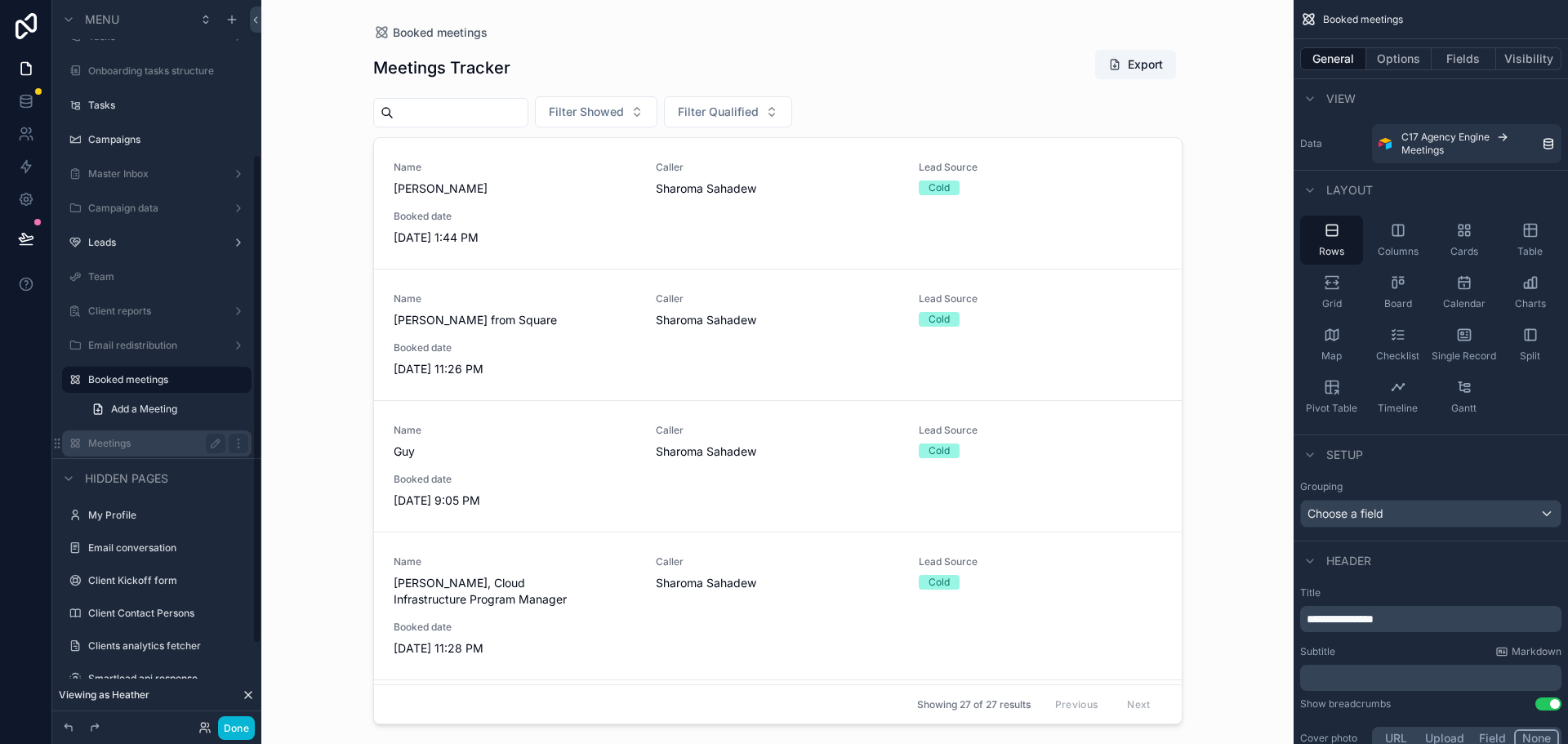
click at [98, 448] on label "Meetings" at bounding box center [154, 443] width 131 height 13
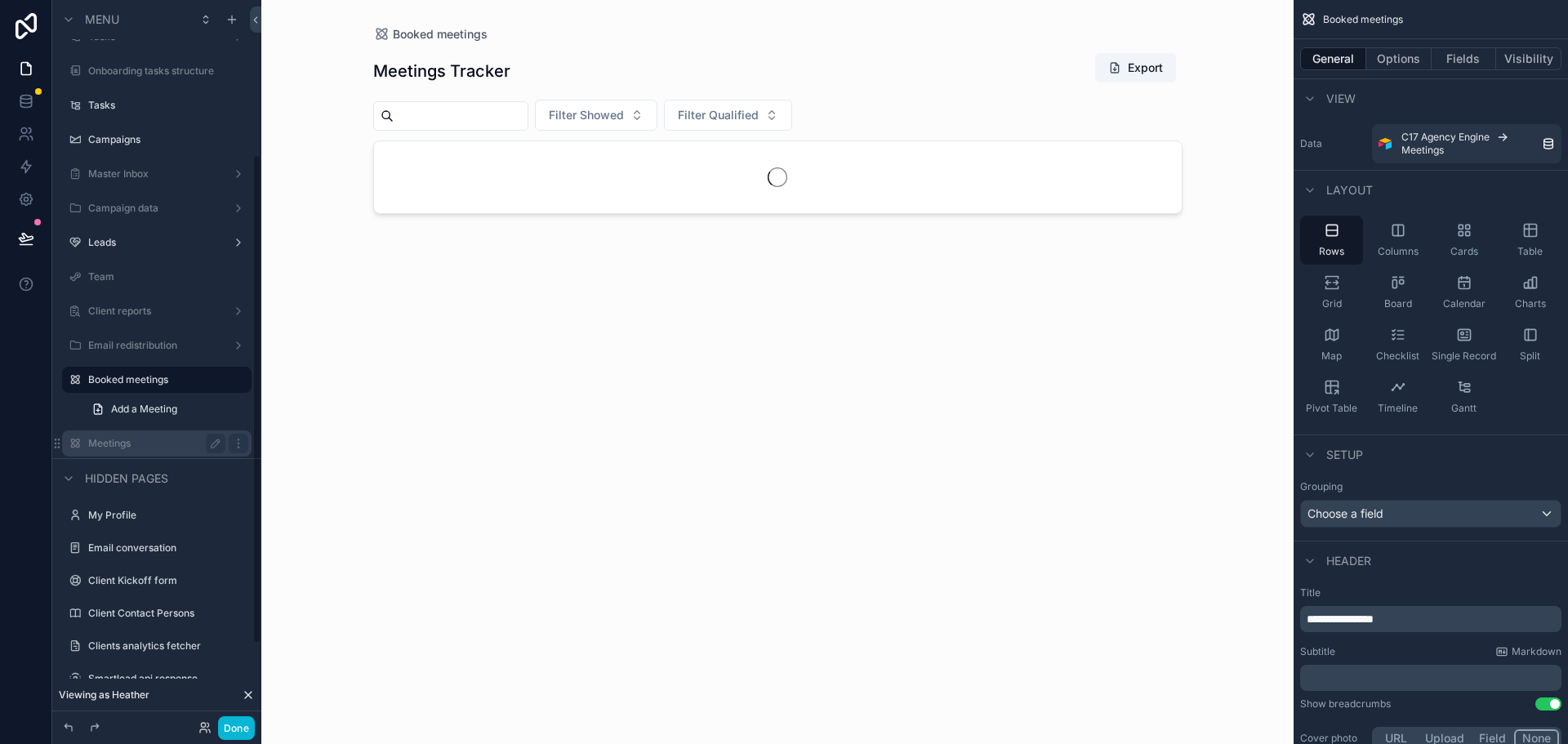
scroll to position [227, 0]
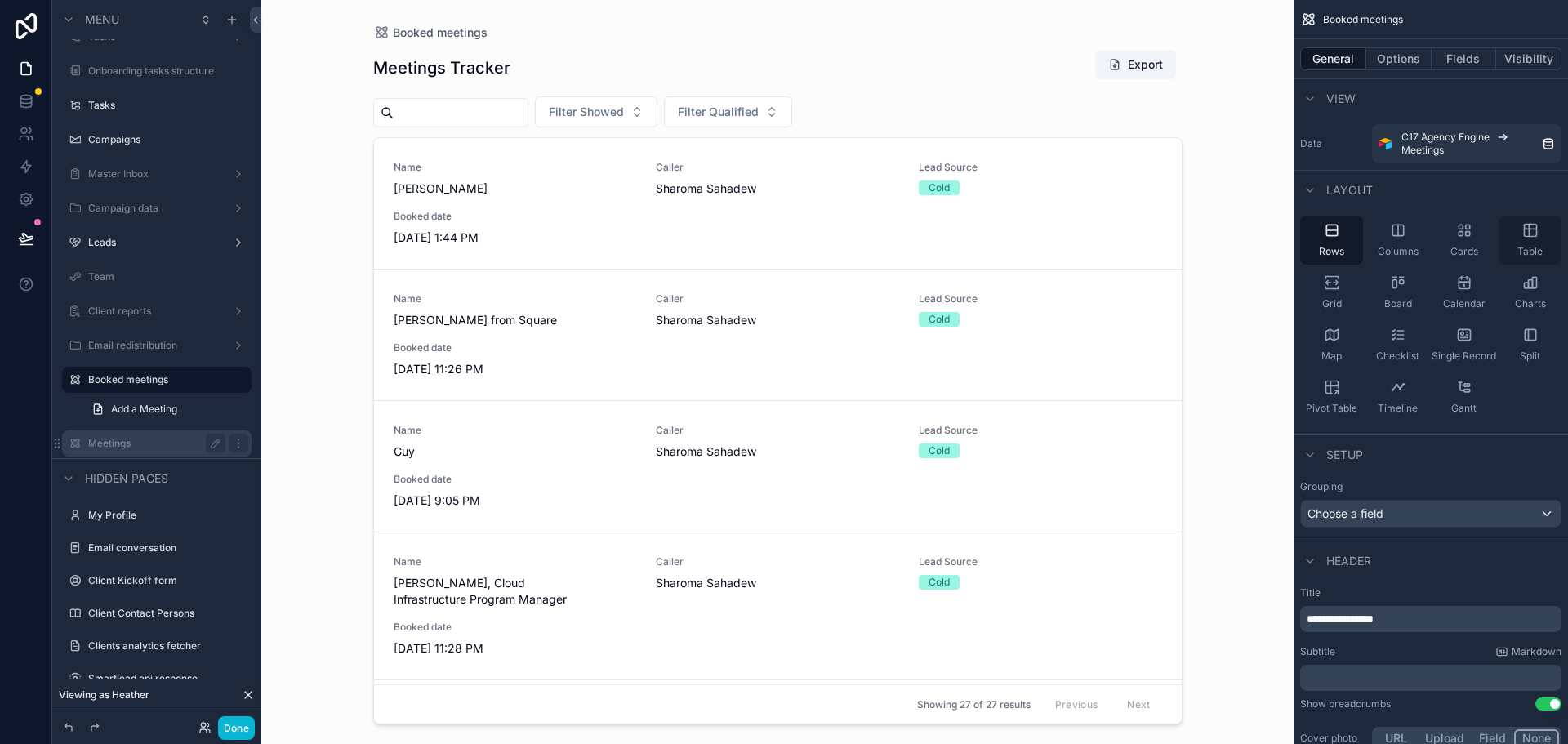
click at [1523, 239] on div "Table" at bounding box center [1529, 239] width 63 height 49
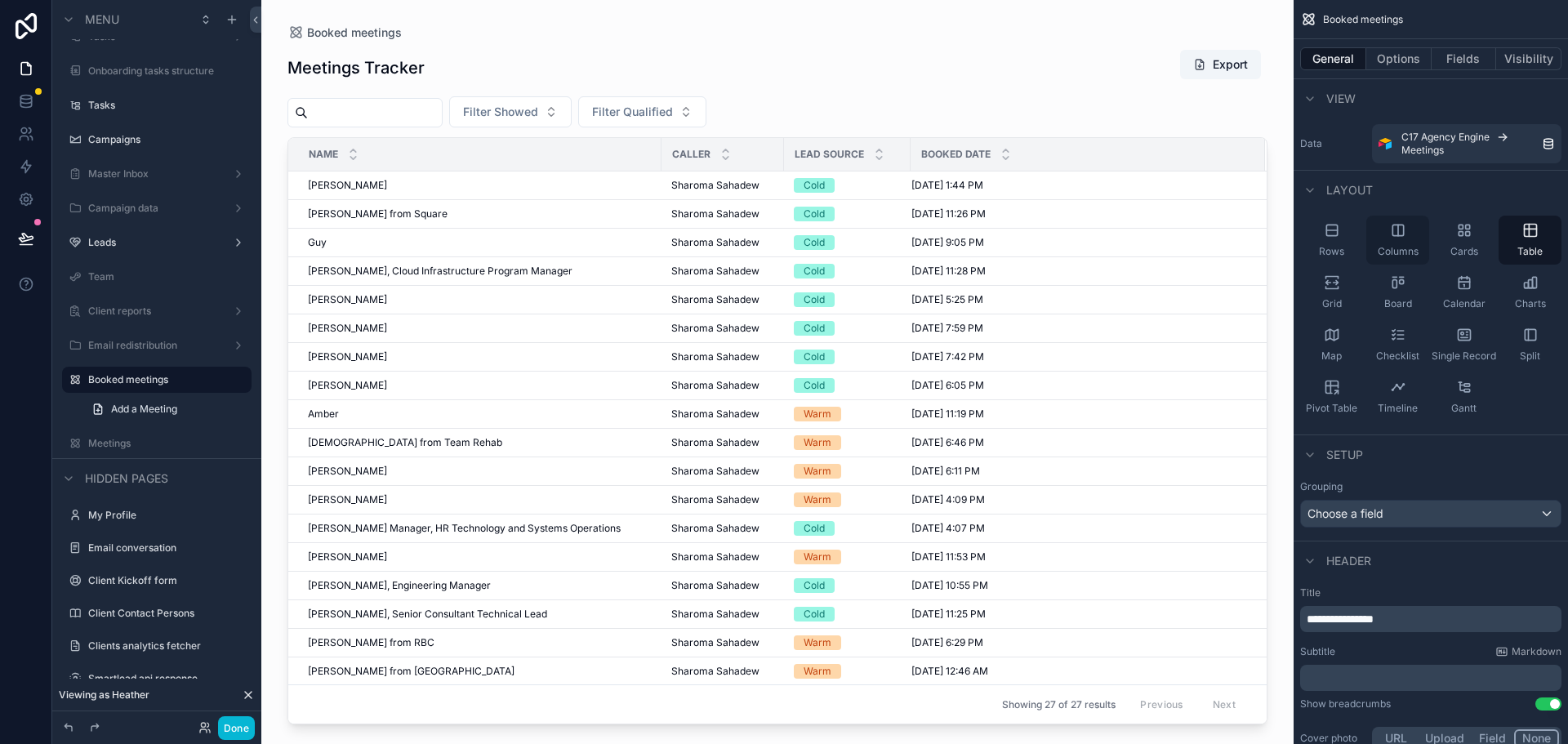
click at [1407, 229] on div "Columns" at bounding box center [1397, 239] width 63 height 49
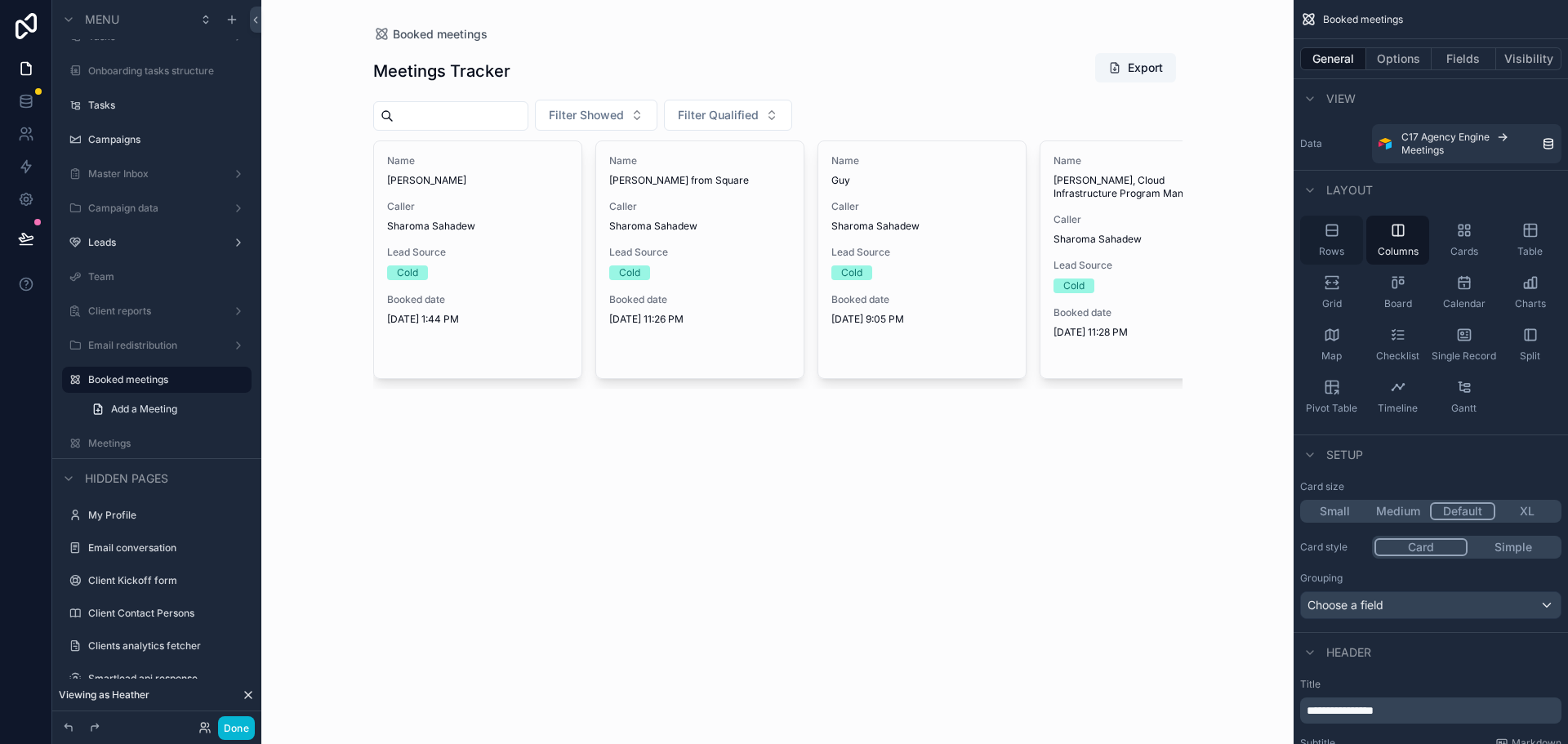
click at [1344, 231] on div "Rows" at bounding box center [1332, 239] width 63 height 49
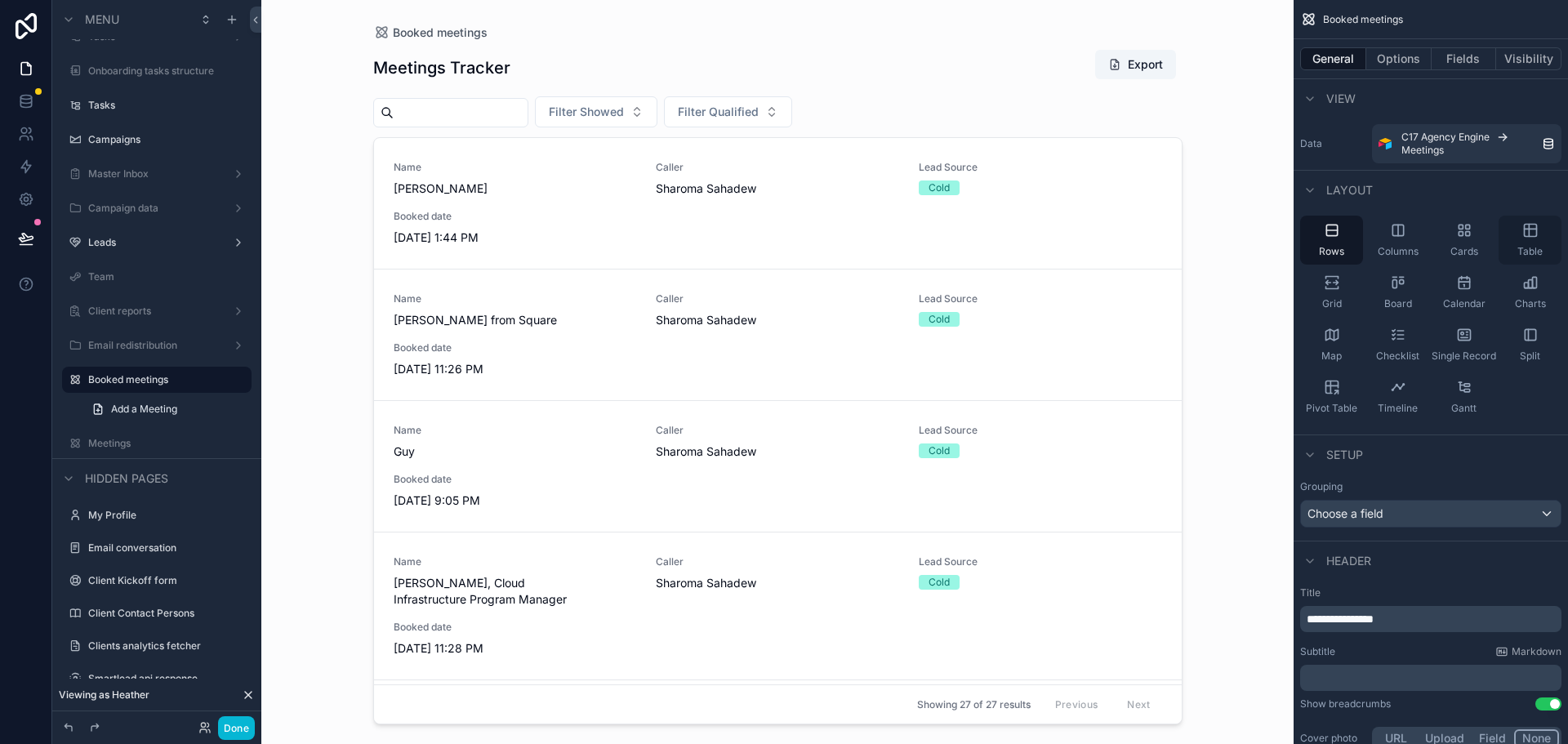
click at [1524, 241] on div "Table" at bounding box center [1529, 239] width 63 height 49
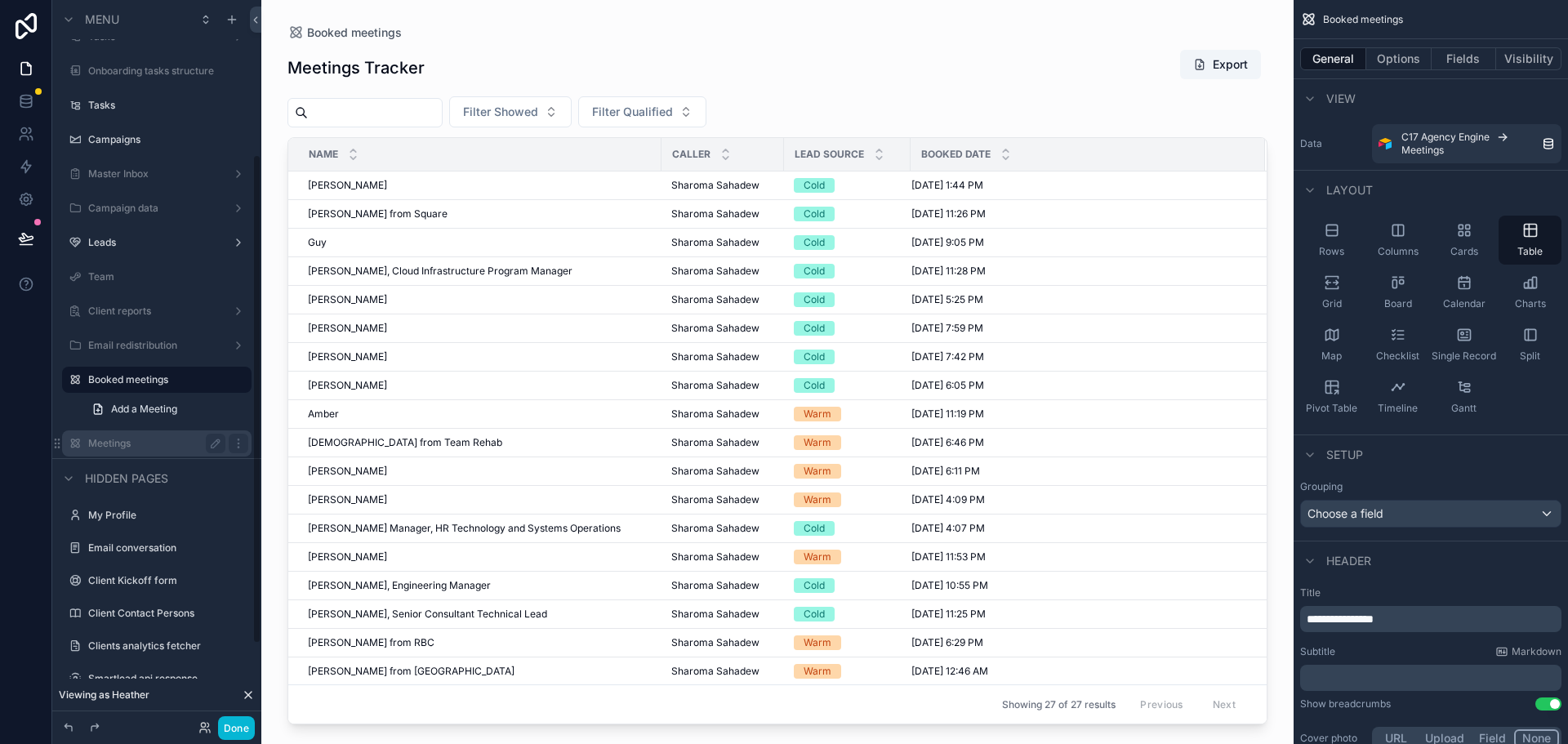
click at [126, 448] on label "Meetings" at bounding box center [154, 443] width 131 height 13
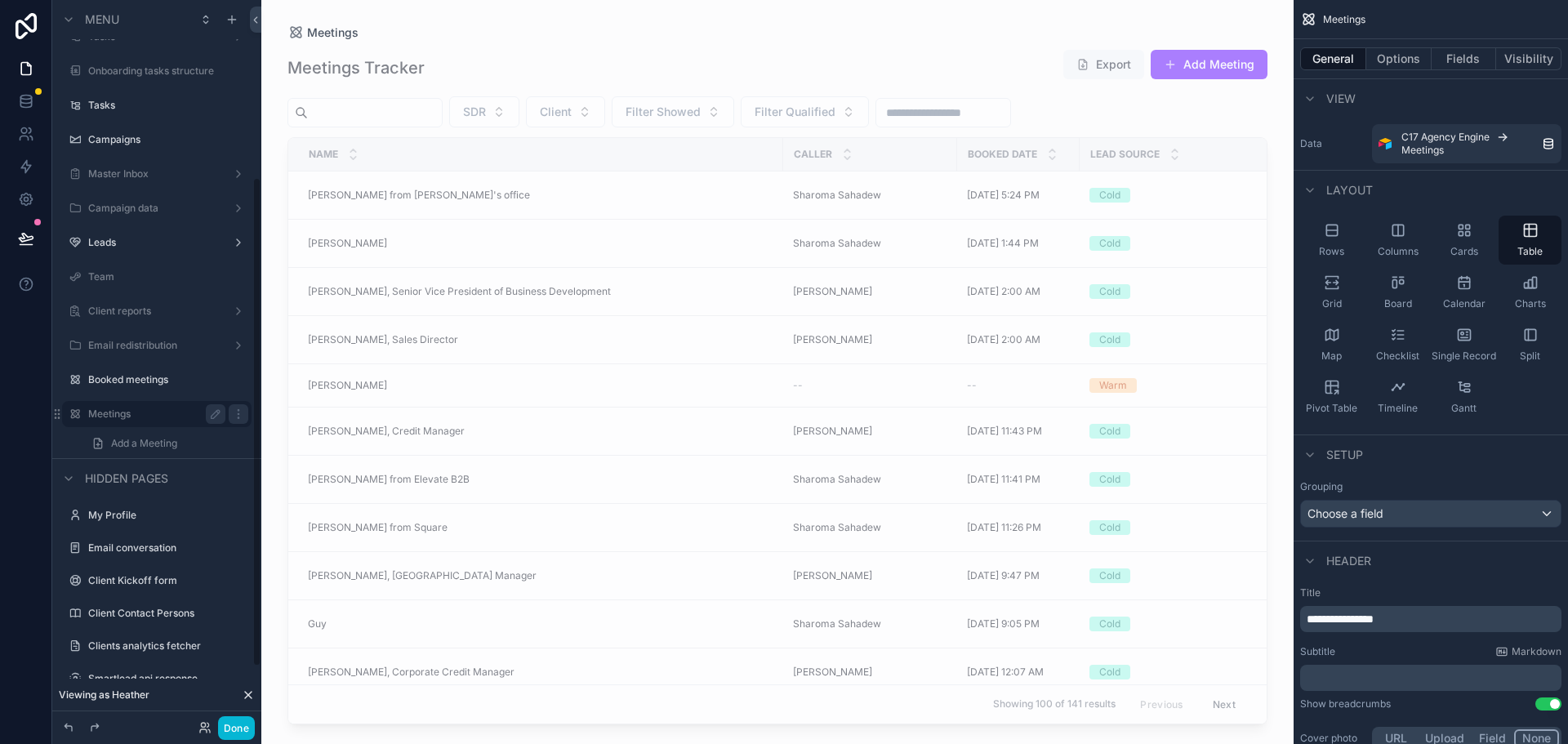
scroll to position [262, 0]
click at [110, 345] on label "Booked meetings" at bounding box center [154, 345] width 131 height 13
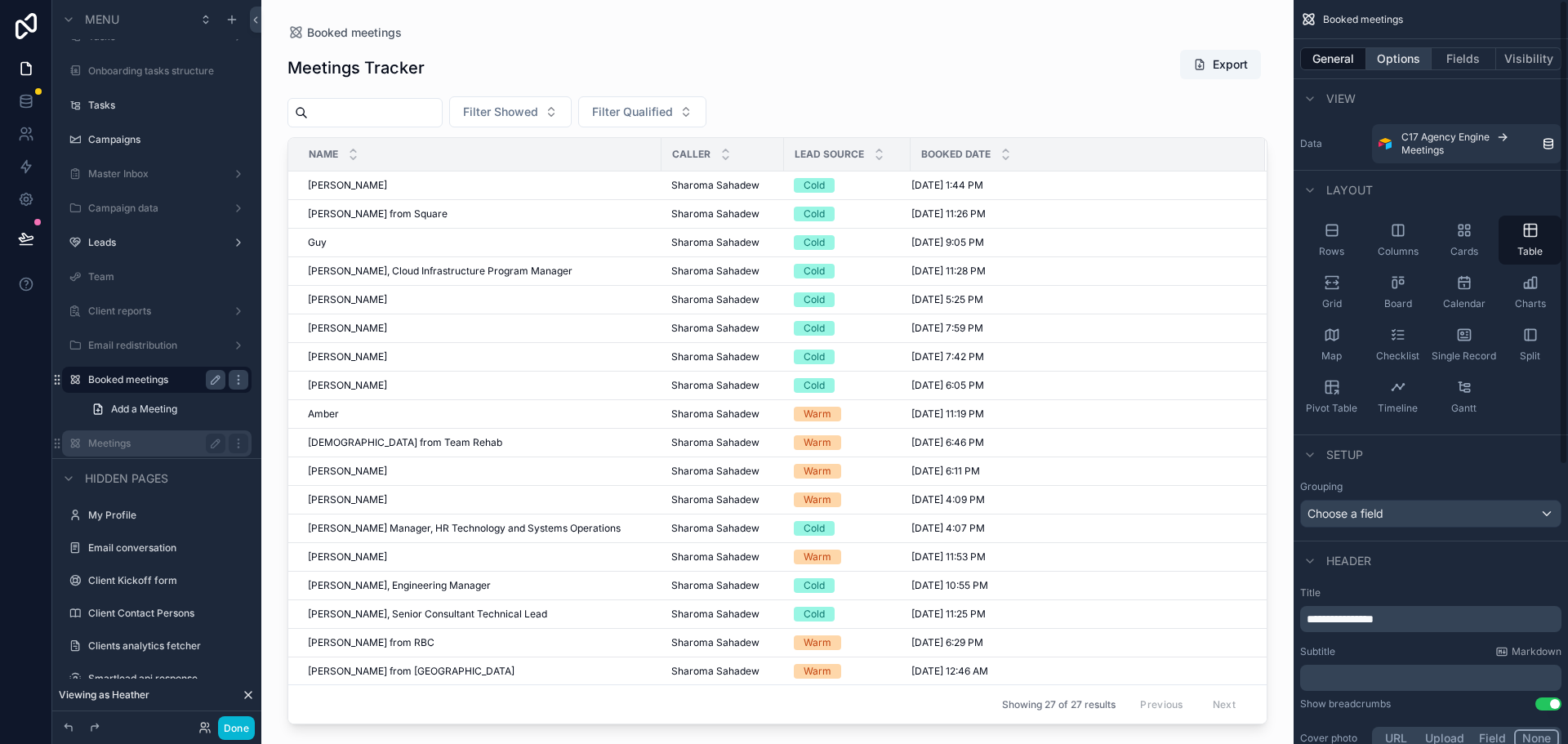
click at [1415, 53] on button "Options" at bounding box center [1399, 59] width 66 height 23
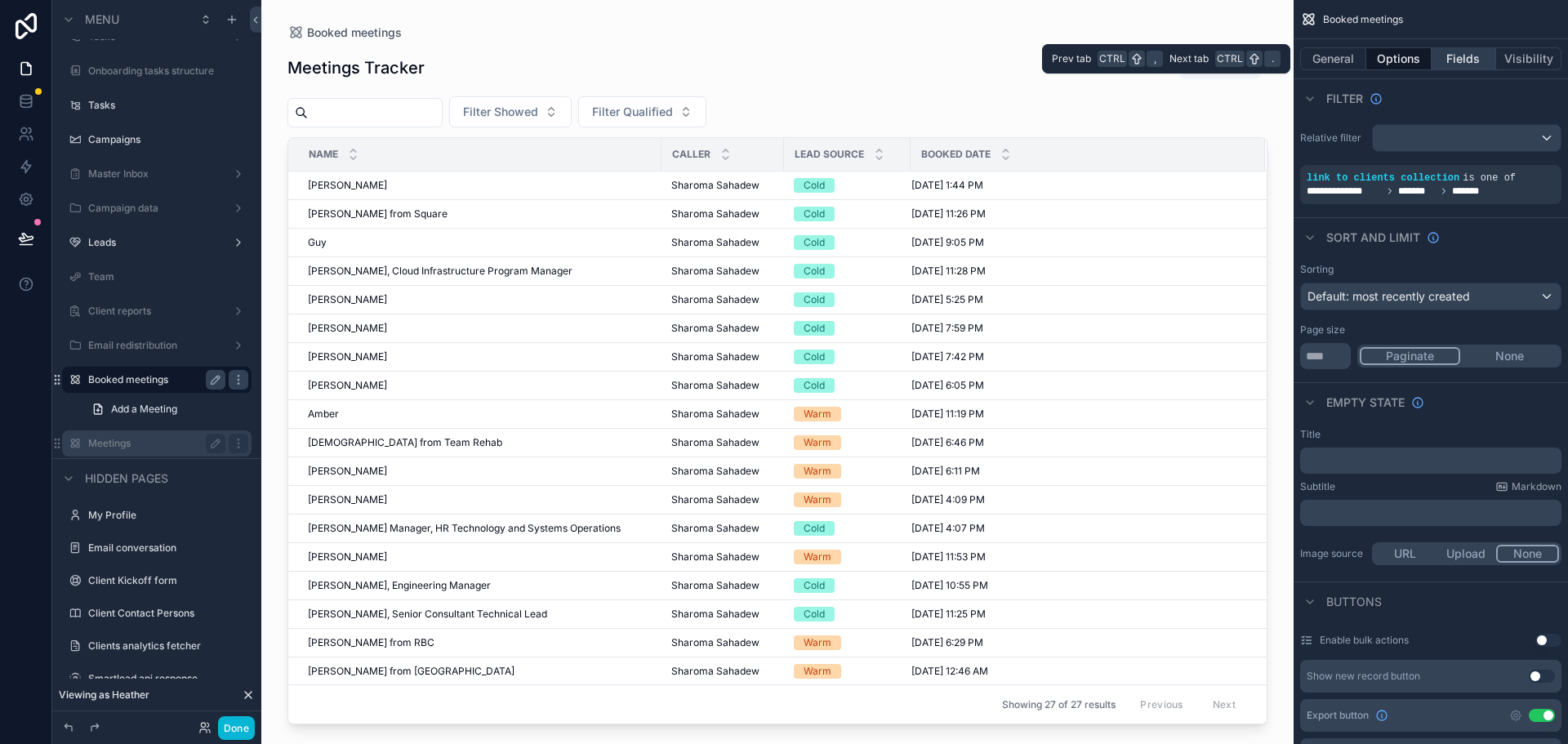
click at [1452, 51] on button "Fields" at bounding box center [1465, 59] width 66 height 23
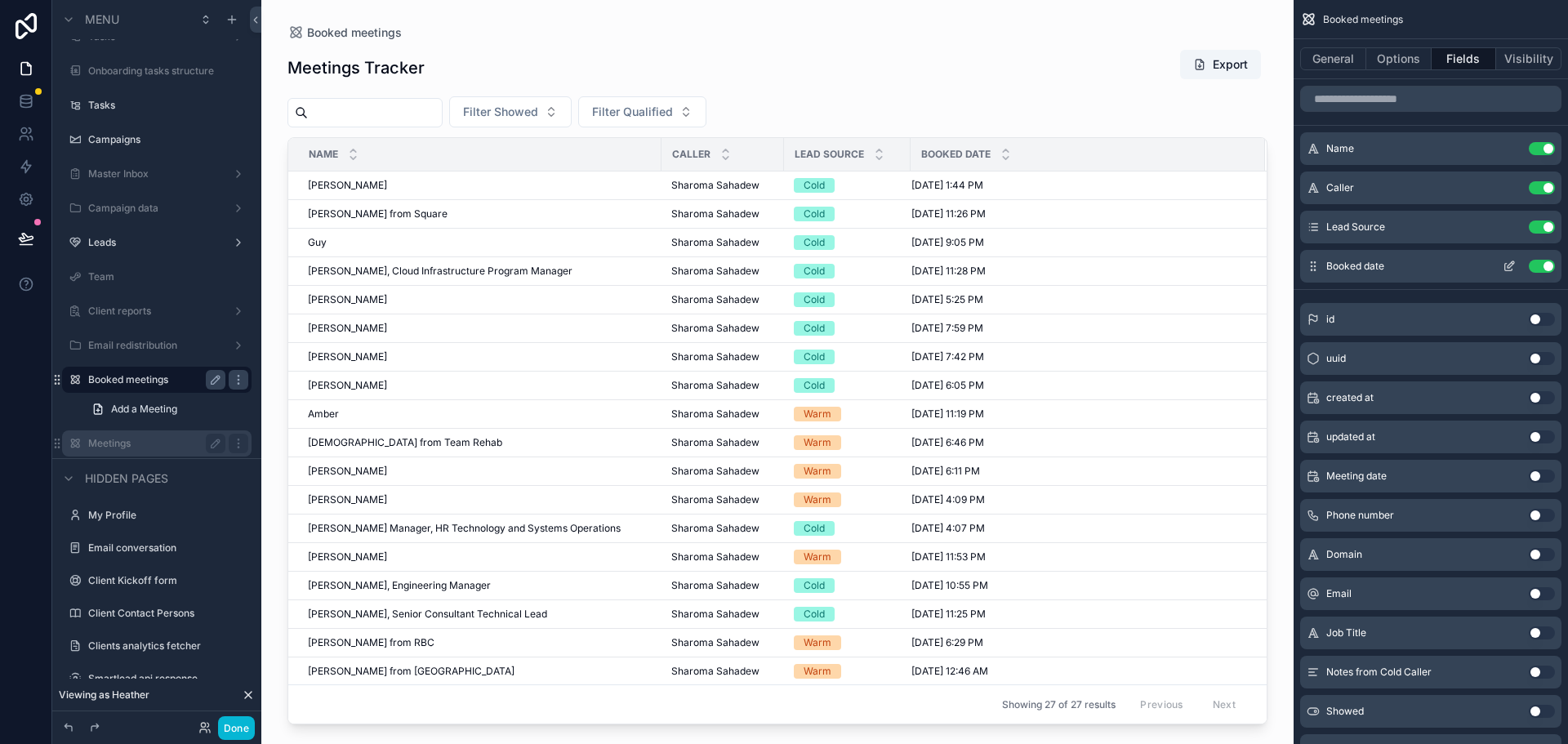
click at [1511, 266] on icon "scrollable content" at bounding box center [1510, 264] width 7 height 7
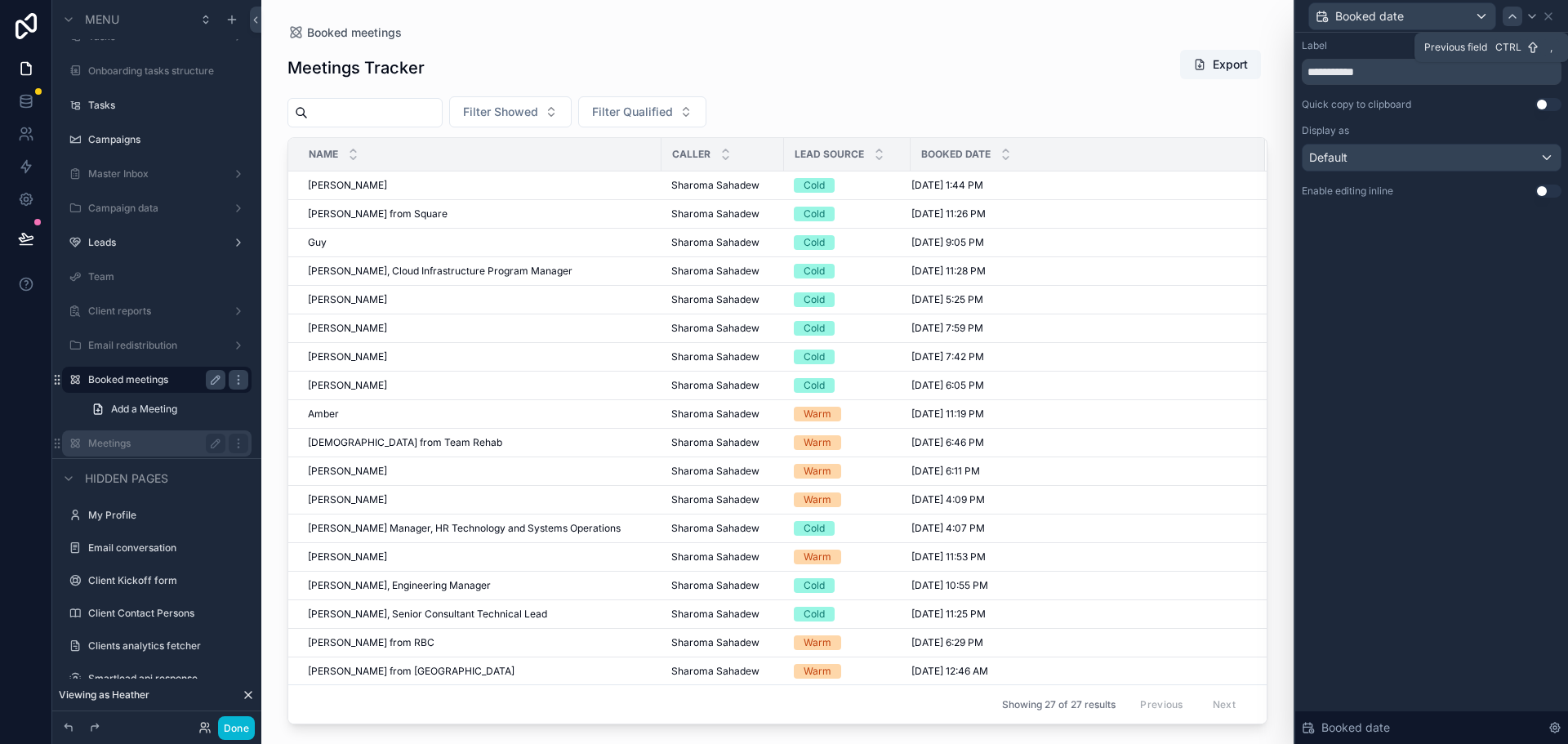
click at [1512, 21] on icon at bounding box center [1512, 16] width 13 height 13
click at [1550, 17] on icon at bounding box center [1548, 16] width 7 height 7
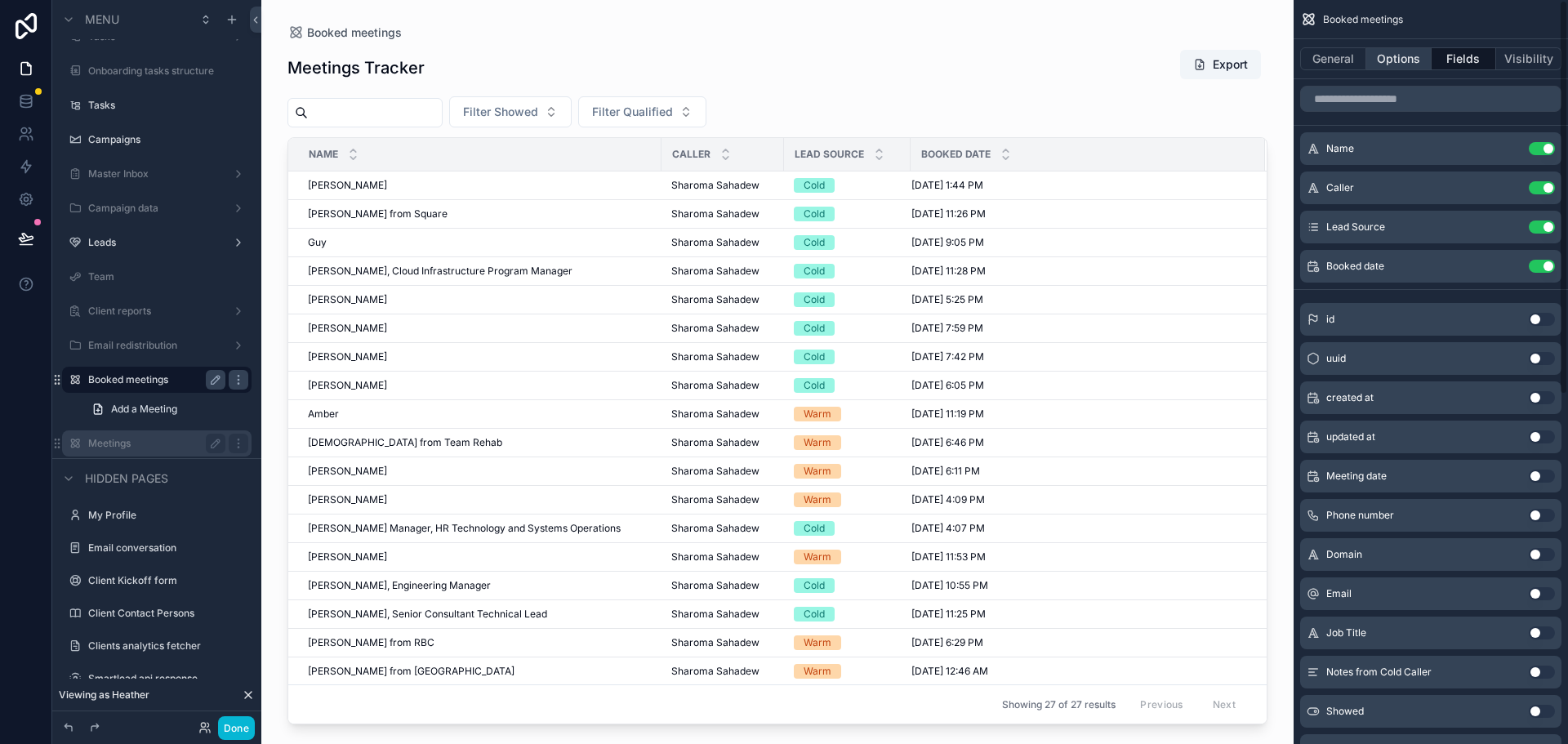
click at [1411, 58] on button "Options" at bounding box center [1399, 59] width 66 height 23
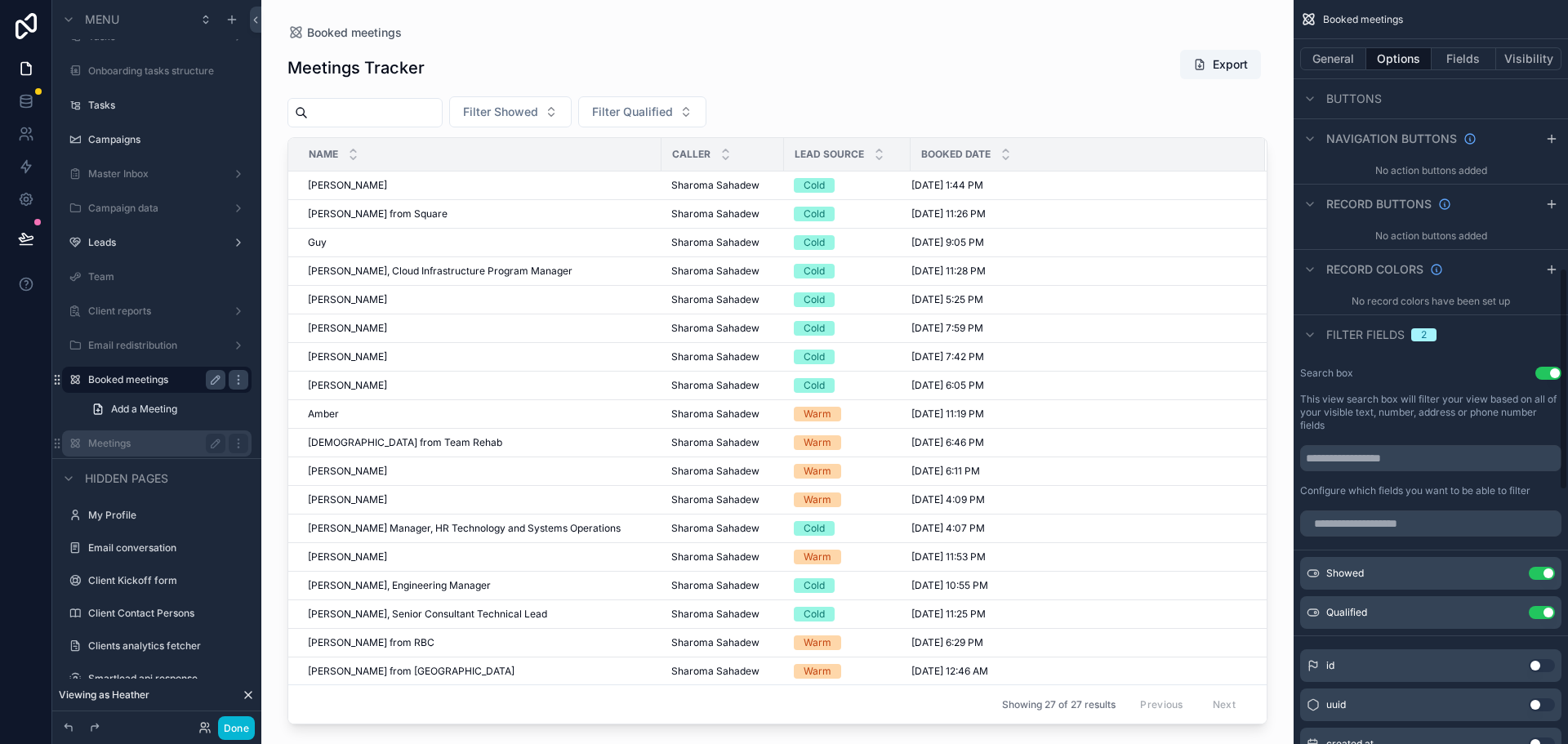
scroll to position [898, 0]
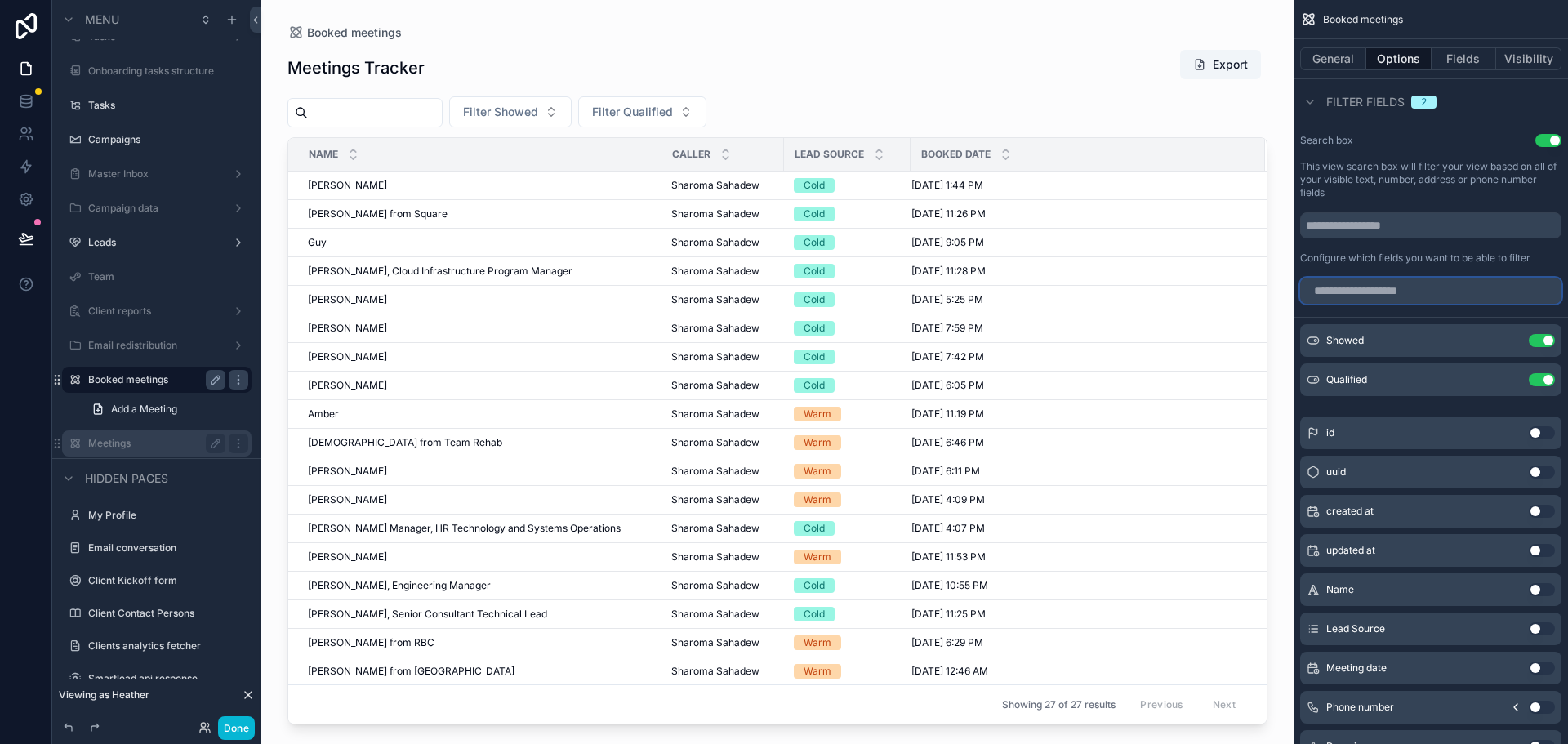
click at [1365, 287] on input "scrollable content" at bounding box center [1431, 290] width 261 height 26
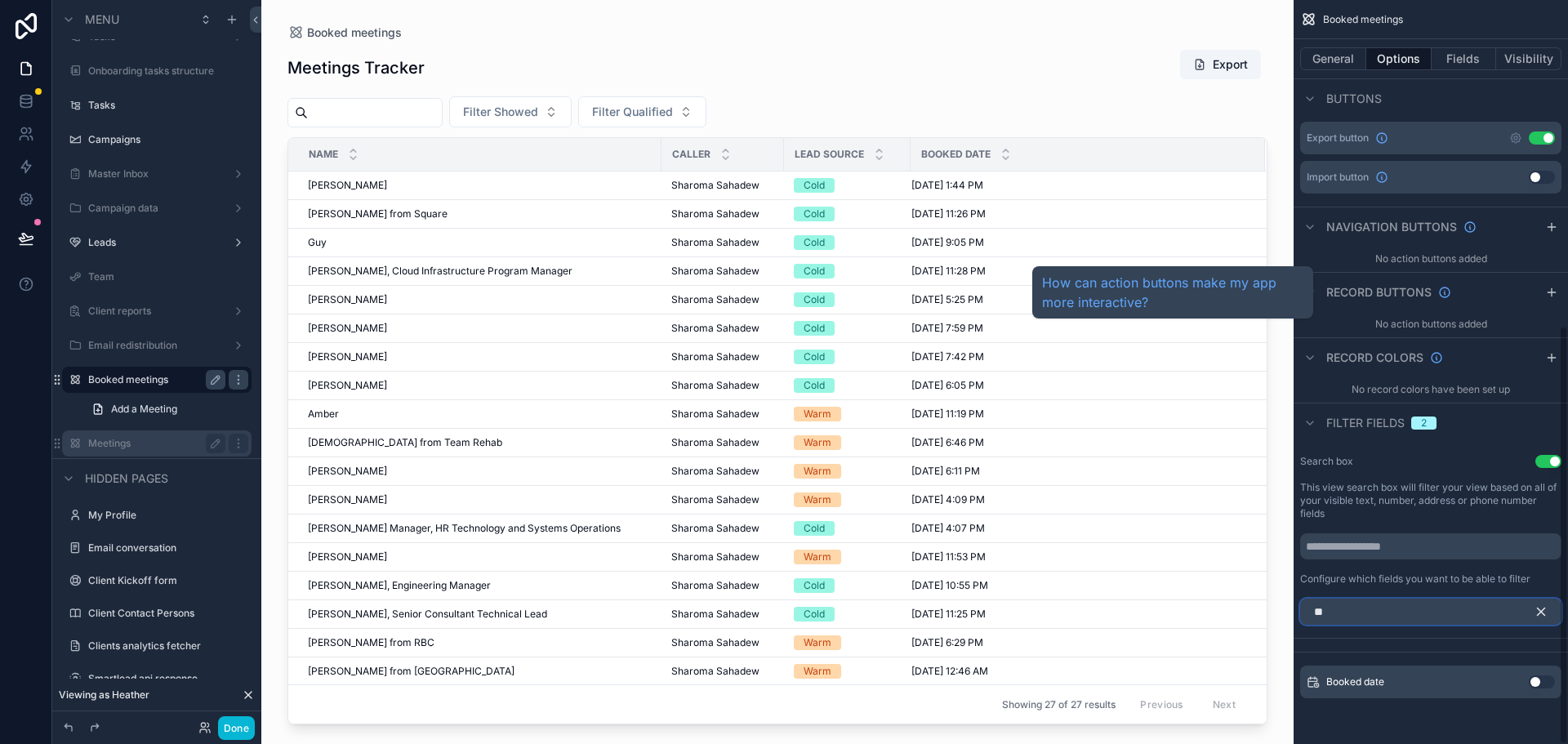
scroll to position [577, 0]
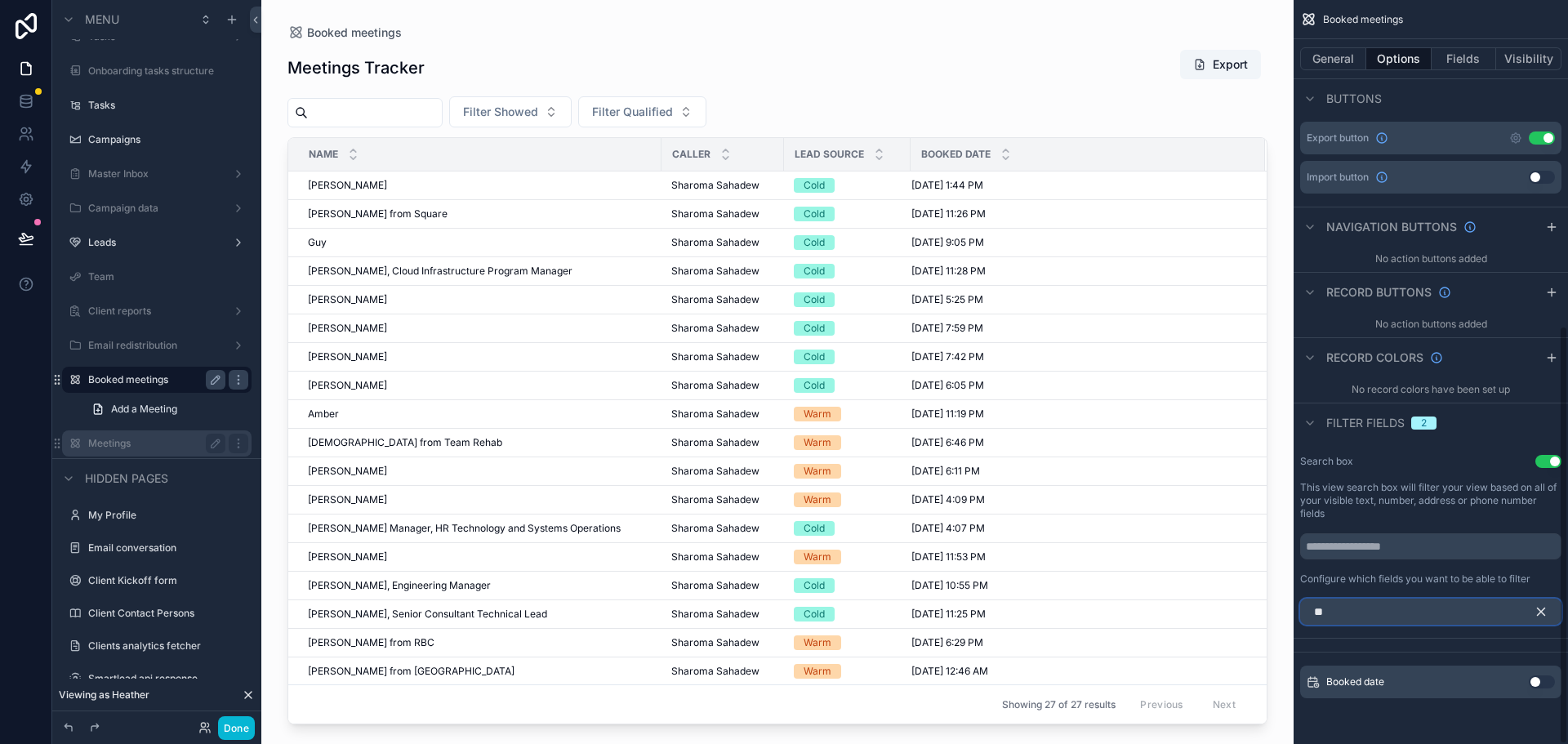
type input "**"
click at [1537, 677] on button "Use setting" at bounding box center [1542, 681] width 26 height 13
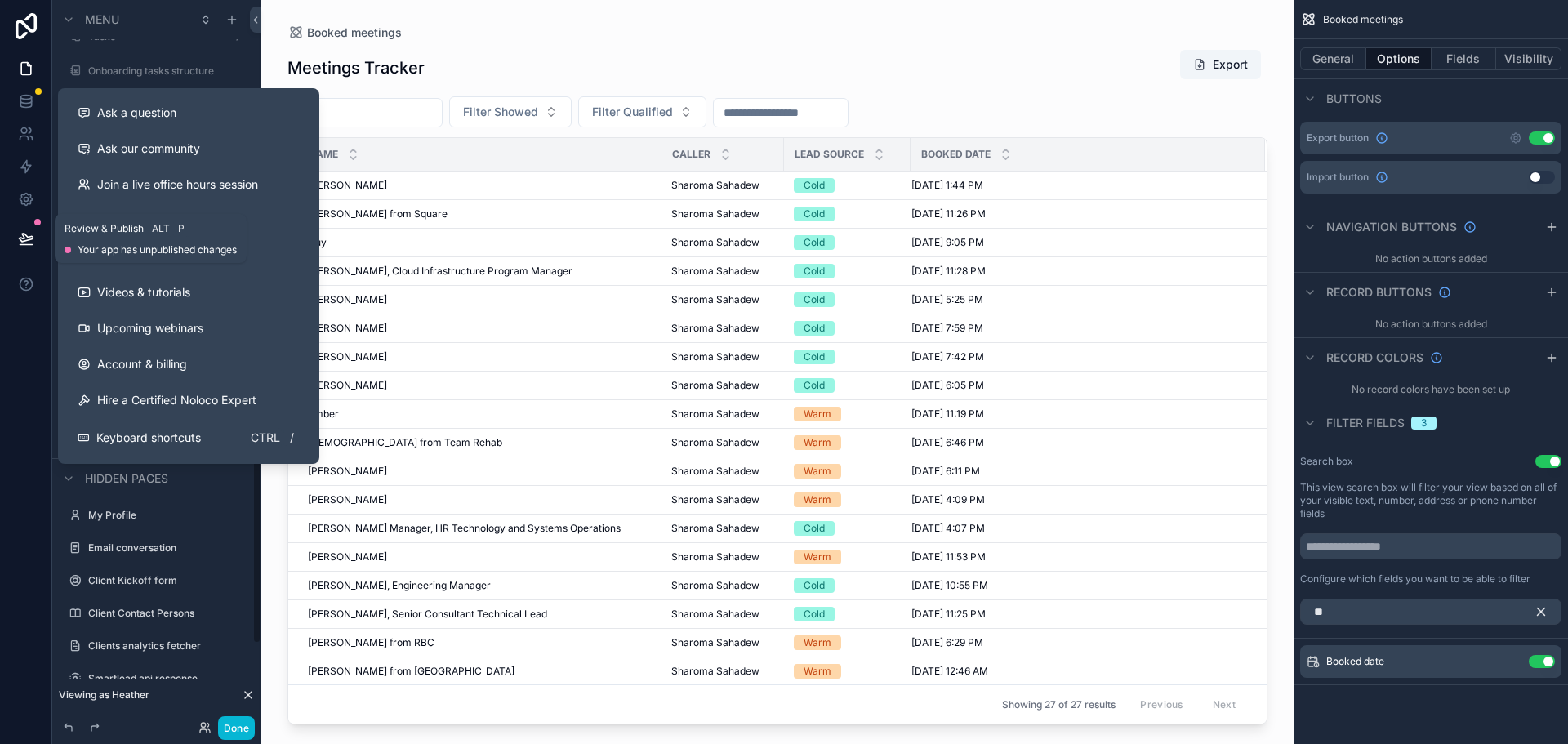
click at [26, 236] on icon at bounding box center [26, 237] width 14 height 8
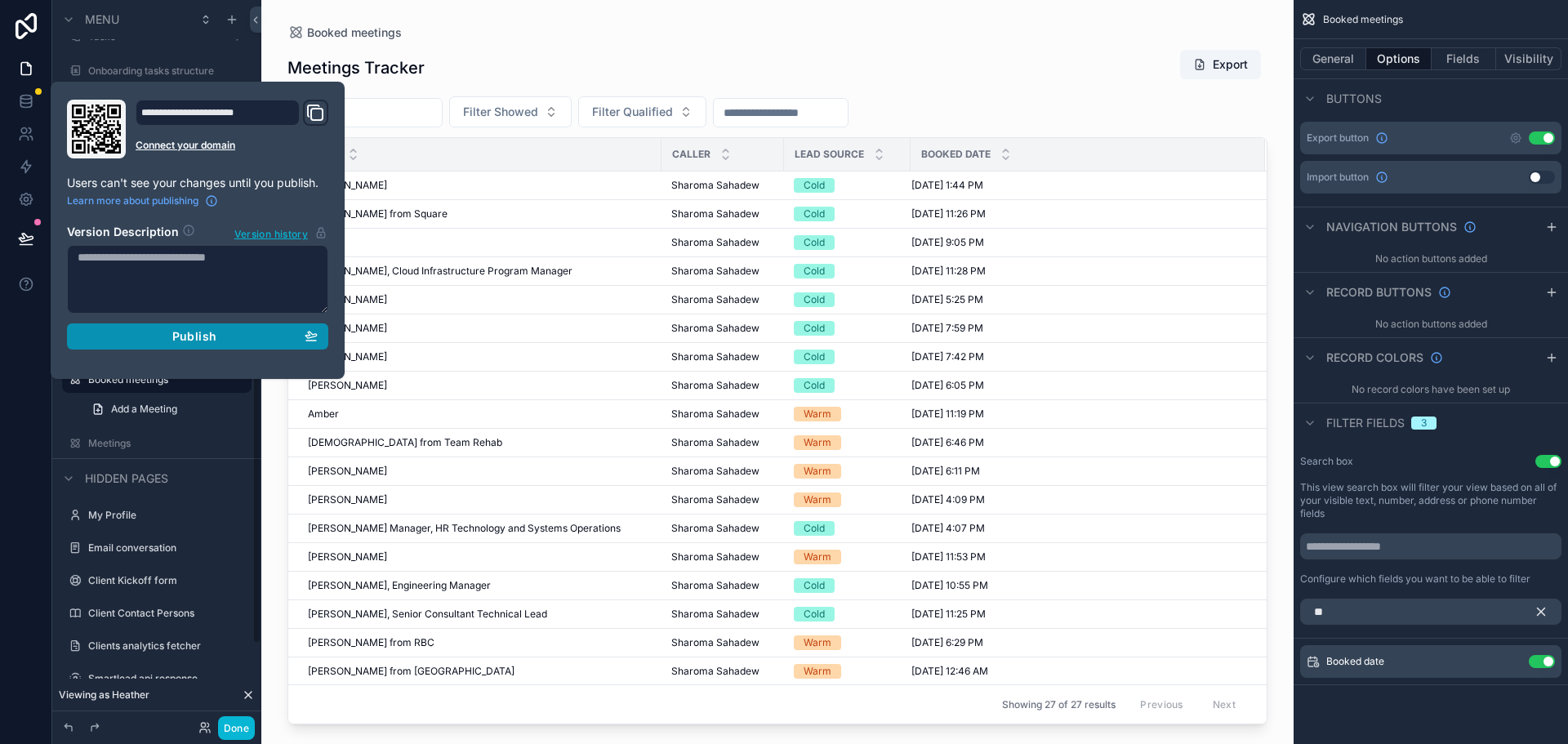
click at [221, 330] on div "Publish" at bounding box center [198, 336] width 240 height 15
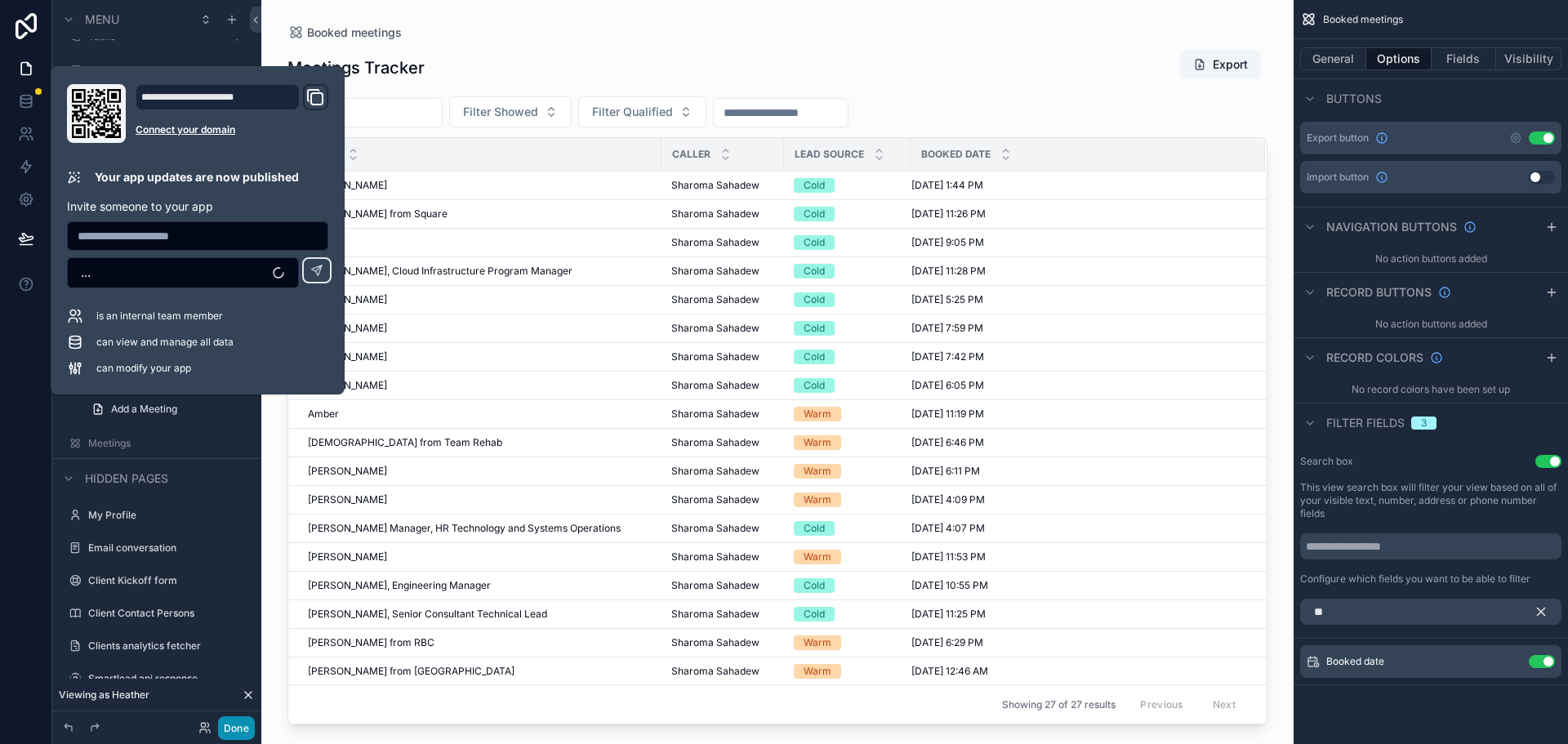
click at [237, 724] on button "Done" at bounding box center [235, 728] width 37 height 24
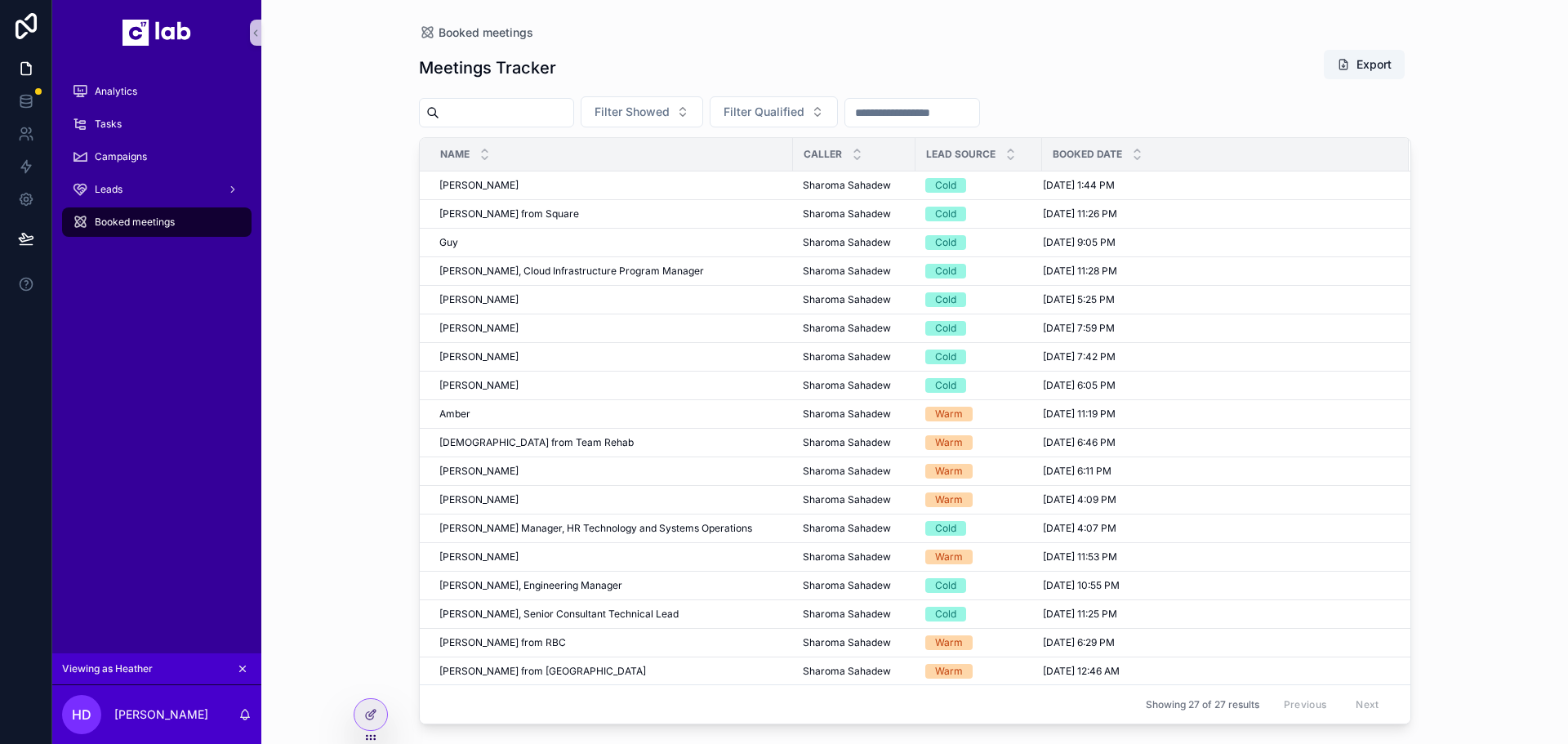
click at [374, 201] on div "Booked meetings Meetings Tracker Export Filter Showed Filter Qualified Name Cal…" at bounding box center [914, 372] width 1307 height 744
click at [566, 174] on td "Debbie Debbie" at bounding box center [607, 186] width 374 height 29
click at [470, 177] on td "Debbie Debbie" at bounding box center [607, 186] width 374 height 29
click at [470, 195] on td "Debbie Debbie" at bounding box center [607, 186] width 374 height 29
click at [467, 182] on span "[PERSON_NAME]" at bounding box center [479, 185] width 79 height 13
